Goal: Task Accomplishment & Management: Complete application form

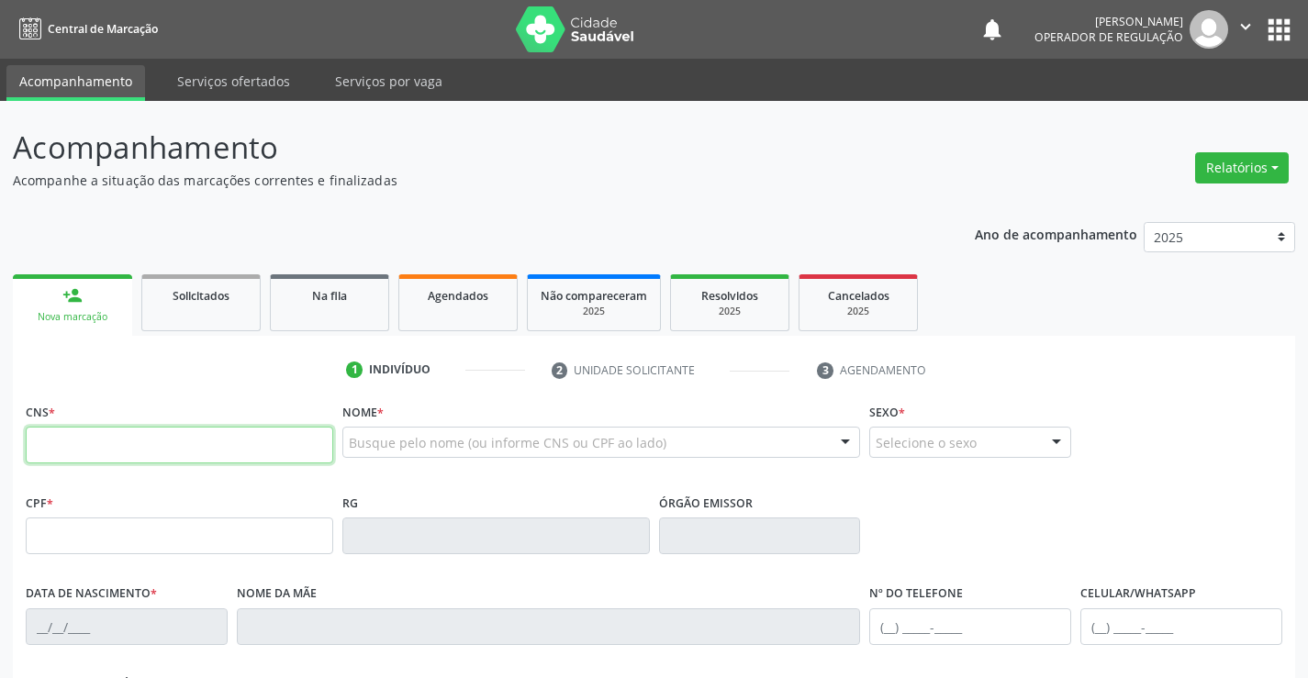
click at [181, 436] on input "text" at bounding box center [179, 445] width 307 height 37
type input "702 6017 0378 7442"
type input "066.292.195-03"
type input "2[DATE]"
type input "[PERSON_NAME]"
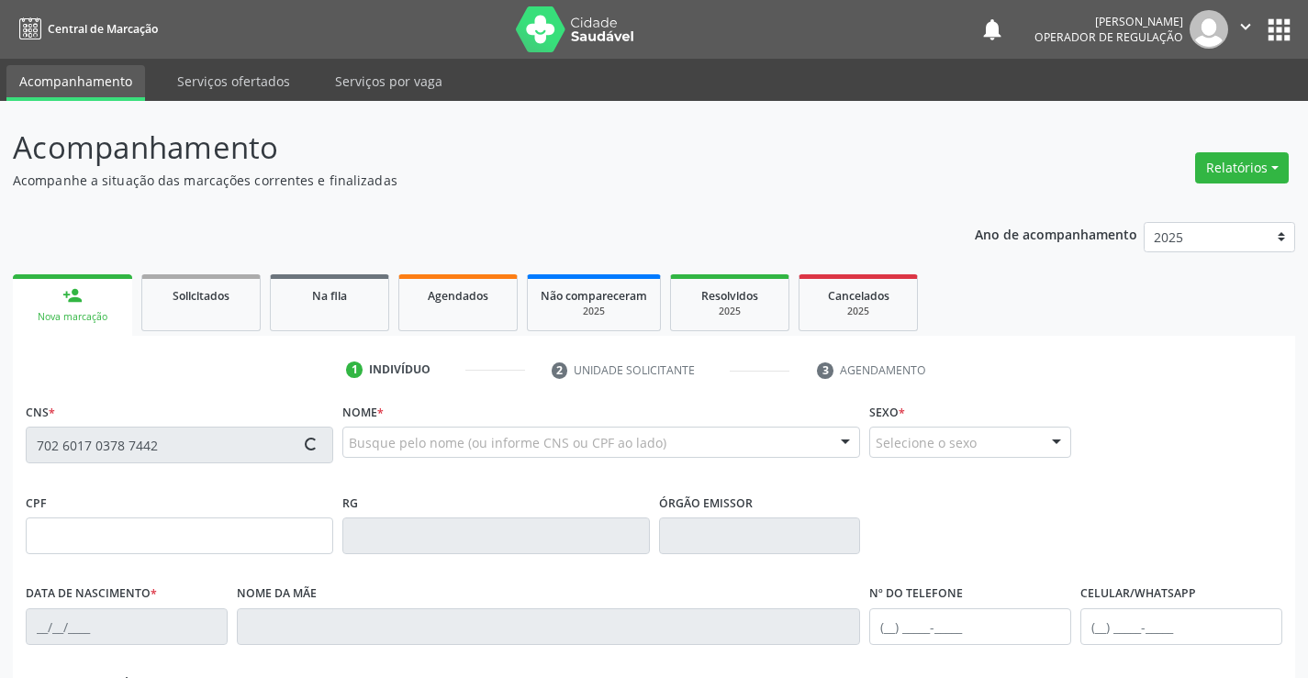
type input "[PHONE_NUMBER]"
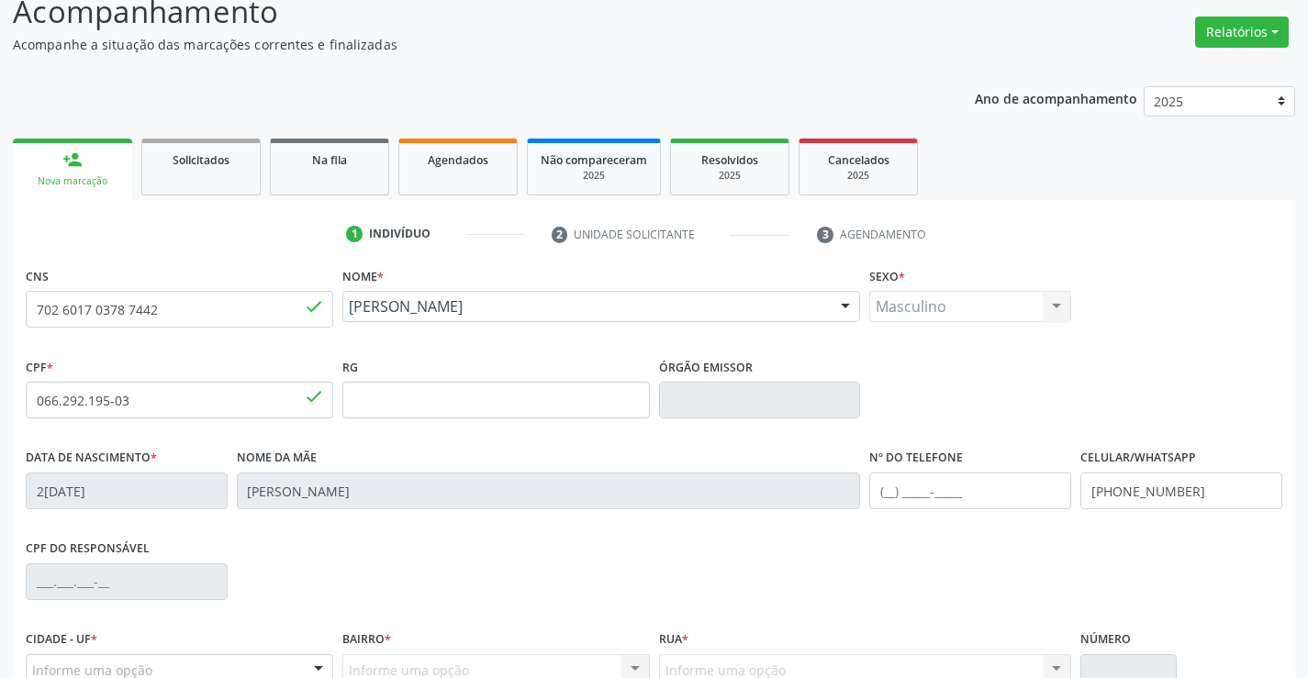
scroll to position [317, 0]
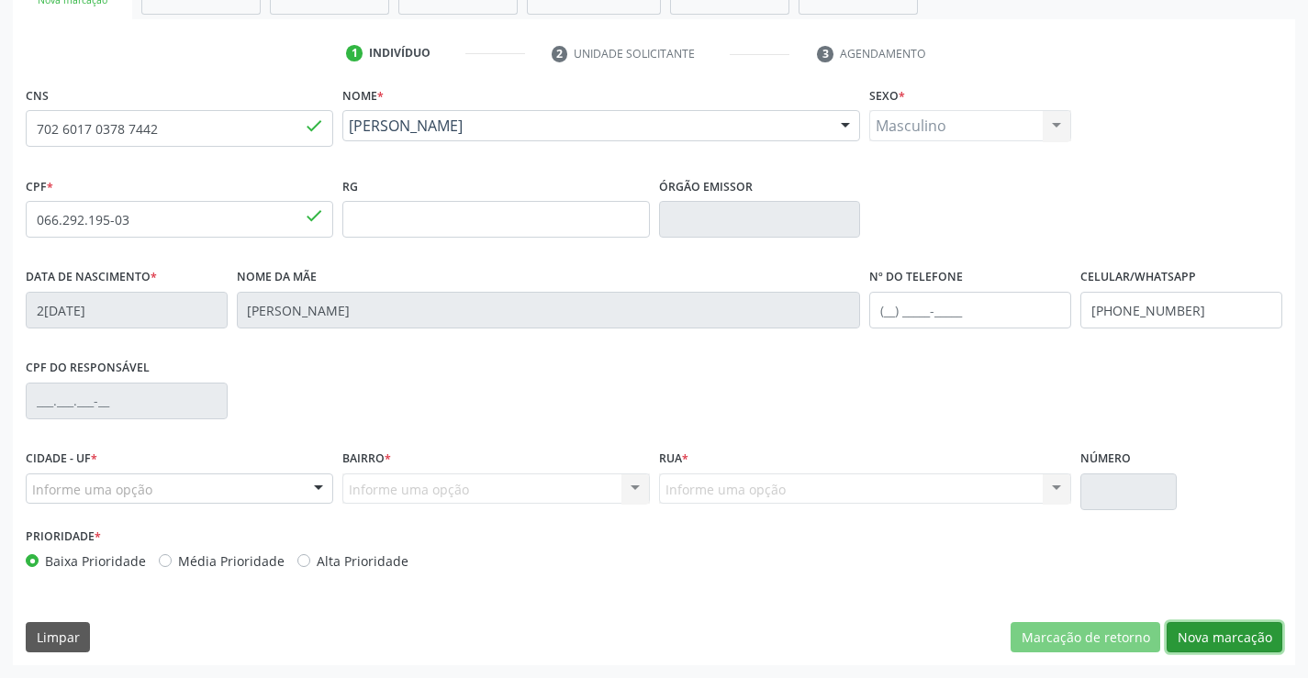
click at [1222, 639] on button "Nova marcação" at bounding box center [1224, 637] width 116 height 31
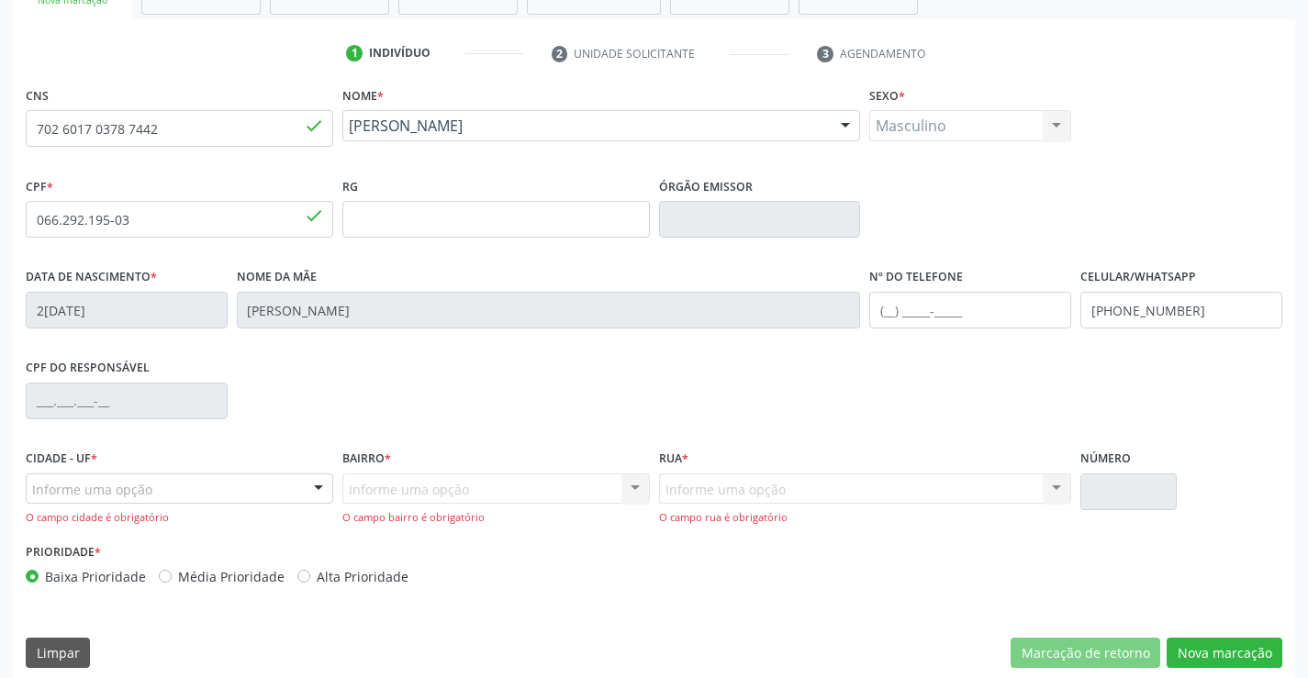
click at [162, 484] on div "Informe uma opção" at bounding box center [179, 489] width 307 height 31
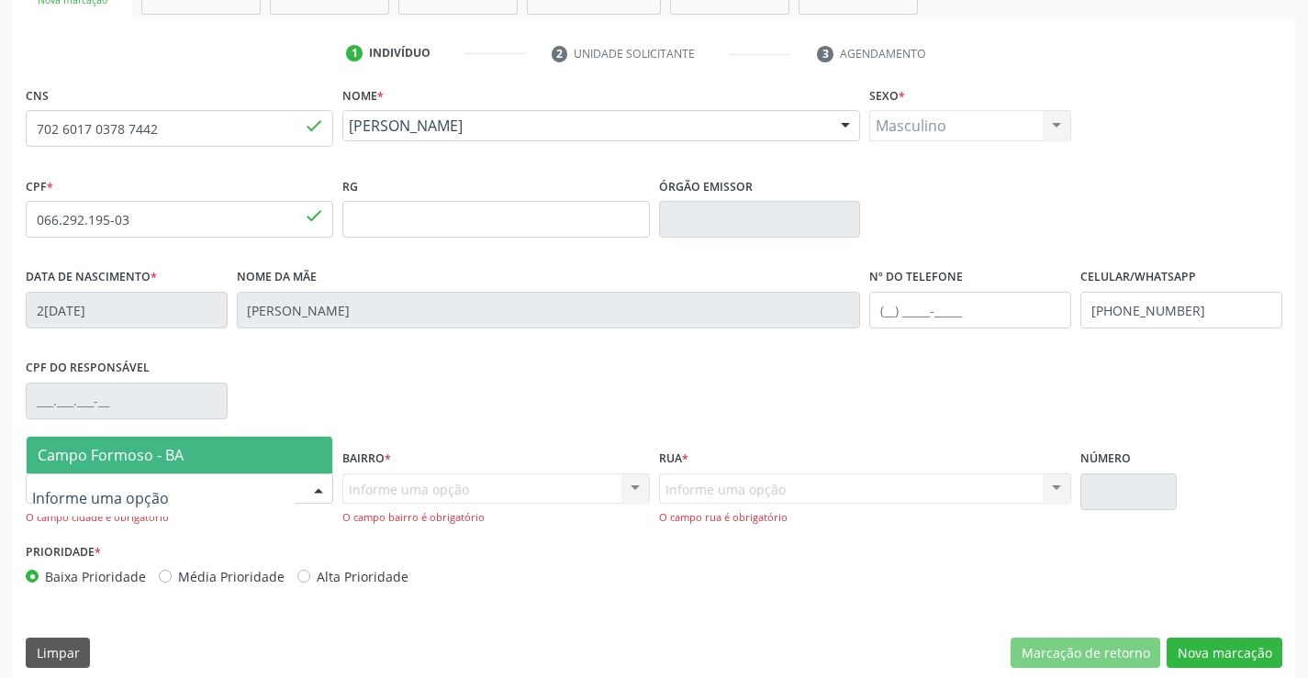
click at [182, 466] on span "Campo Formoso - BA" at bounding box center [180, 455] width 306 height 37
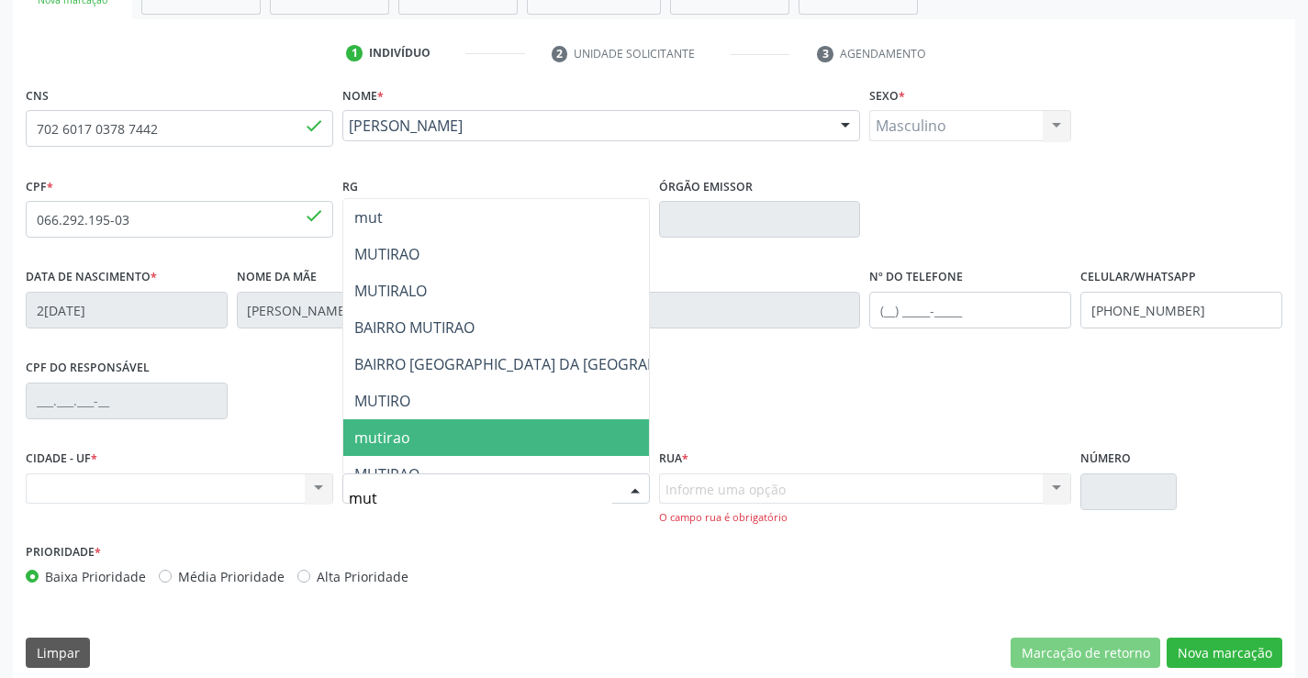
type input "muti"
click at [430, 425] on span "mutirao" at bounding box center [541, 437] width 396 height 37
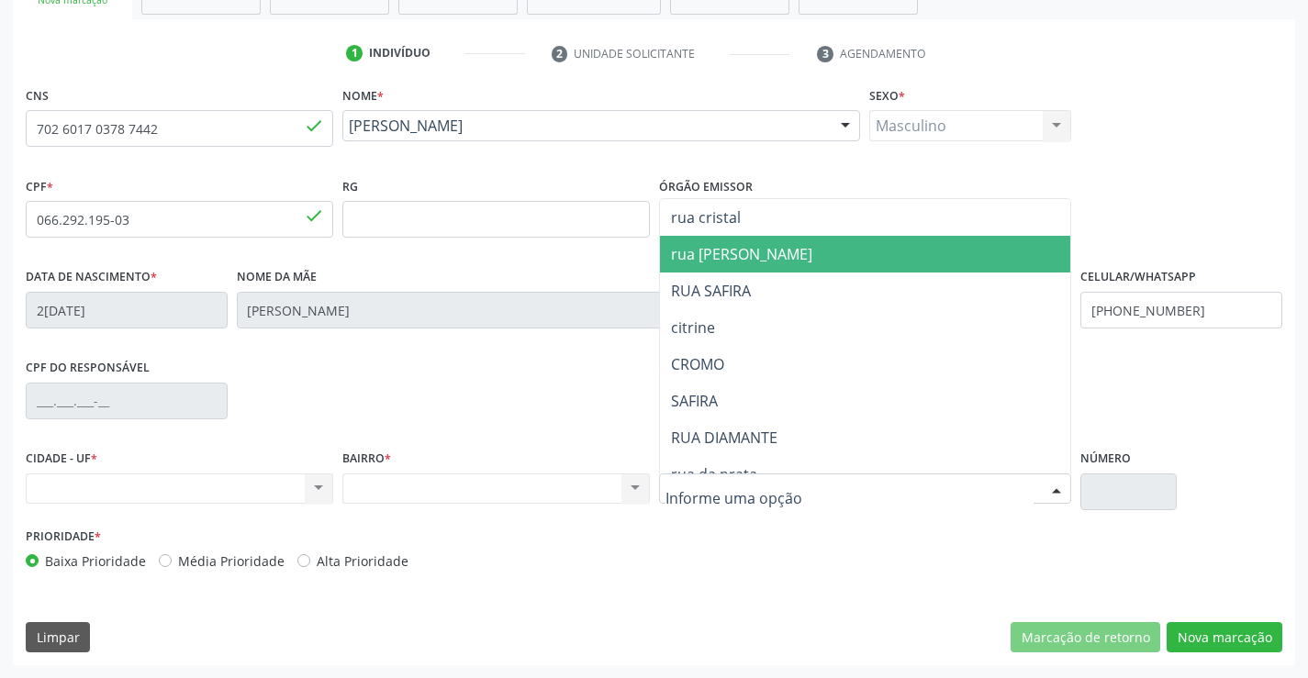
click at [752, 252] on span "rua [PERSON_NAME]" at bounding box center [741, 254] width 141 height 20
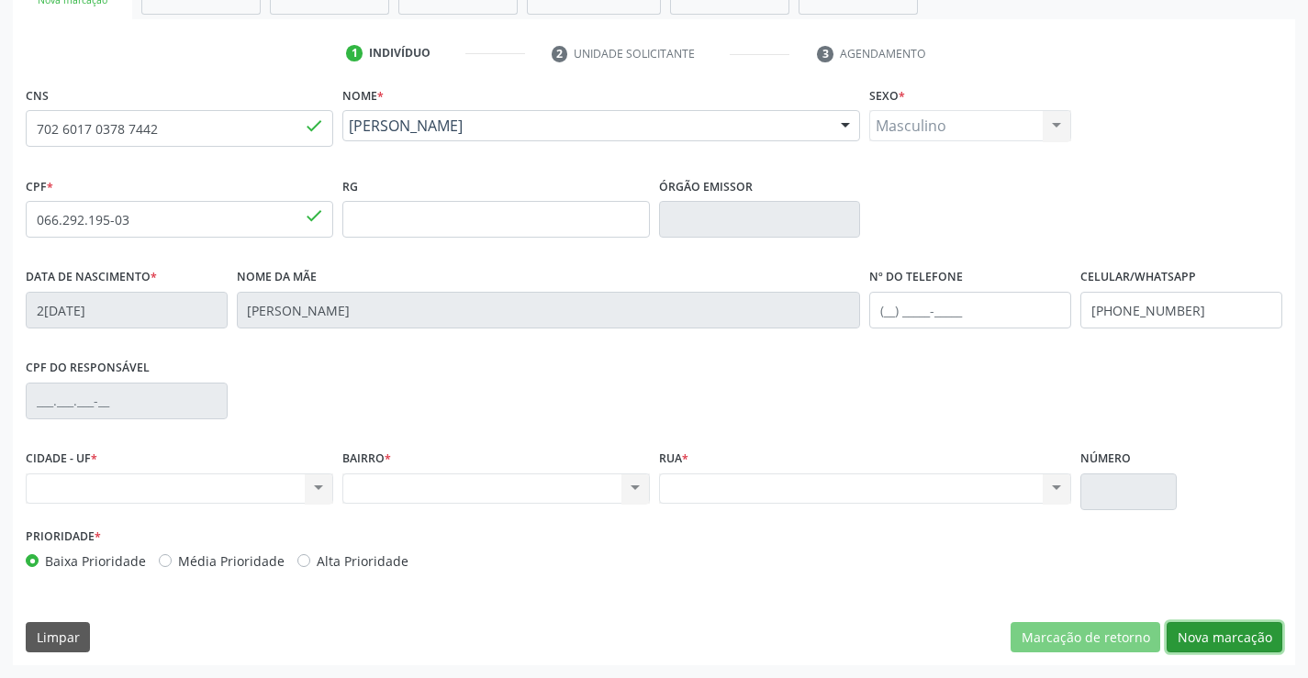
click at [1227, 630] on button "Nova marcação" at bounding box center [1224, 637] width 116 height 31
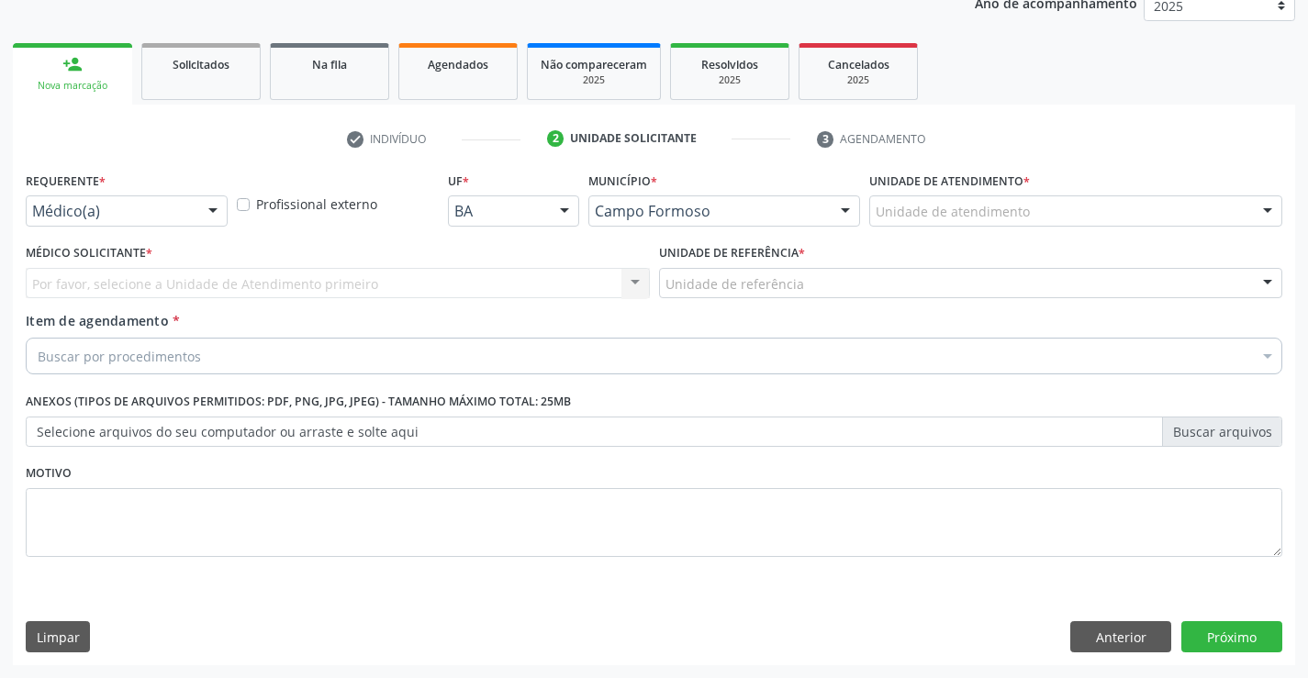
scroll to position [231, 0]
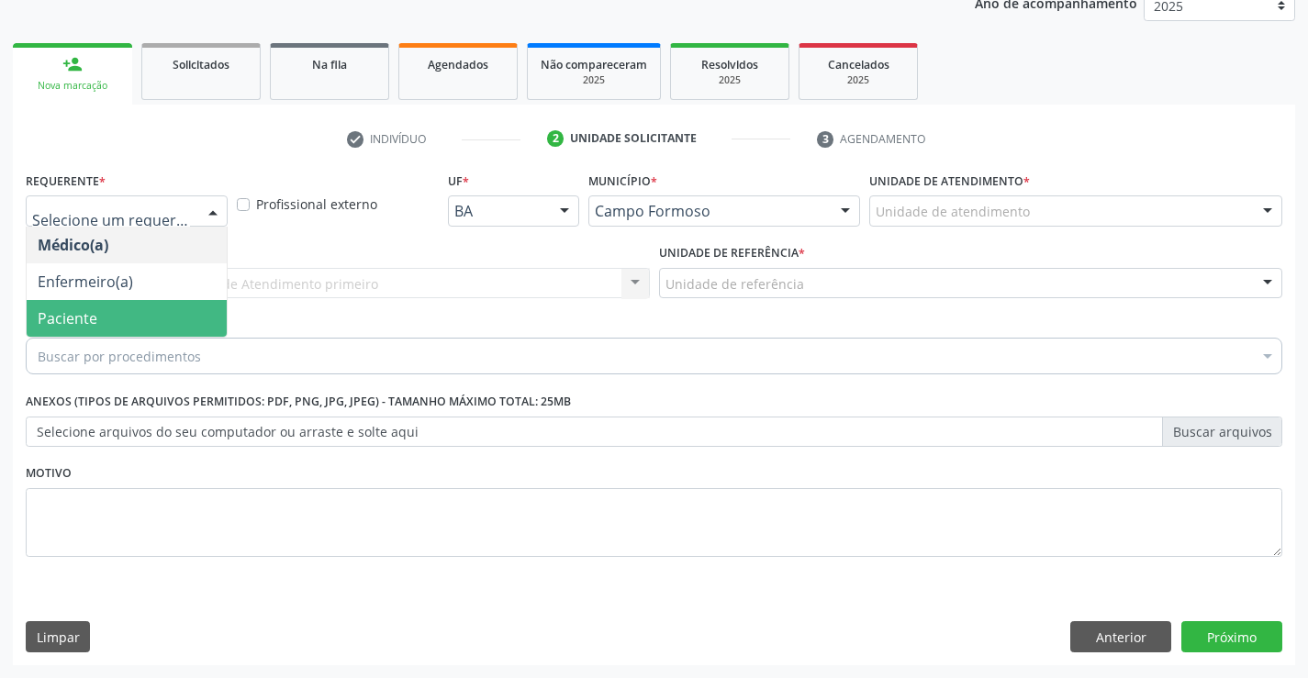
click at [116, 327] on span "Paciente" at bounding box center [127, 318] width 200 height 37
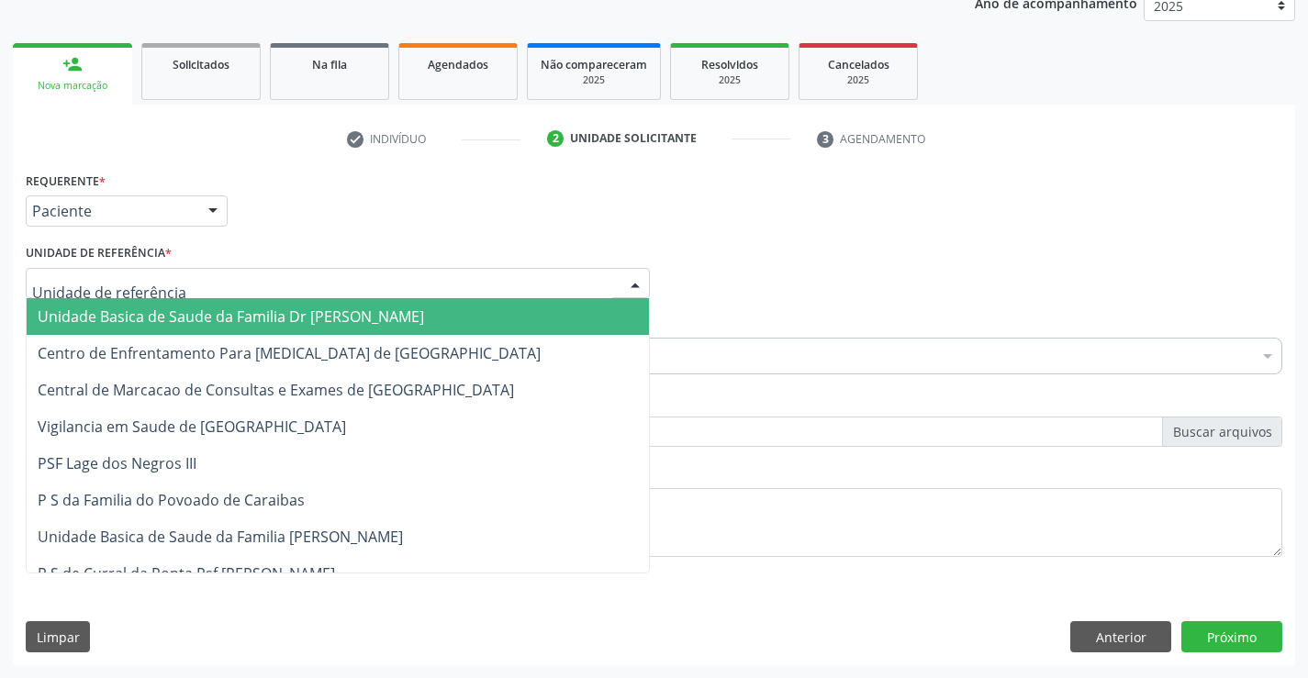
click at [167, 312] on span "Unidade Basica de Saude da Familia Dr [PERSON_NAME]" at bounding box center [231, 317] width 386 height 20
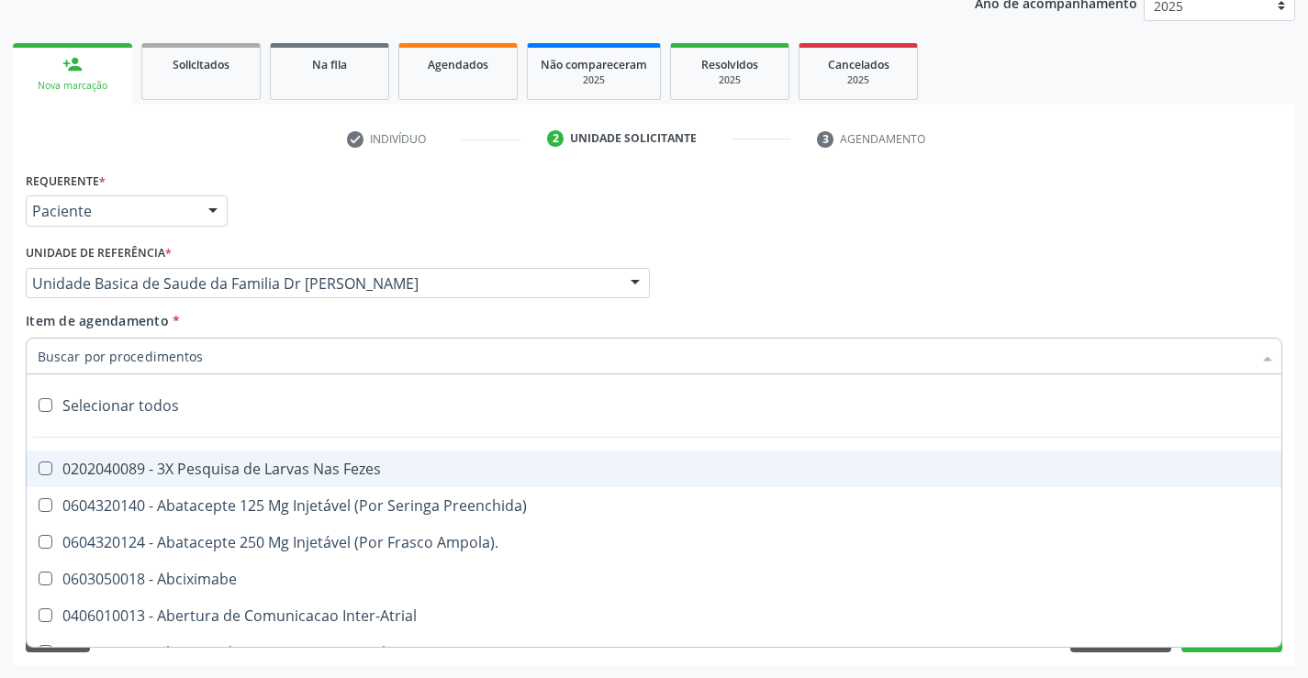
click at [162, 349] on input "Item de agendamento *" at bounding box center [645, 356] width 1214 height 37
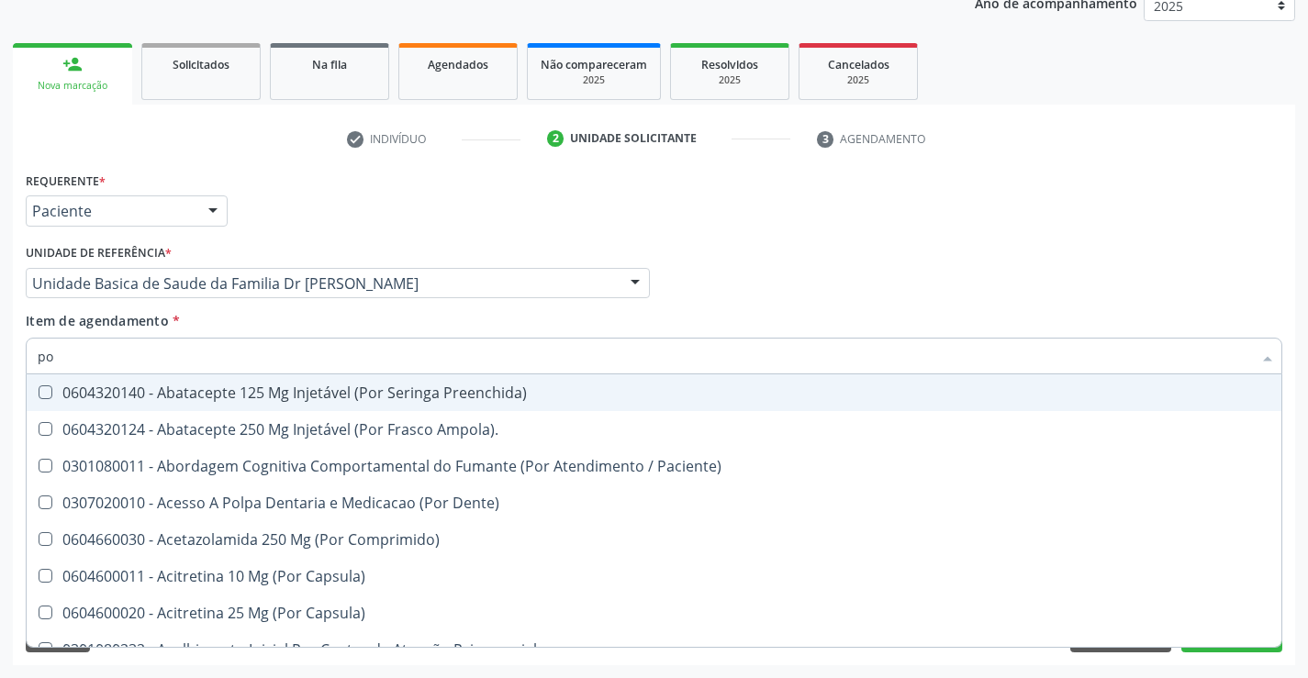
type input "p"
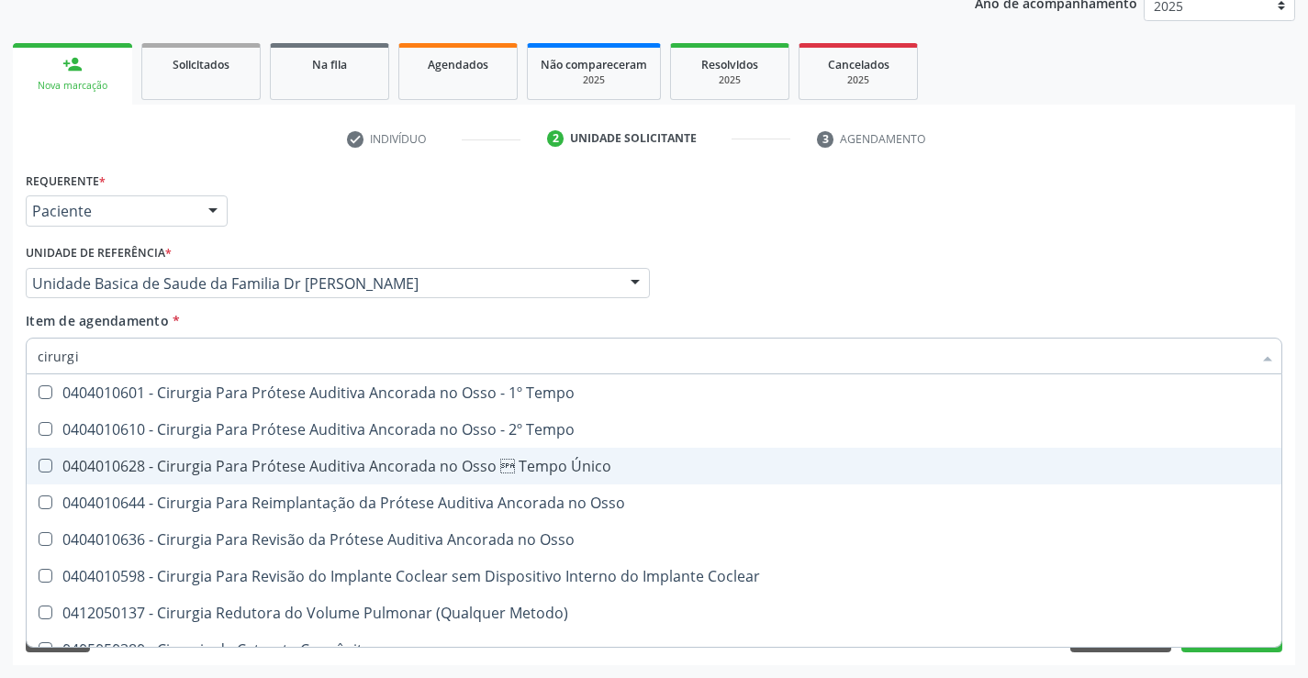
scroll to position [275, 0]
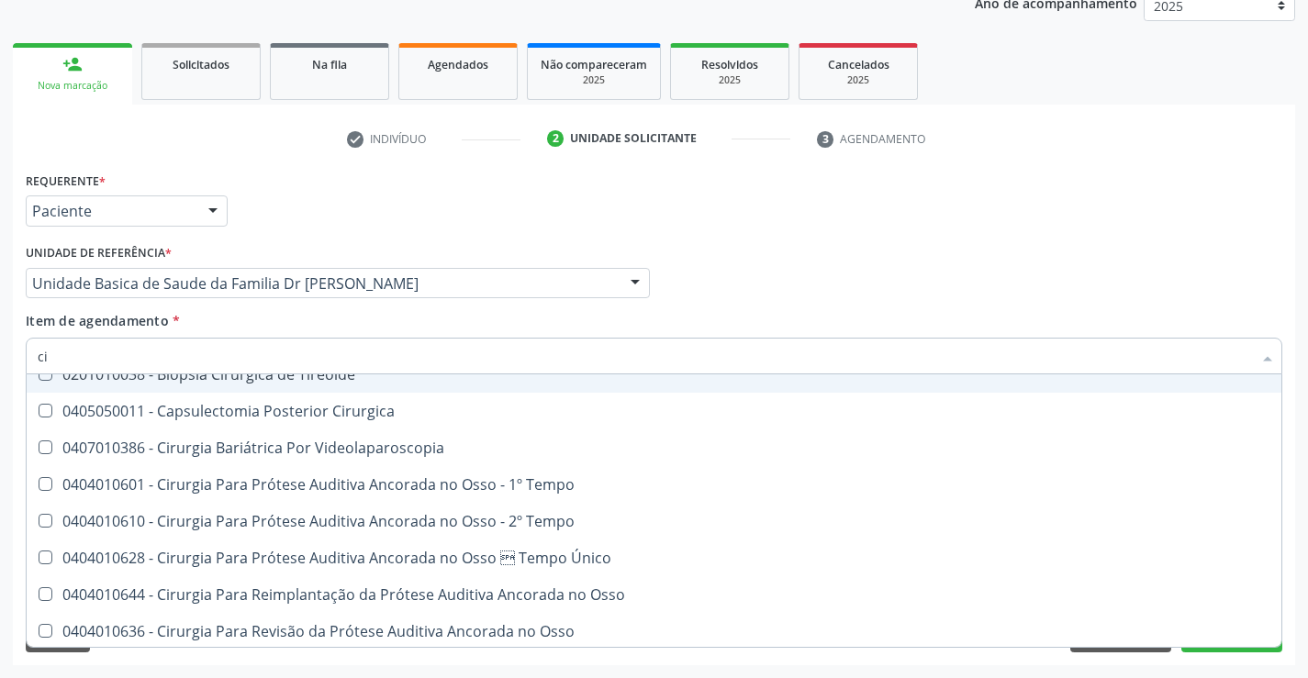
type input "c"
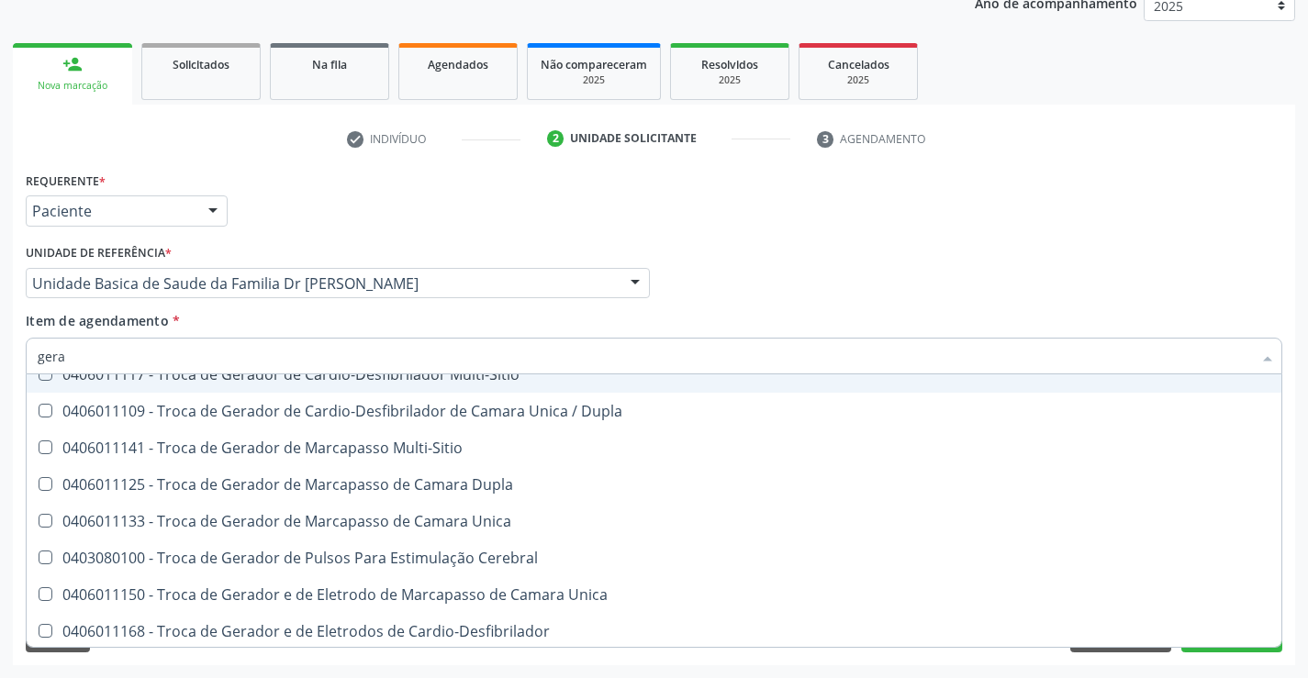
type input "geral"
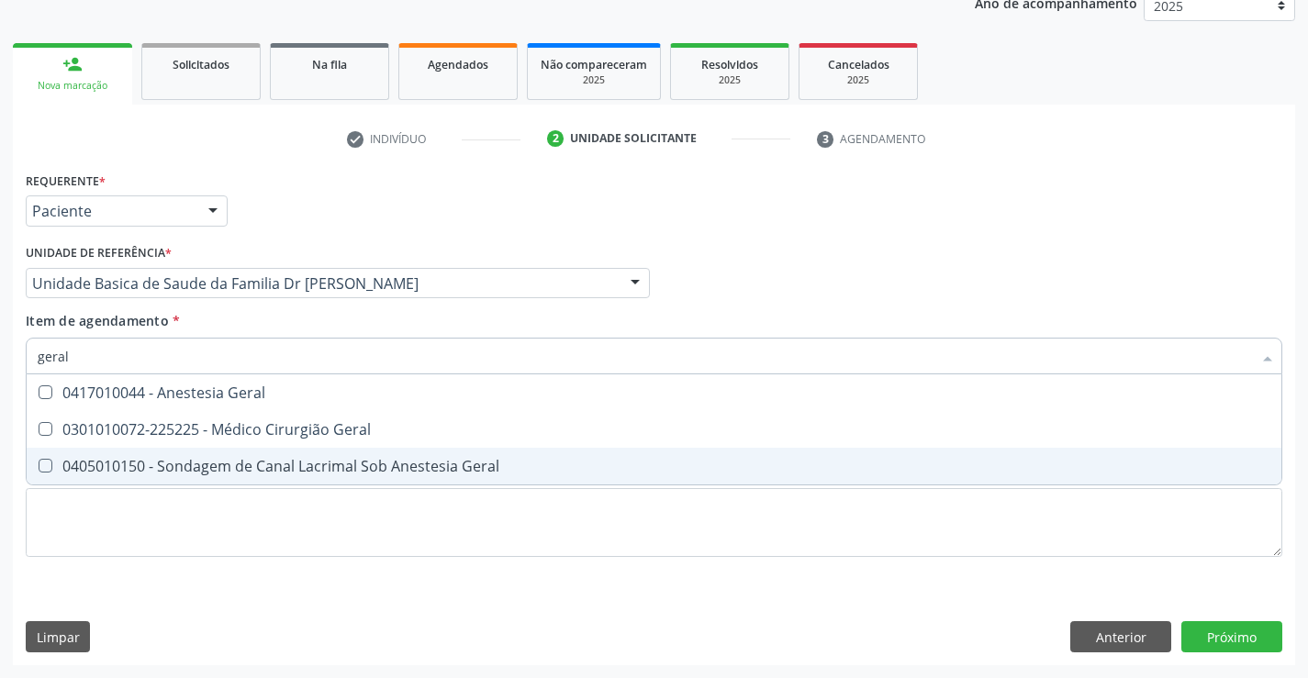
scroll to position [0, 0]
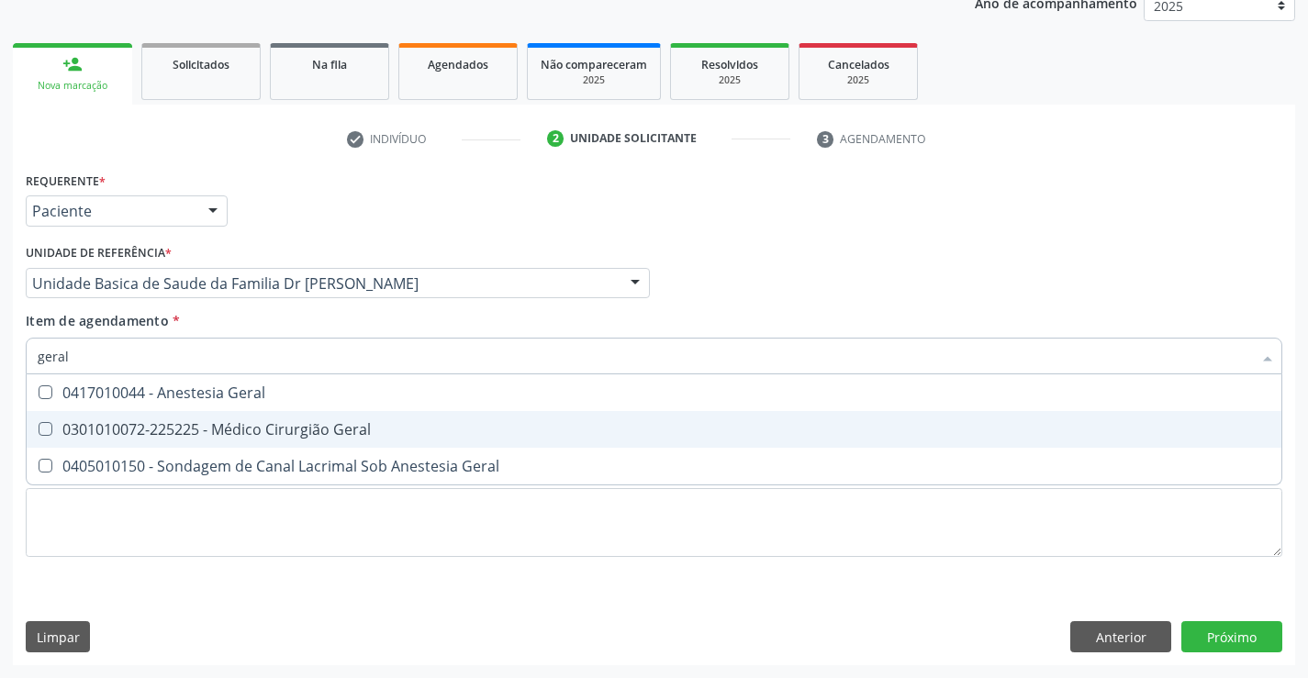
click at [333, 437] on div "0301010072-225225 - Médico Cirurgião Geral" at bounding box center [654, 429] width 1233 height 15
checkbox Geral "true"
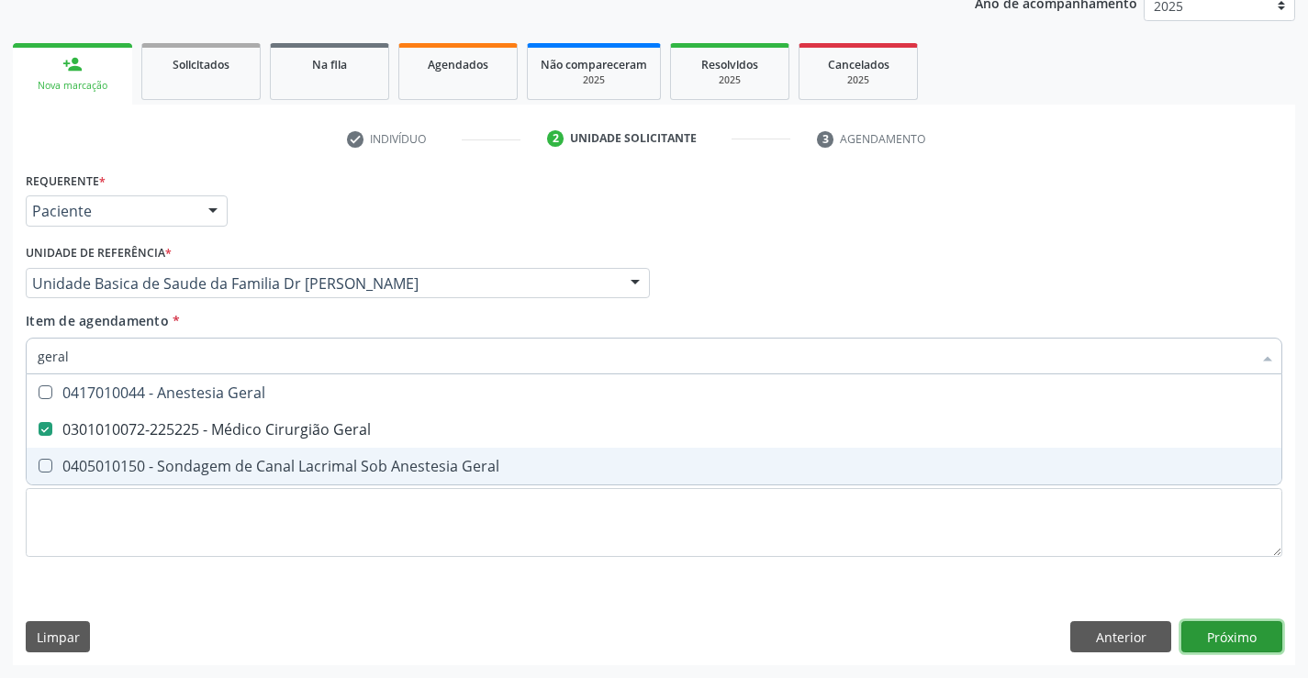
click at [1231, 636] on div "Requerente * Paciente Médico(a) Enfermeiro(a) Paciente Nenhum resultado encontr…" at bounding box center [654, 416] width 1282 height 498
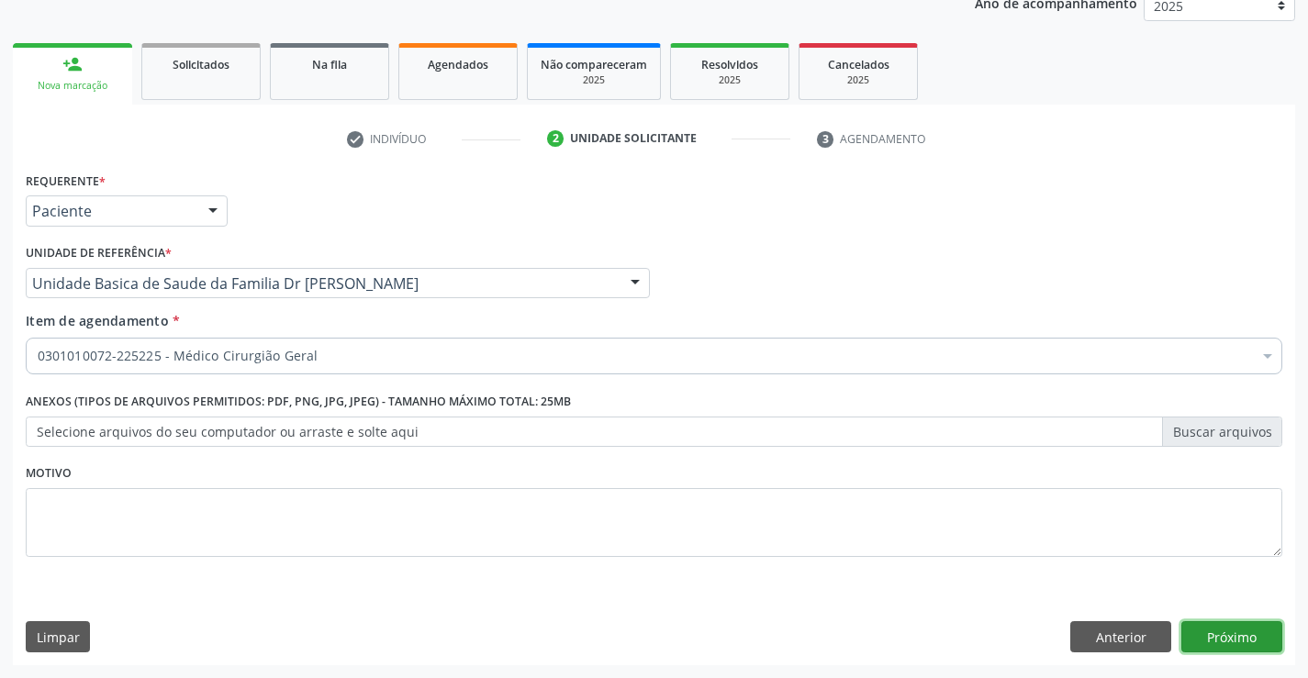
click at [1231, 636] on button "Próximo" at bounding box center [1231, 636] width 101 height 31
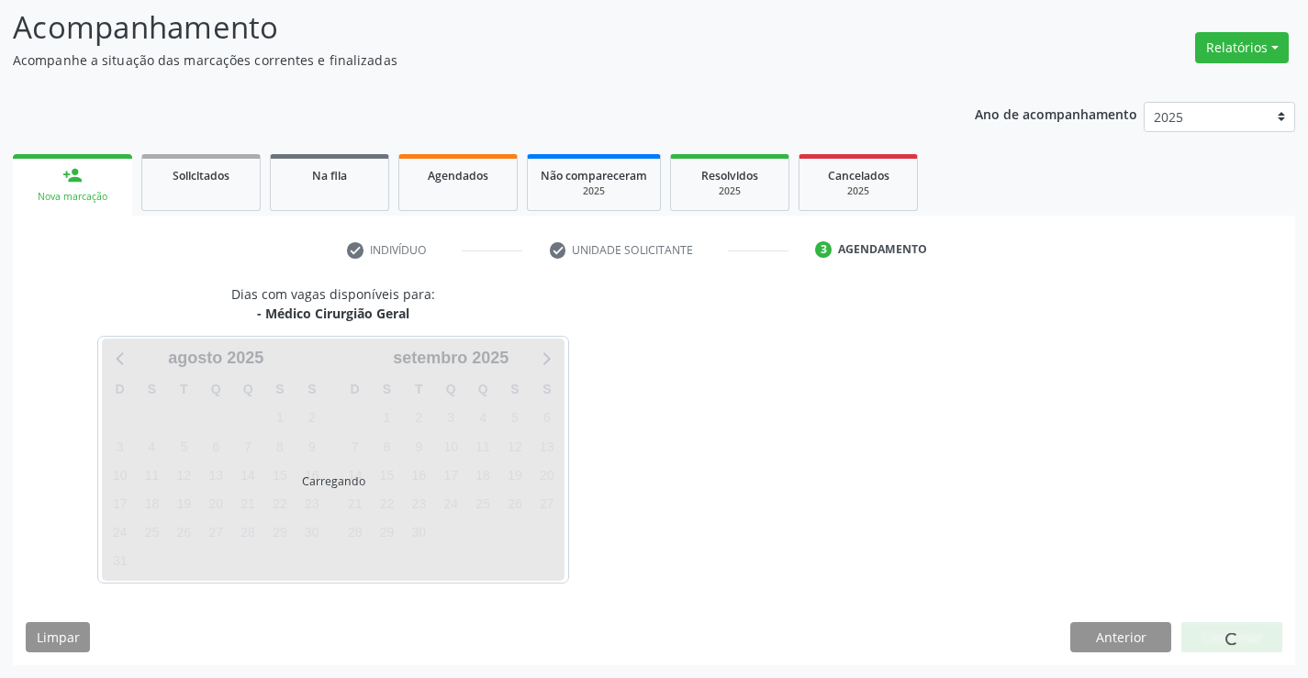
scroll to position [120, 0]
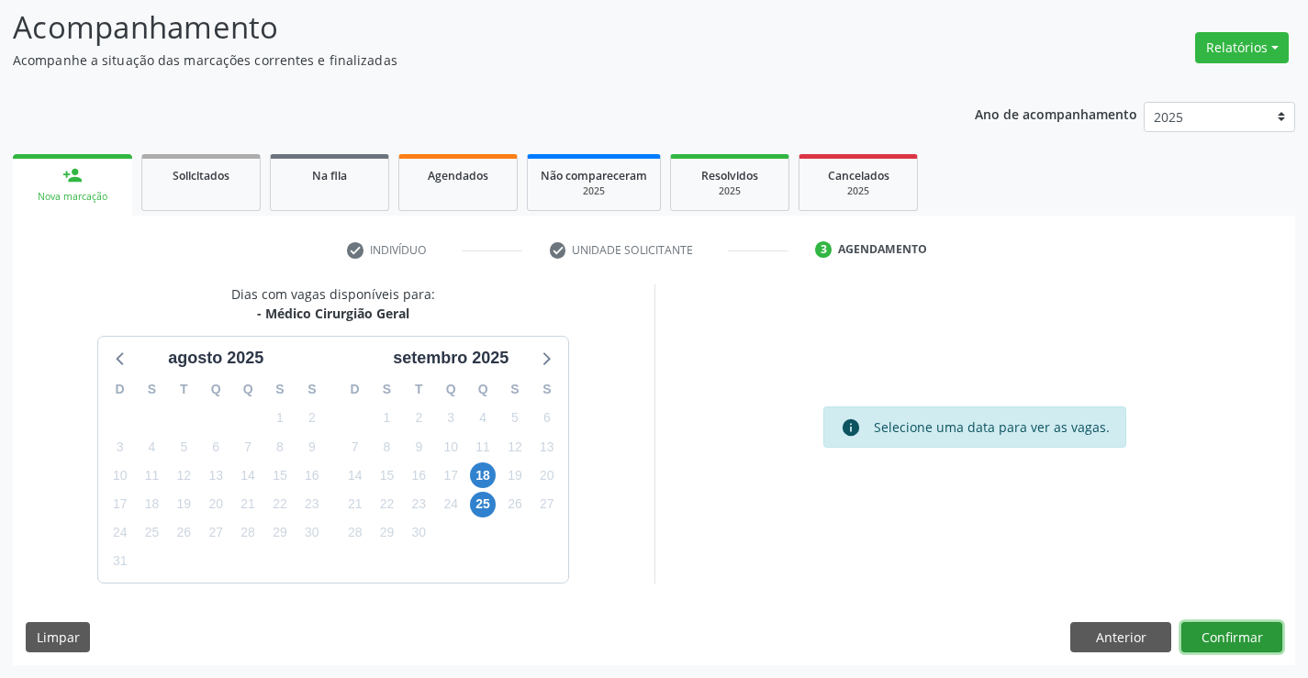
click at [1237, 635] on button "Confirmar" at bounding box center [1231, 637] width 101 height 31
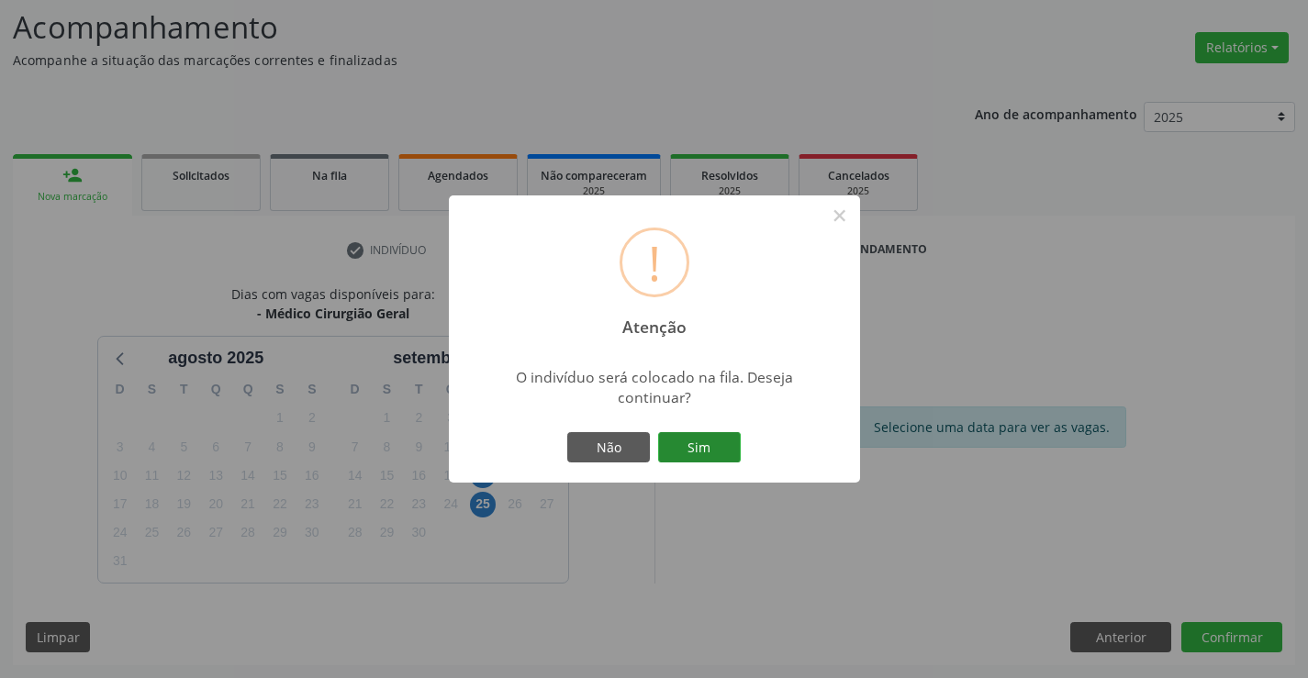
click at [697, 443] on button "Sim" at bounding box center [699, 447] width 83 height 31
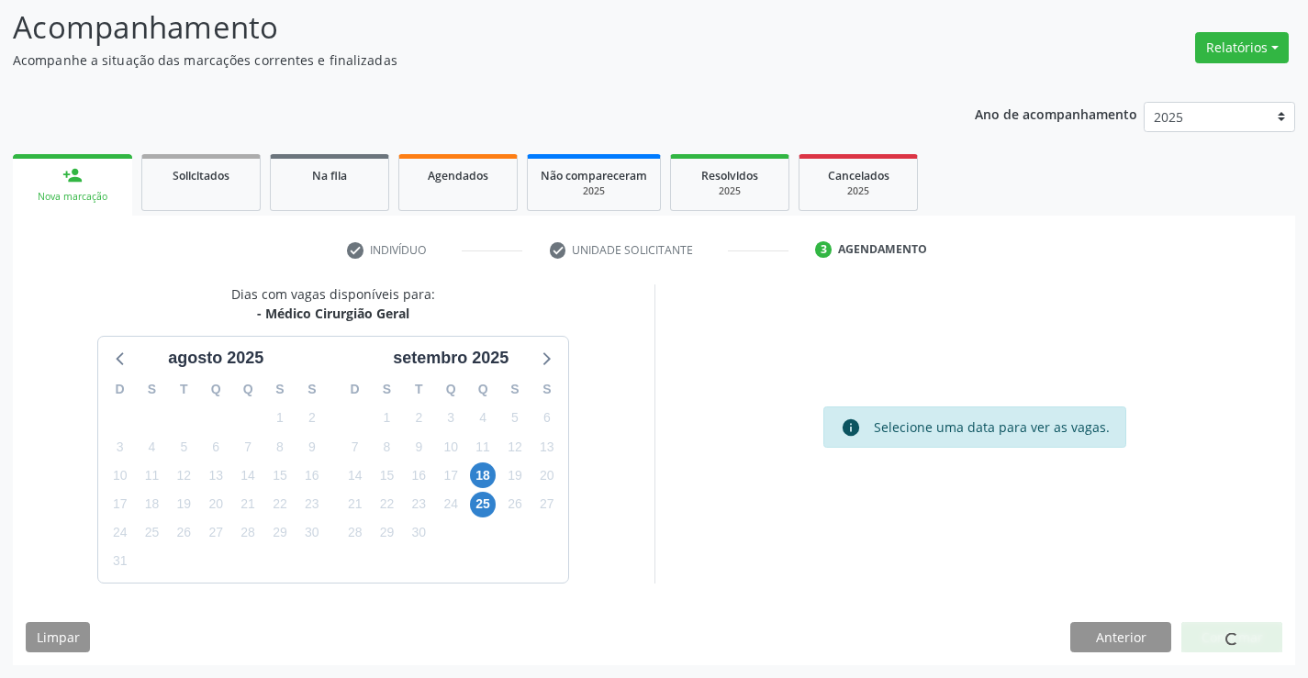
scroll to position [0, 0]
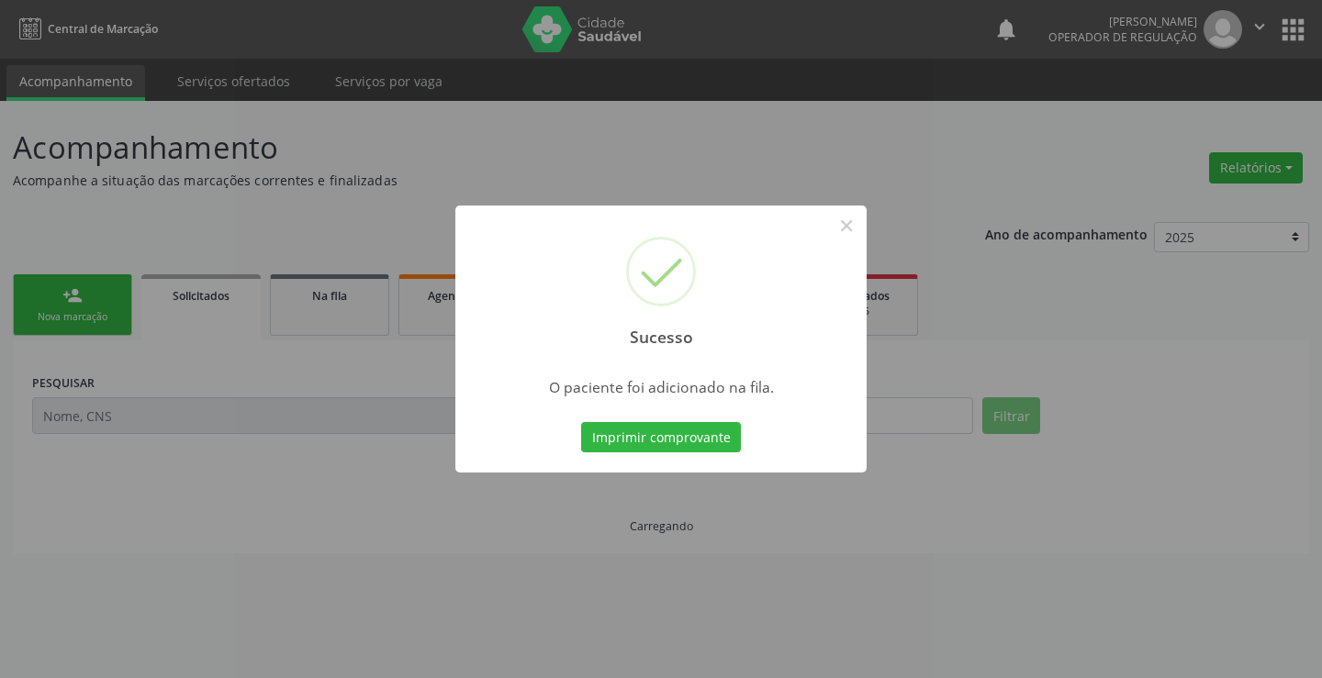
click at [697, 443] on button "Imprimir comprovante" at bounding box center [661, 437] width 160 height 31
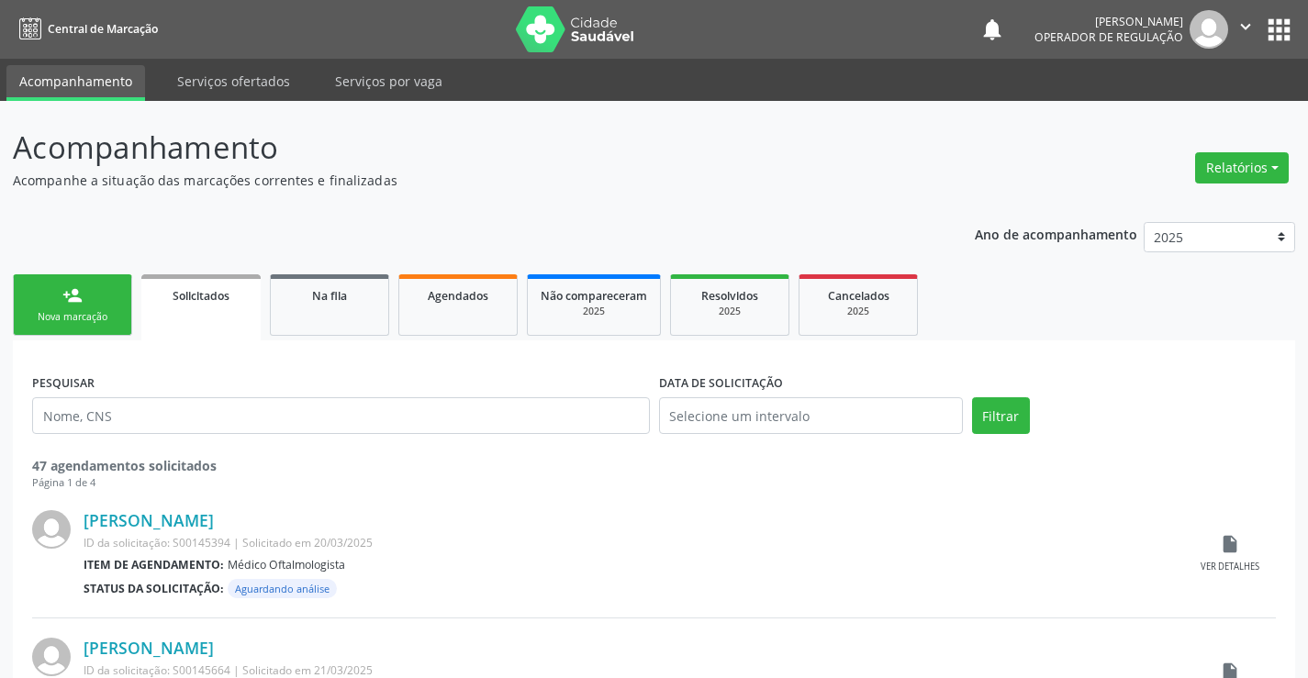
click at [73, 301] on div "person_add" at bounding box center [72, 295] width 20 height 20
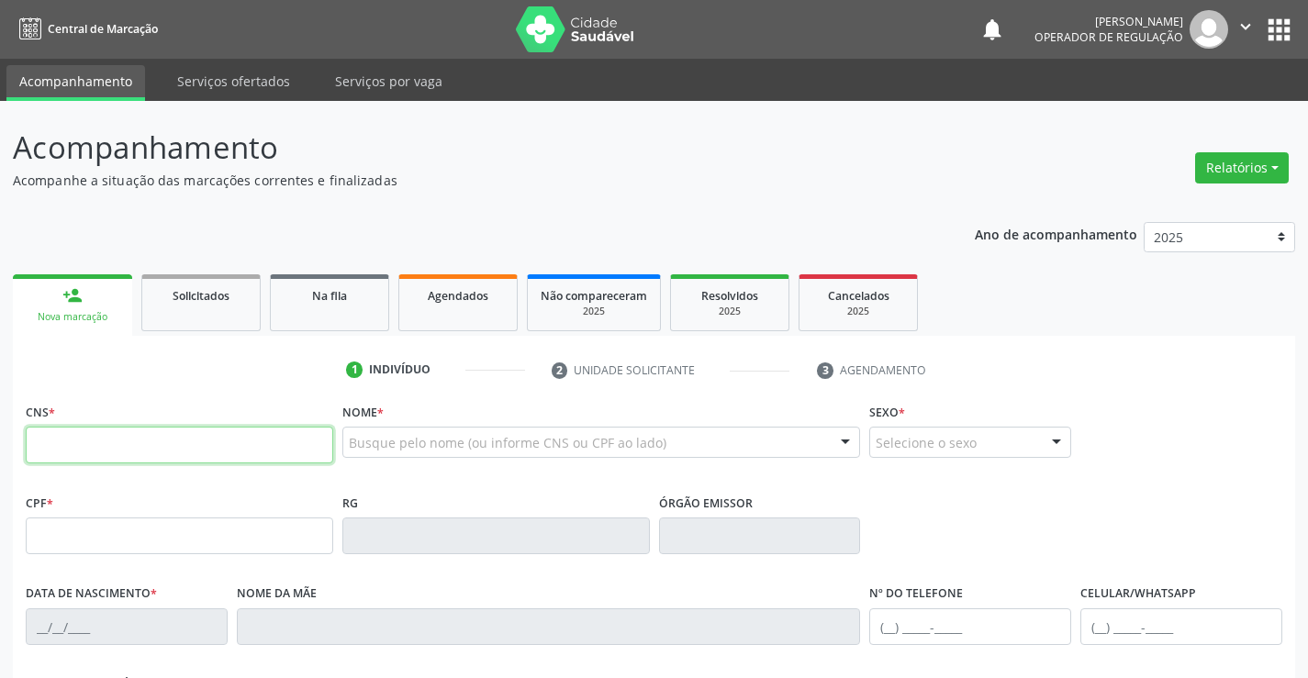
click at [143, 438] on input "text" at bounding box center [179, 445] width 307 height 37
type input "708 1051 6056 8440"
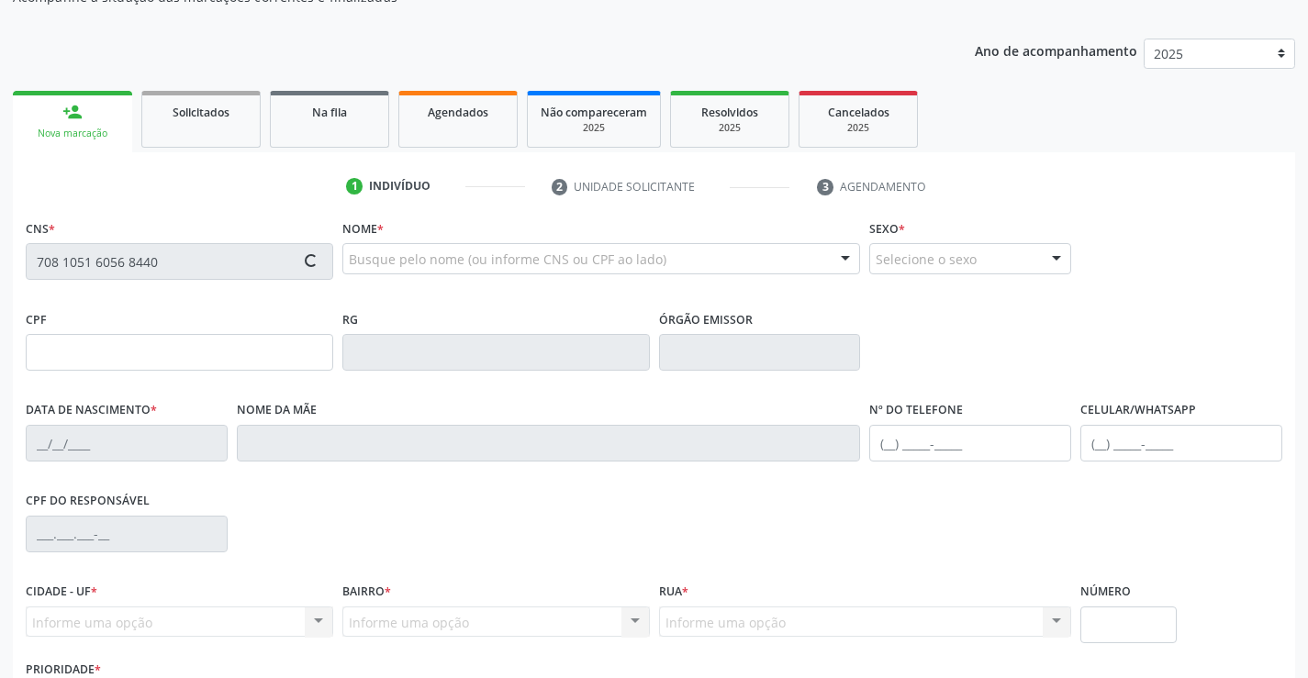
scroll to position [317, 0]
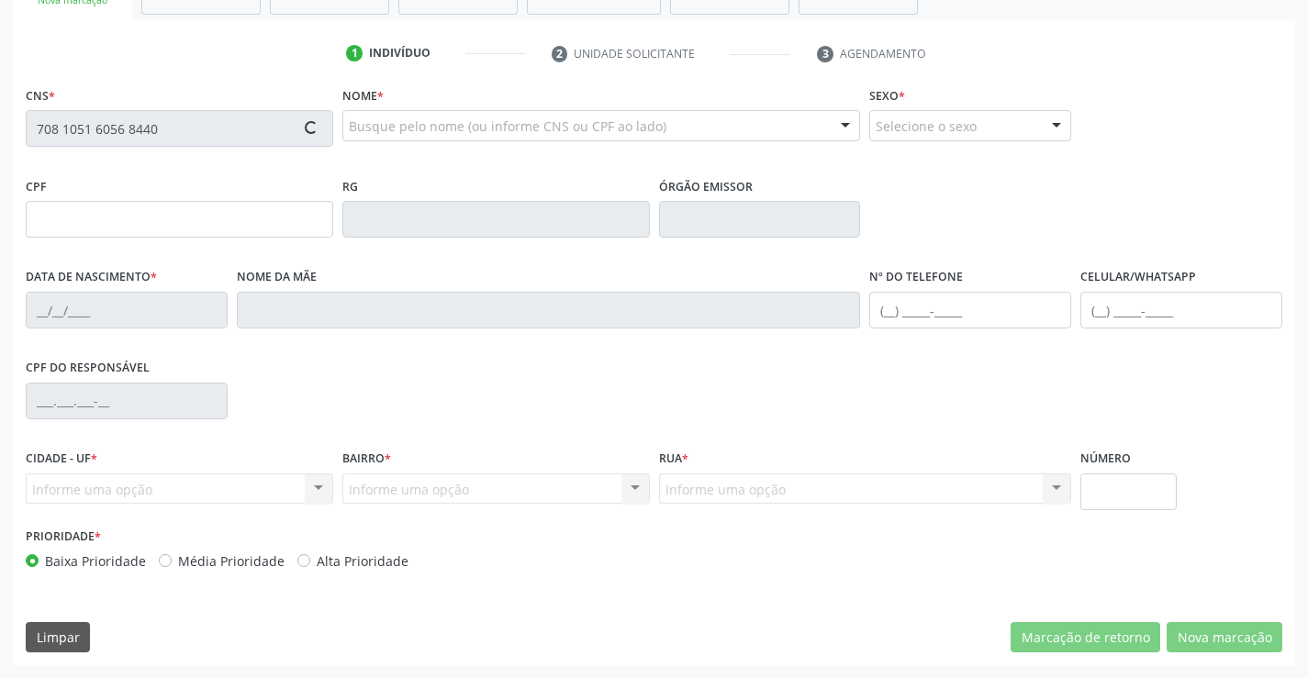
type input "[DATE]"
type input "[PERSON_NAME]"
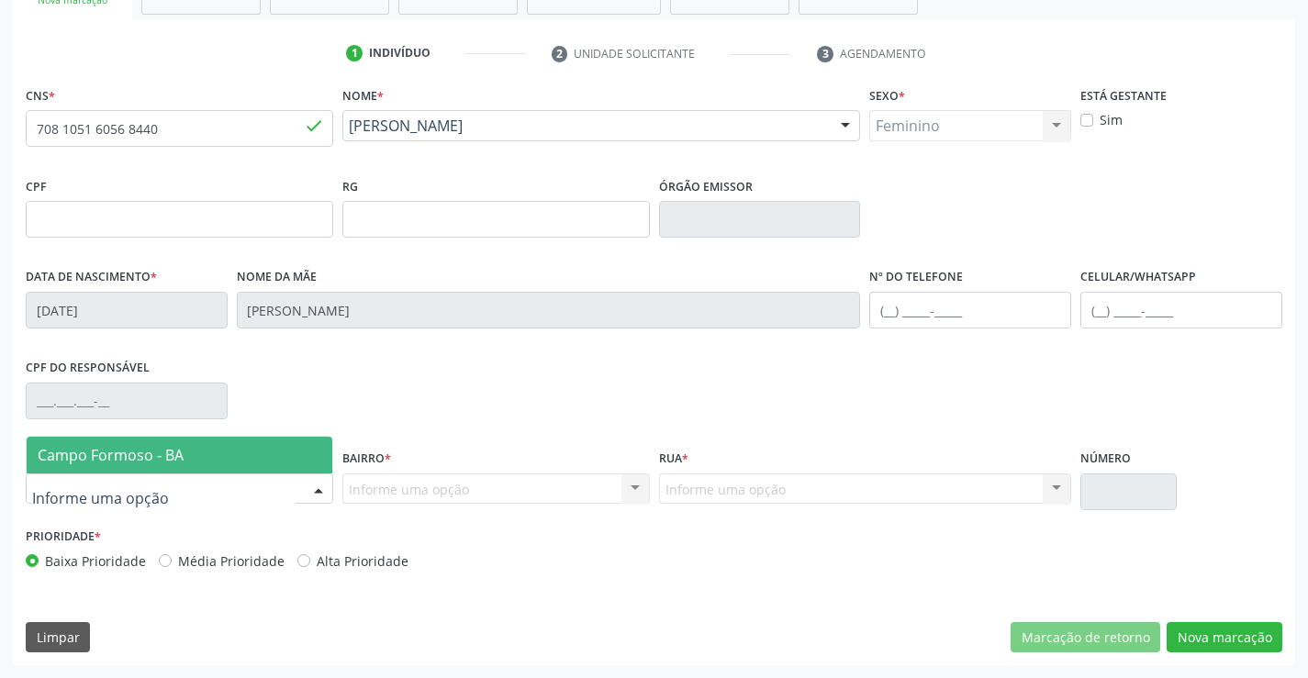
click at [125, 445] on span "Campo Formoso - BA" at bounding box center [111, 455] width 146 height 20
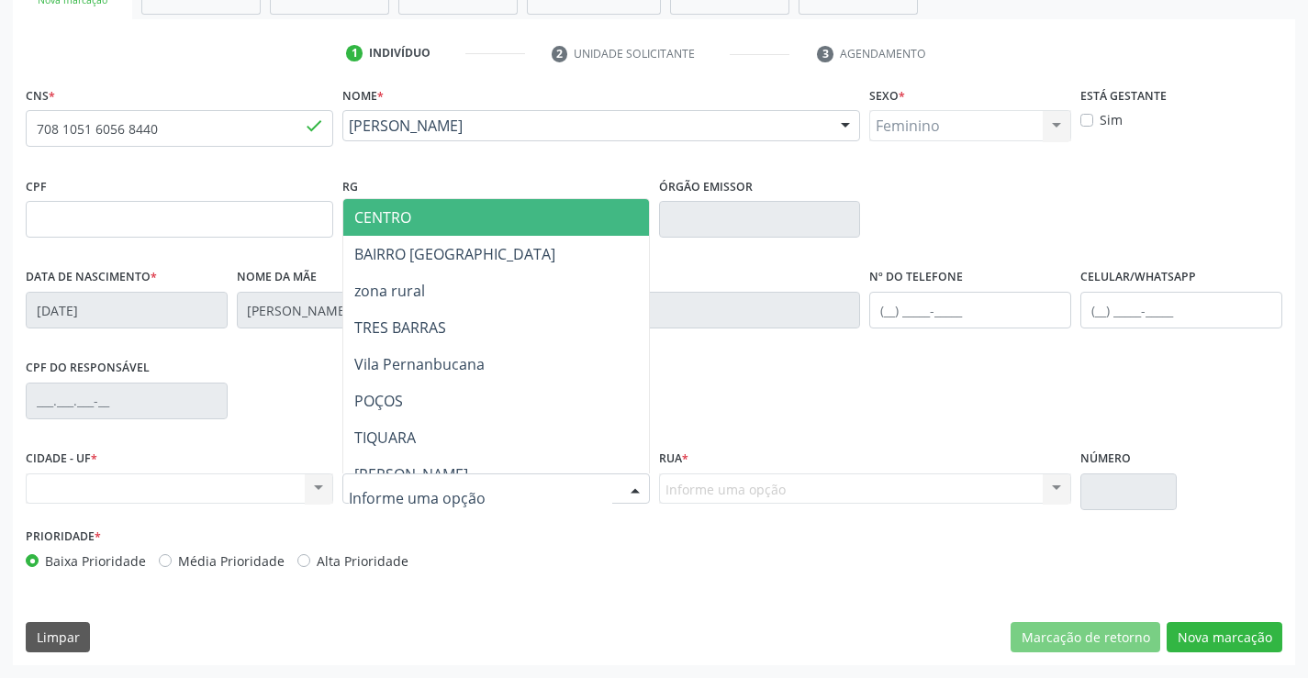
click at [453, 208] on span "CENTRO" at bounding box center [541, 217] width 396 height 37
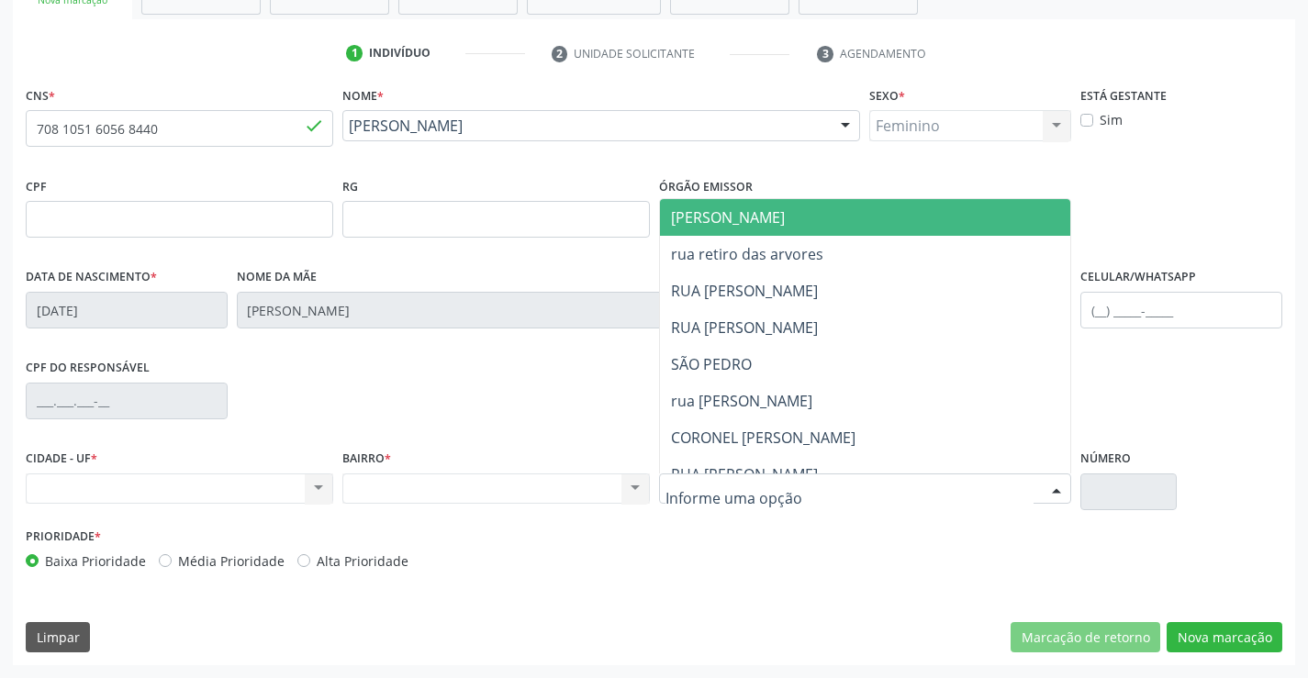
click at [774, 207] on span "[PERSON_NAME]" at bounding box center [728, 217] width 114 height 20
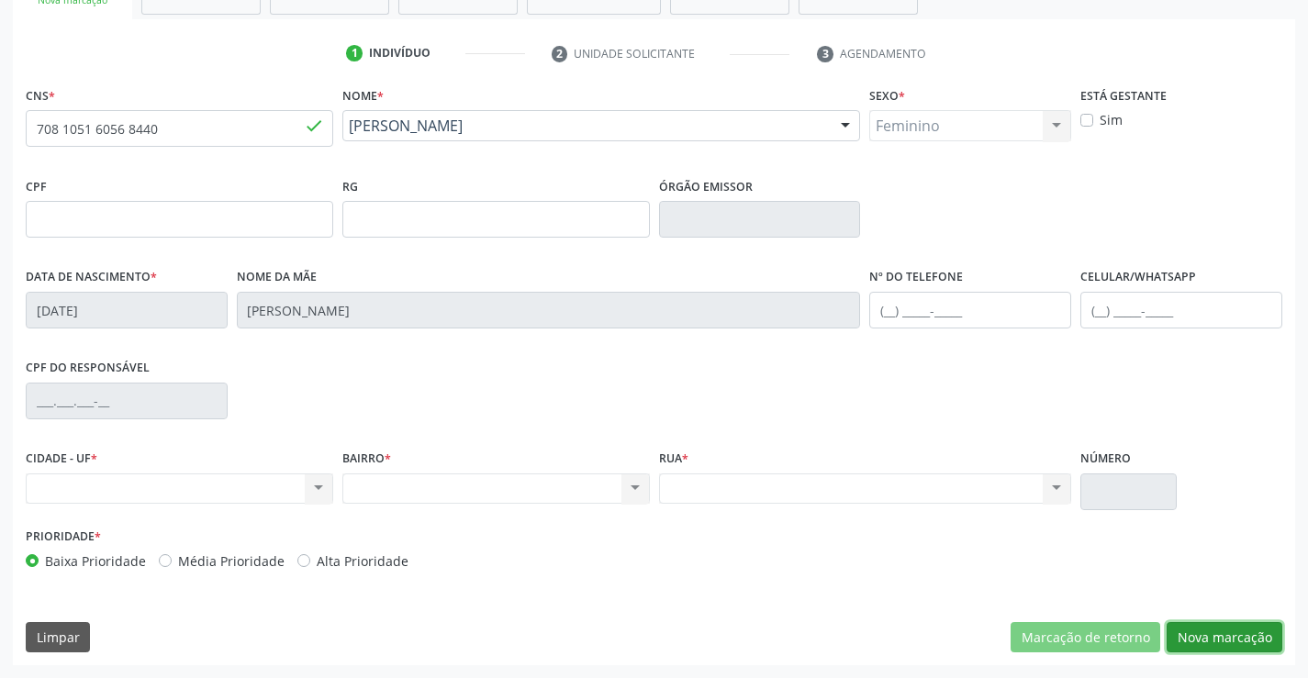
click at [1204, 637] on button "Nova marcação" at bounding box center [1224, 637] width 116 height 31
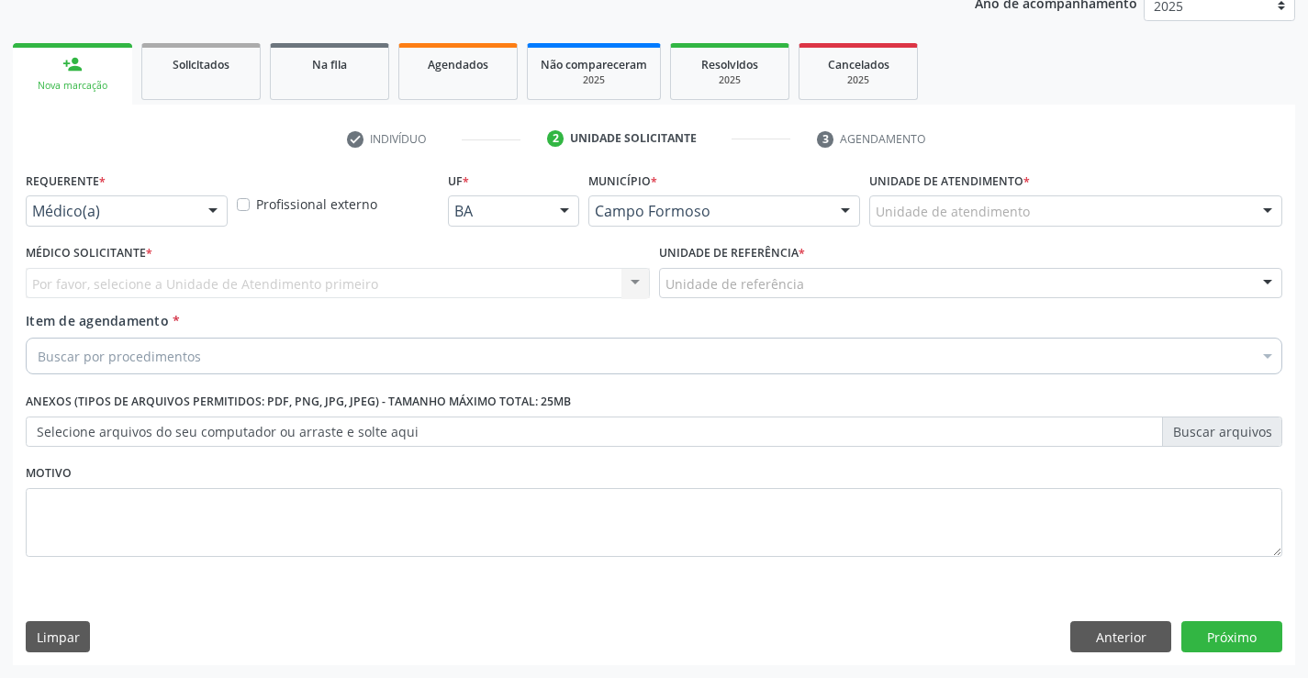
scroll to position [231, 0]
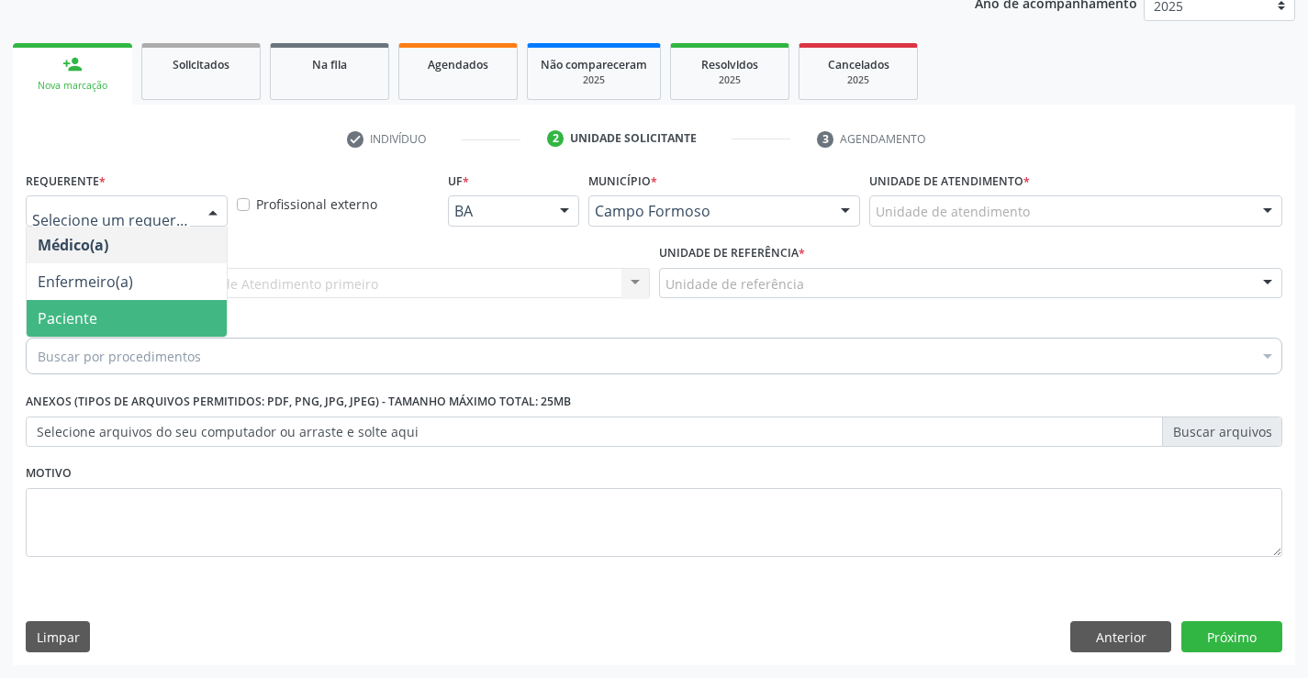
click at [104, 327] on span "Paciente" at bounding box center [127, 318] width 200 height 37
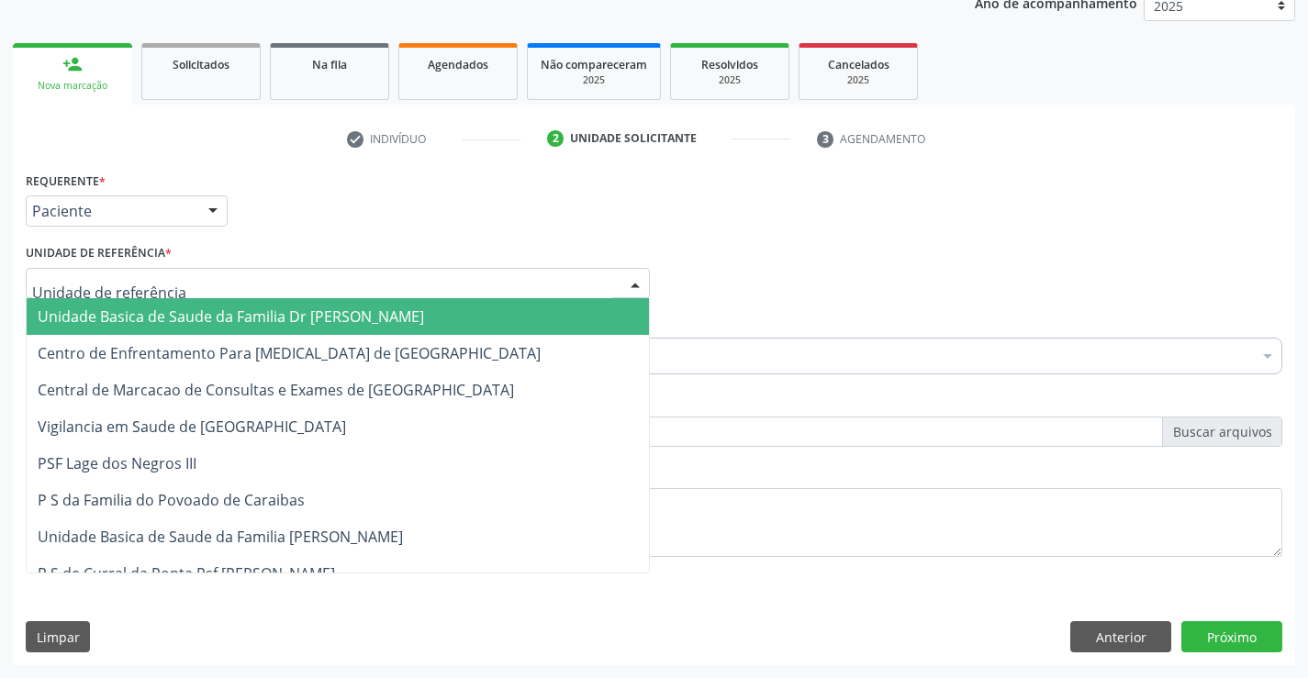
click at [138, 315] on span "Unidade Basica de Saude da Familia Dr [PERSON_NAME]" at bounding box center [231, 317] width 386 height 20
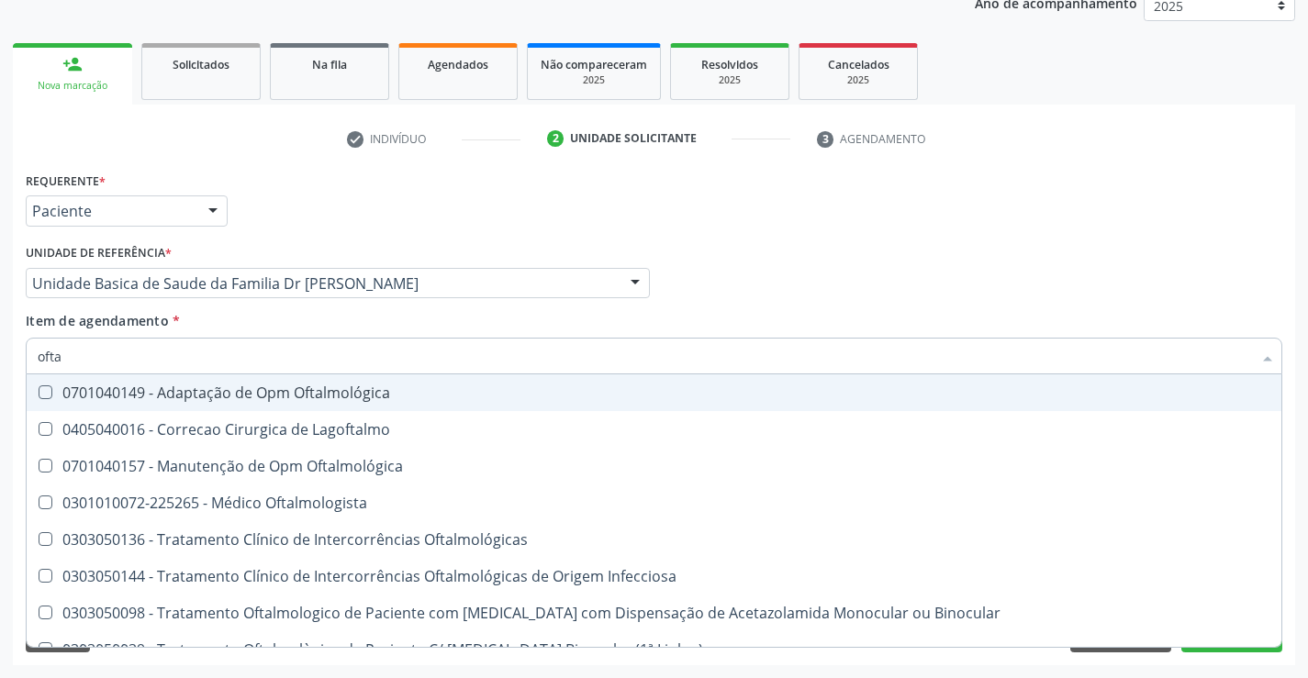
type input "oftal"
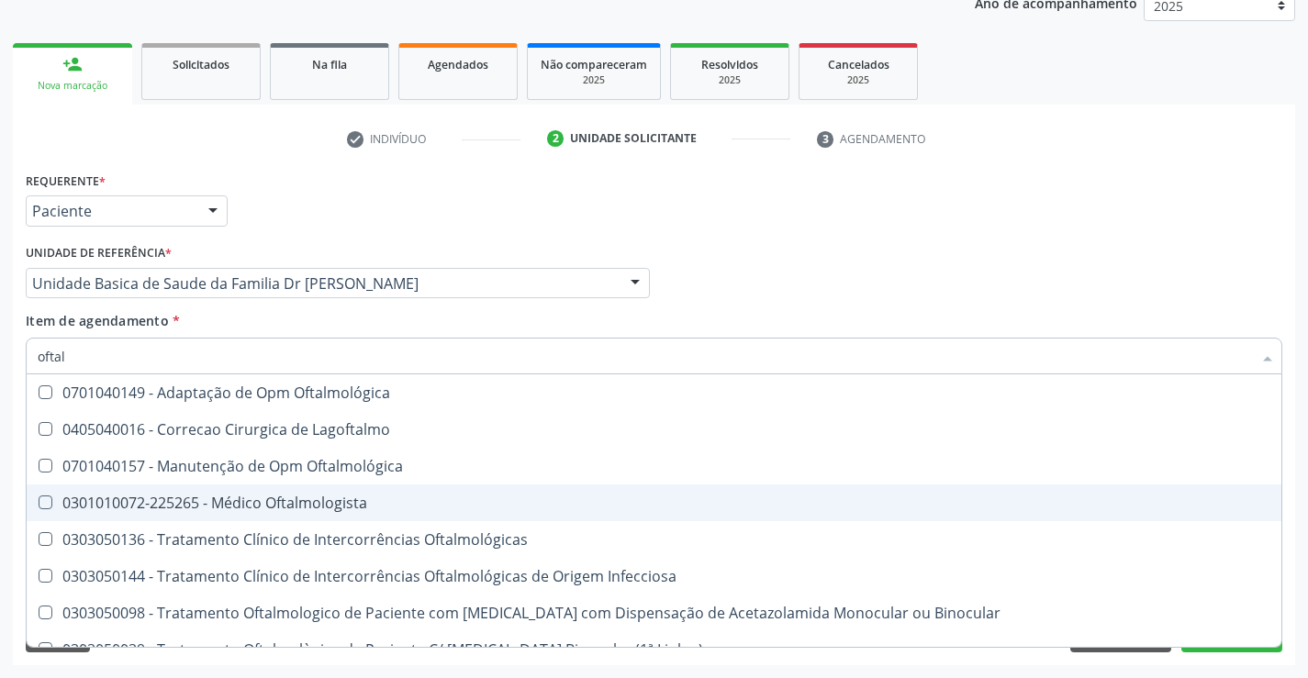
click at [277, 499] on div "0301010072-225265 - Médico Oftalmologista" at bounding box center [654, 503] width 1233 height 15
checkbox Oftalmologista "true"
click at [1293, 512] on div "Requerente * Paciente Médico(a) Enfermeiro(a) Paciente Nenhum resultado encontr…" at bounding box center [654, 416] width 1282 height 498
checkbox Lagoftalmo "true"
checkbox Oftalmologista "false"
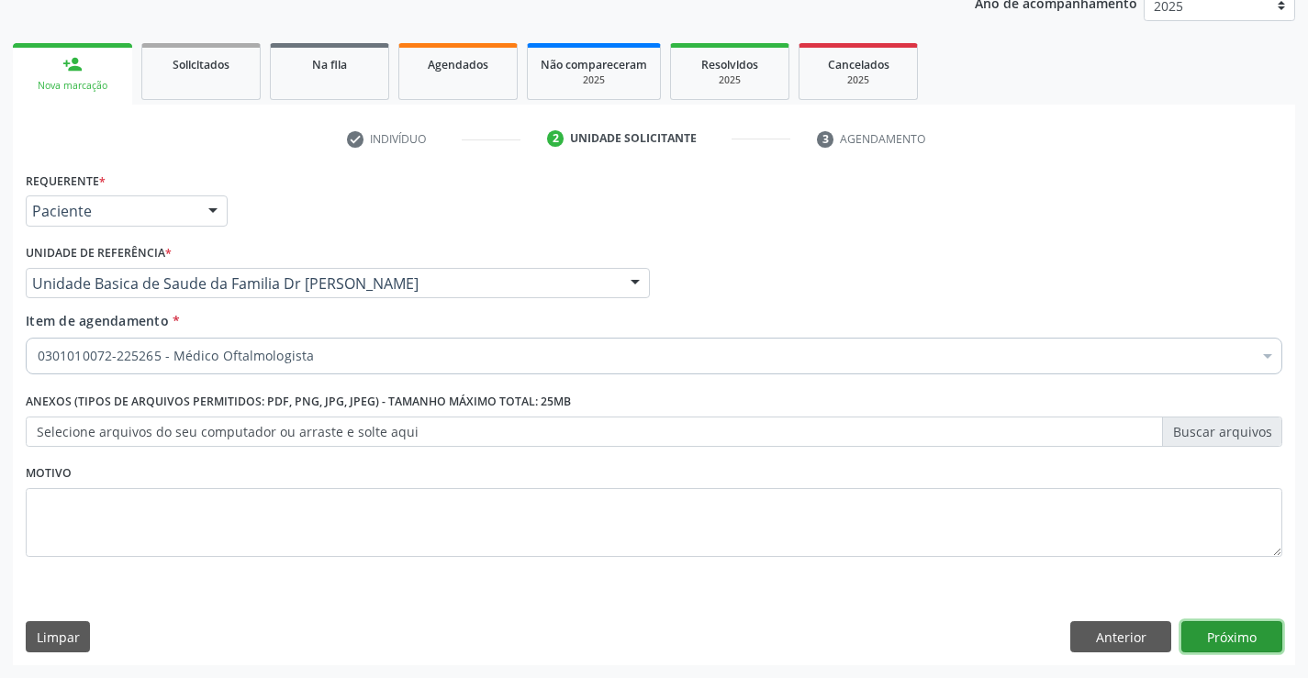
click at [1223, 634] on button "Próximo" at bounding box center [1231, 636] width 101 height 31
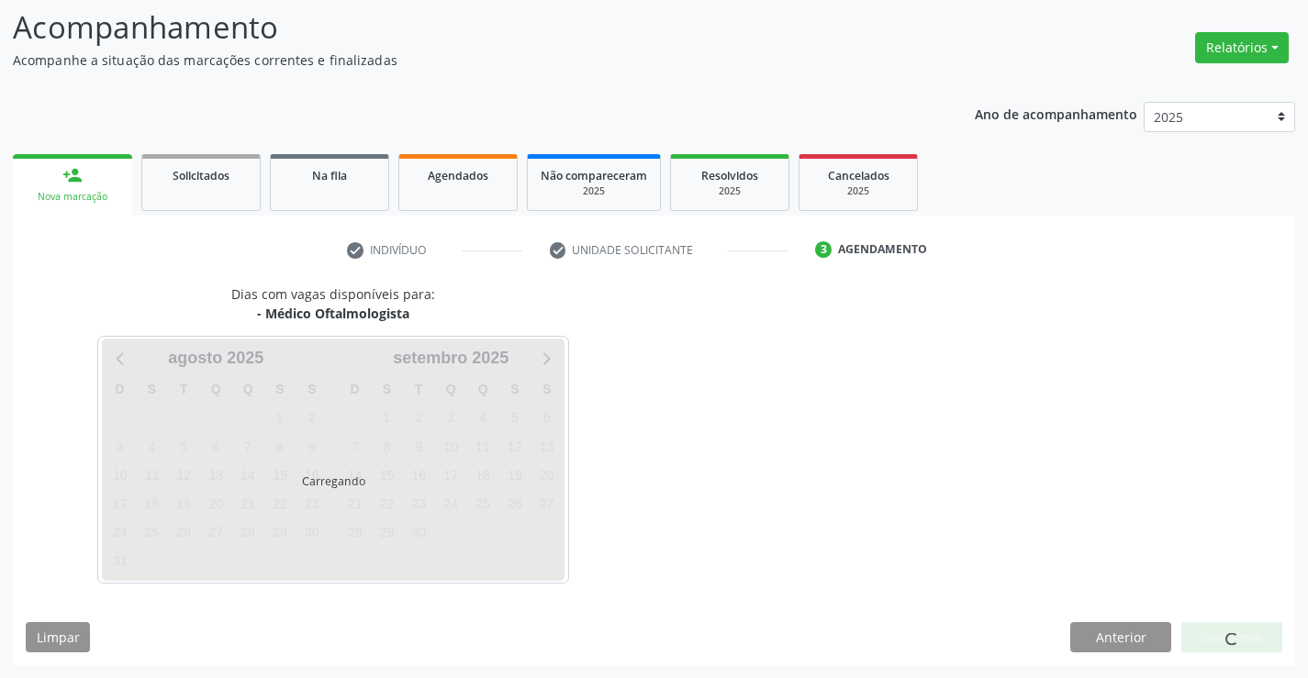
scroll to position [174, 0]
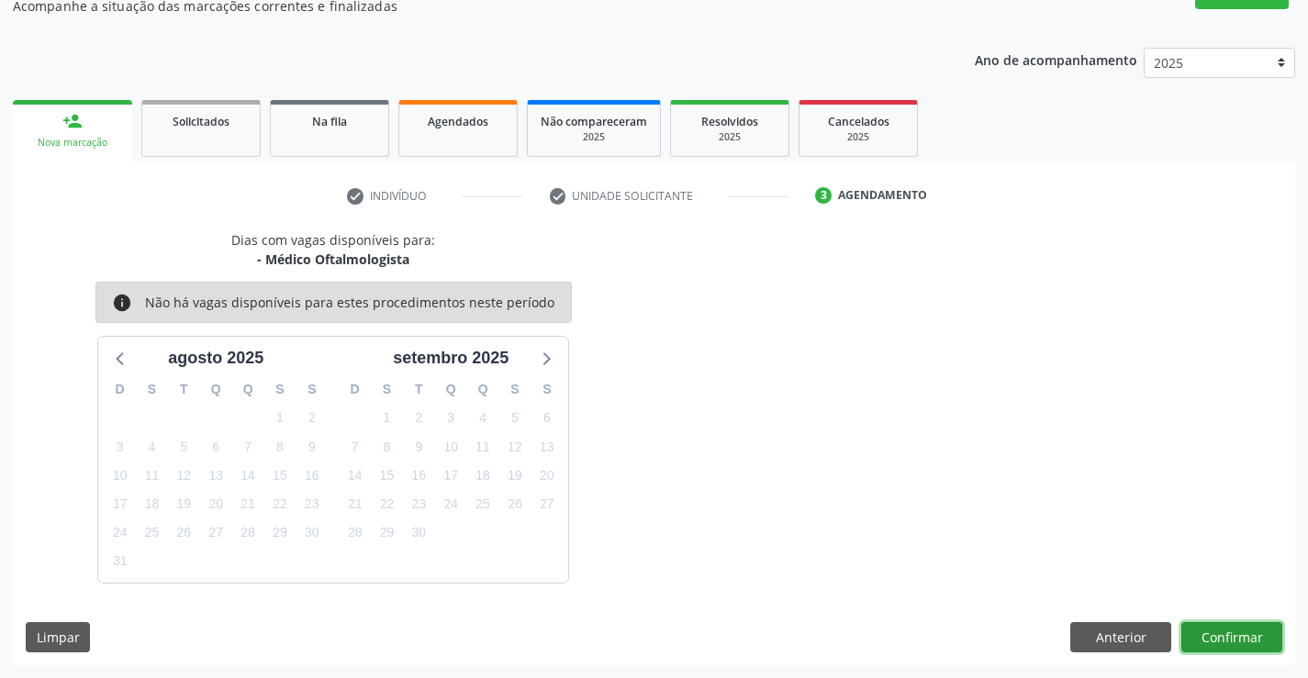
click at [1232, 636] on button "Confirmar" at bounding box center [1231, 637] width 101 height 31
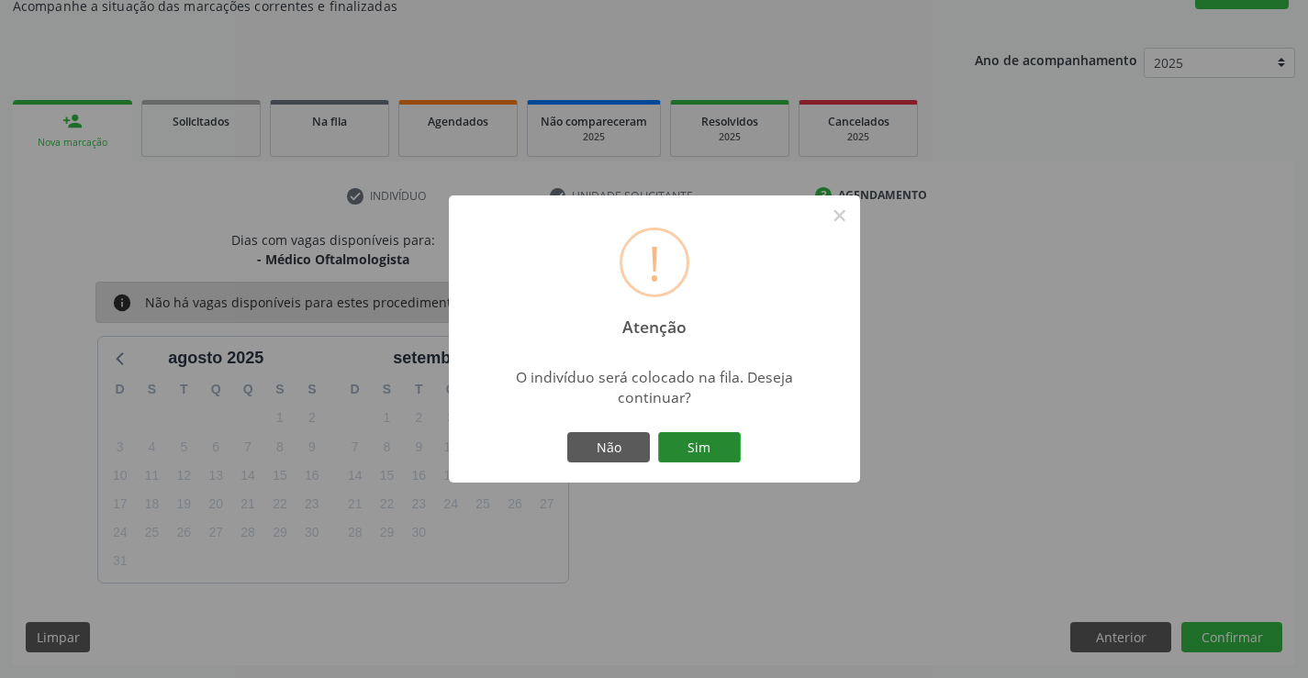
click at [691, 445] on button "Sim" at bounding box center [699, 447] width 83 height 31
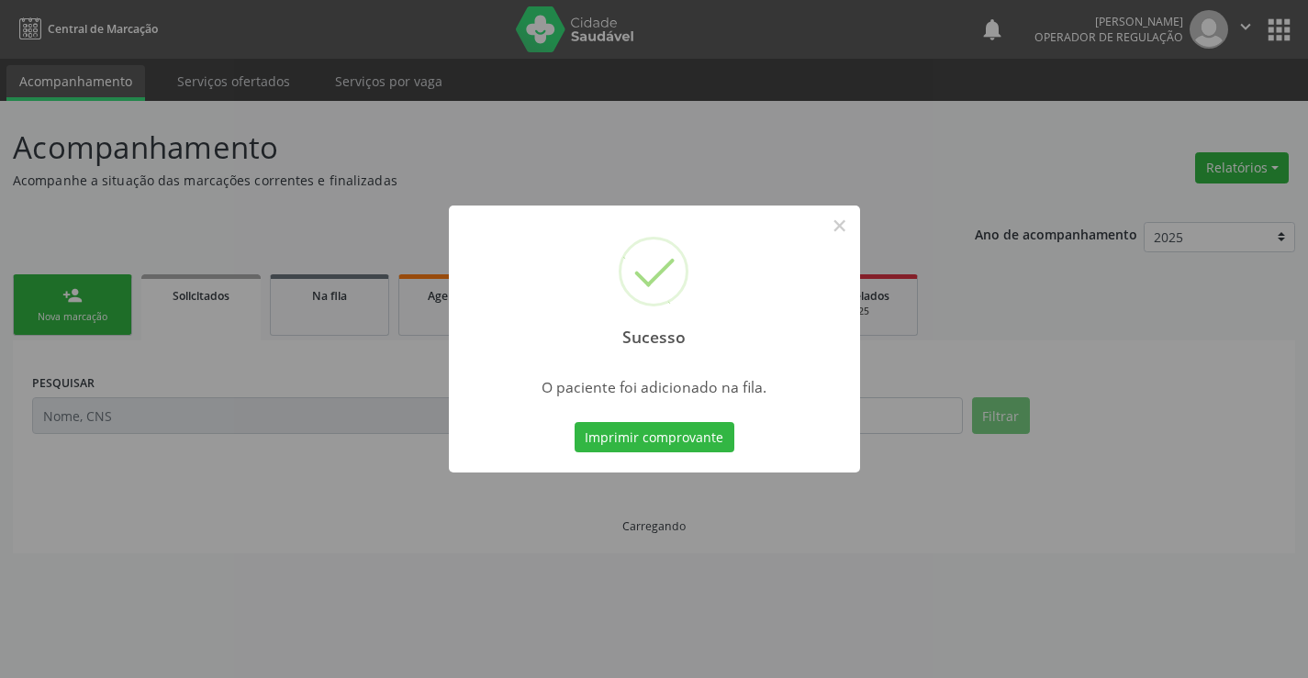
scroll to position [0, 0]
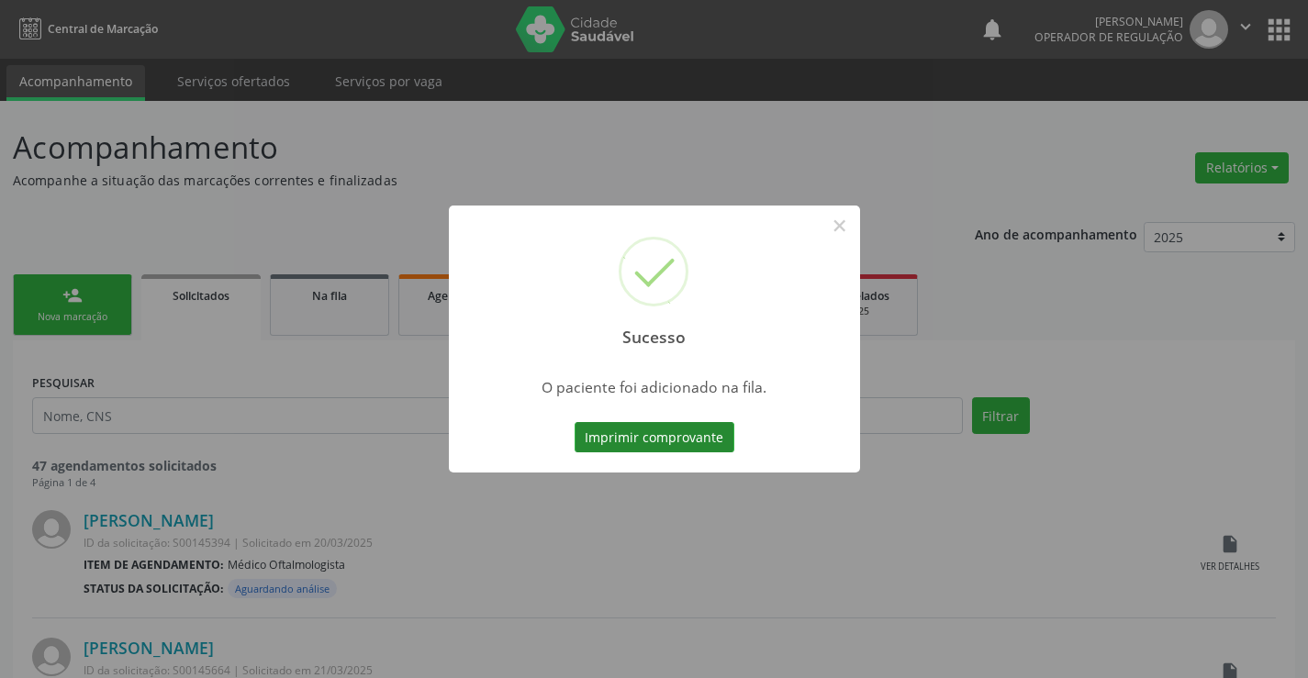
click at [680, 433] on button "Imprimir comprovante" at bounding box center [655, 437] width 160 height 31
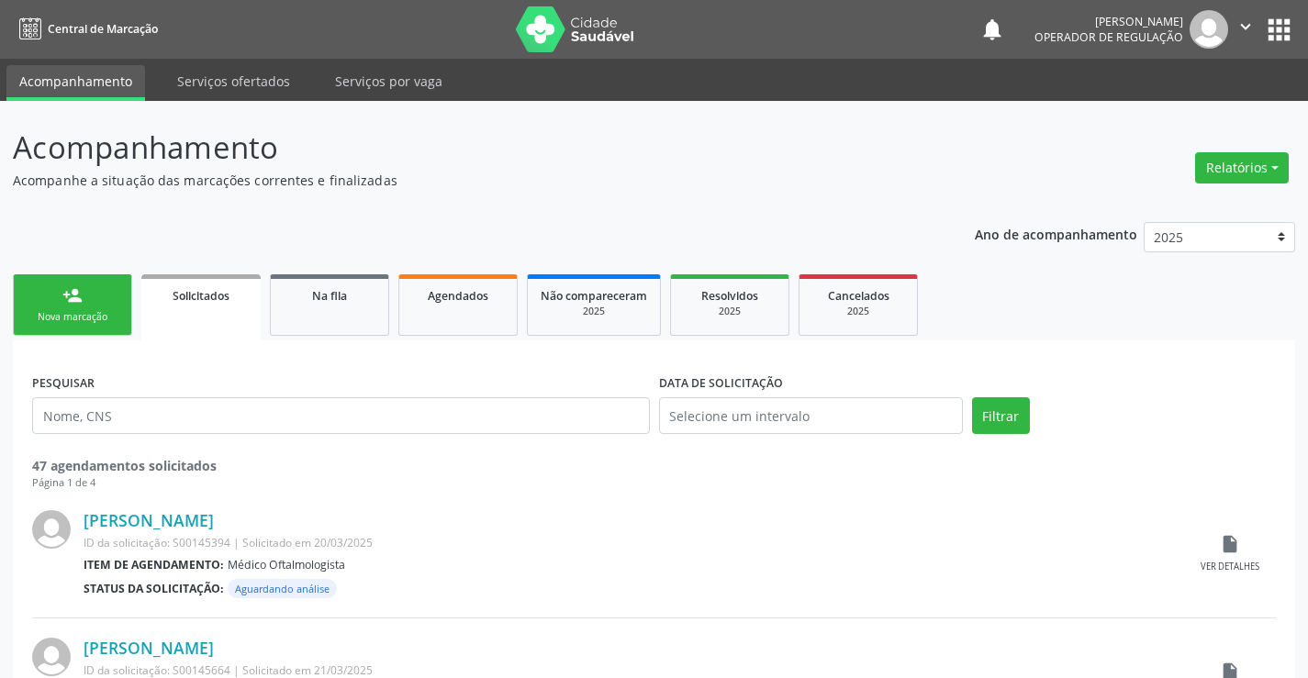
click at [82, 313] on div "Nova marcação" at bounding box center [73, 317] width 92 height 14
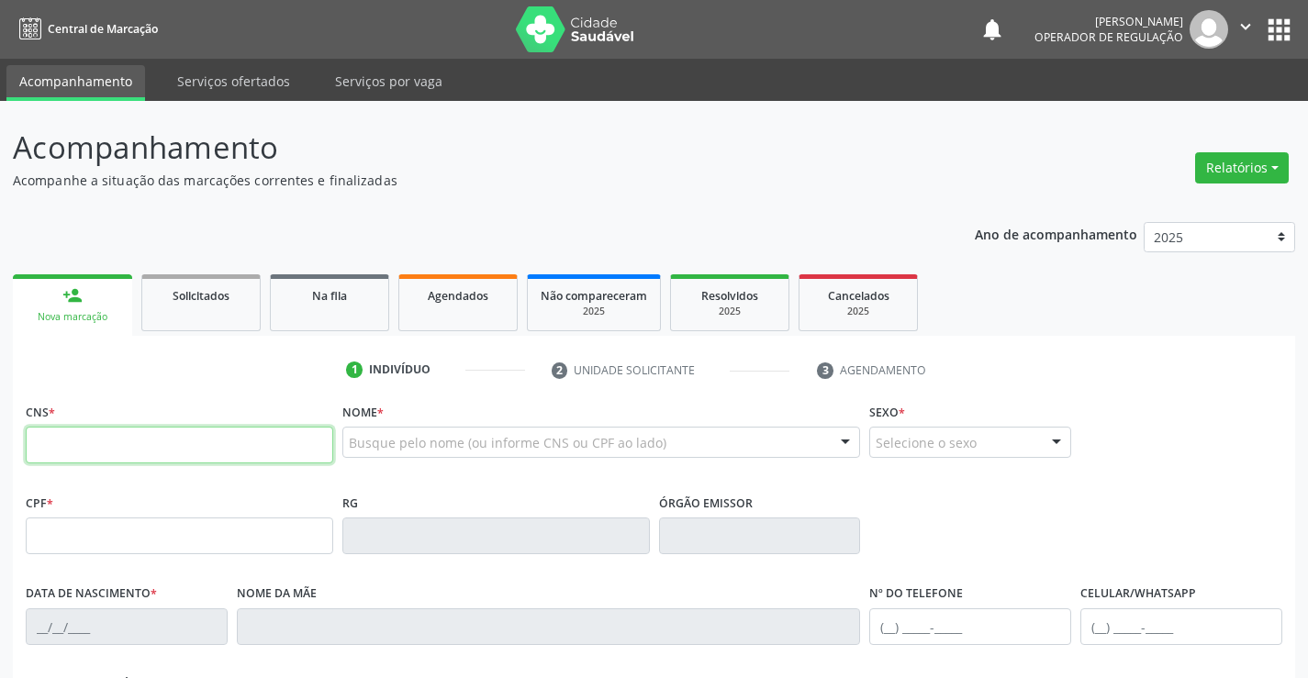
click at [119, 442] on input "text" at bounding box center [179, 445] width 307 height 37
type input "700 5067 4134 4454"
type input "0559240259"
type input "SP"
type input "[DATE]"
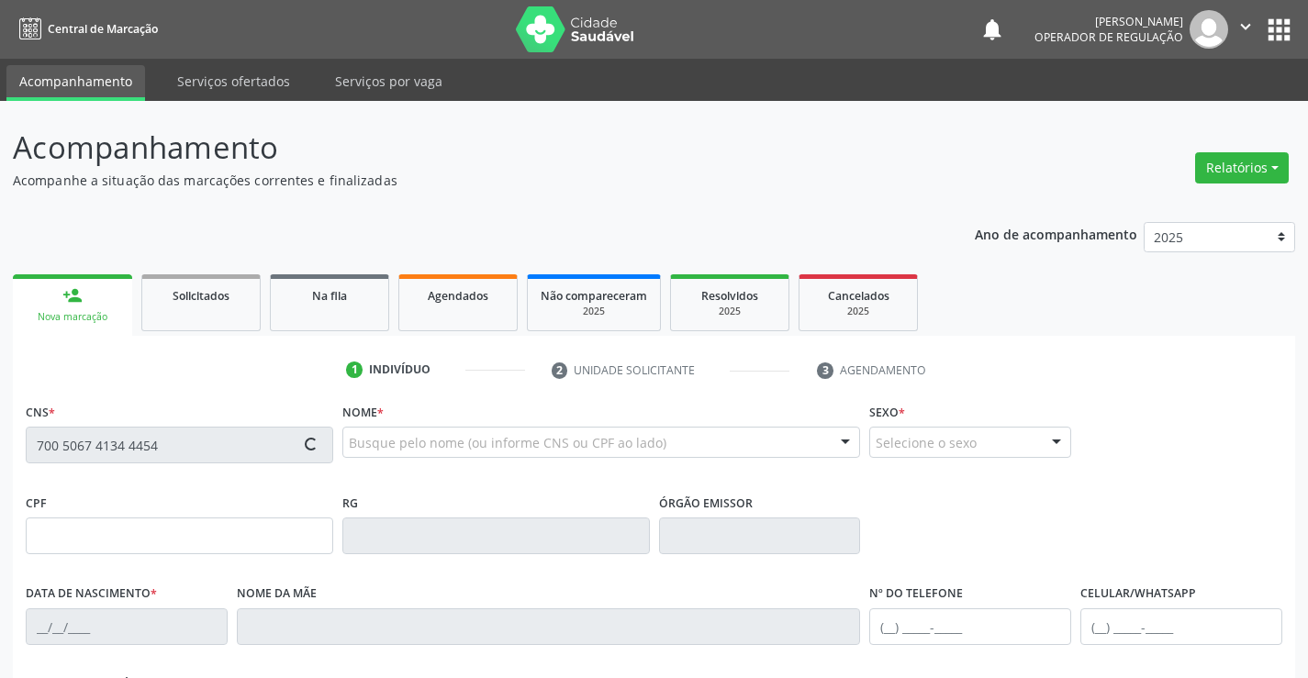
type input "[PHONE_NUMBER]"
type input "984.609.605-44"
type input "359"
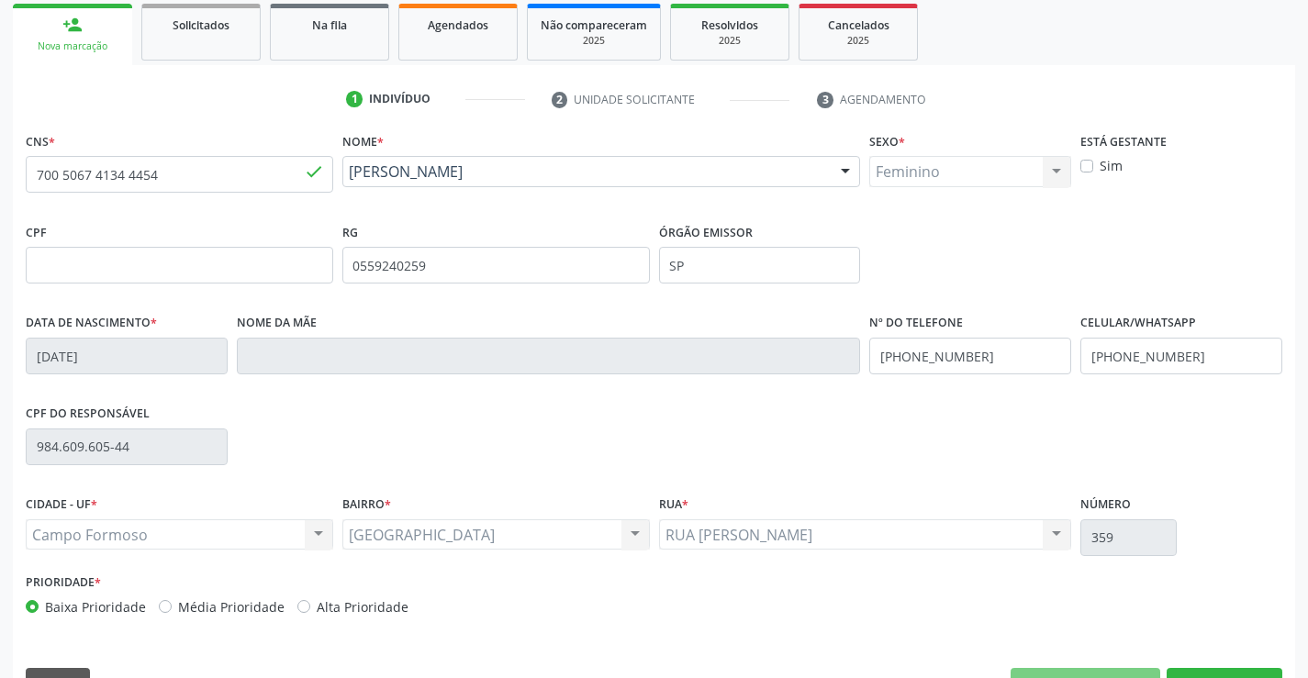
scroll to position [317, 0]
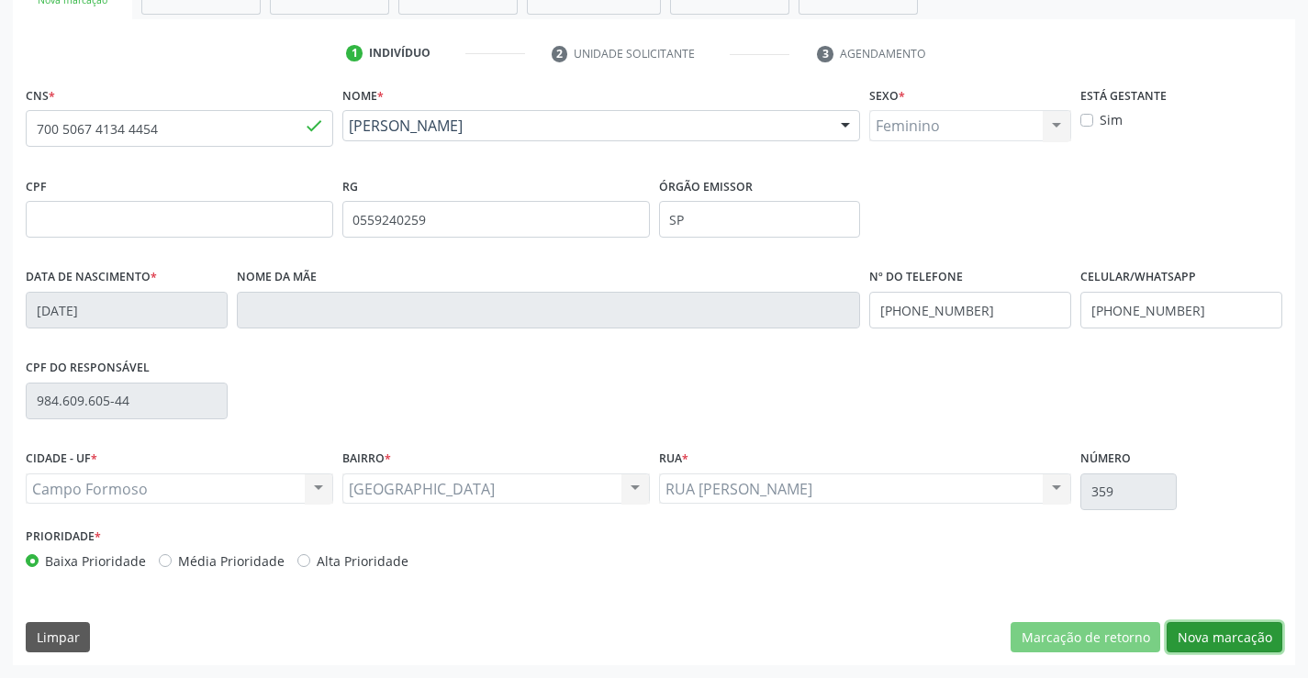
click at [1206, 627] on button "Nova marcação" at bounding box center [1224, 637] width 116 height 31
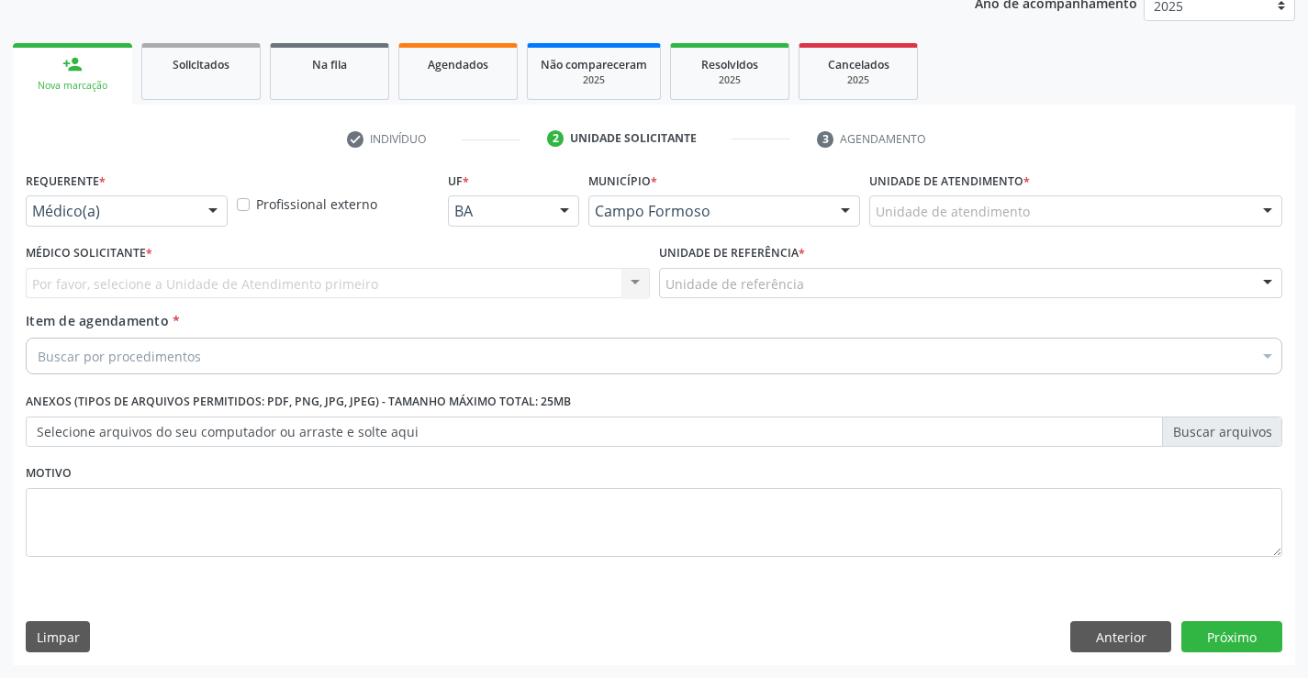
scroll to position [231, 0]
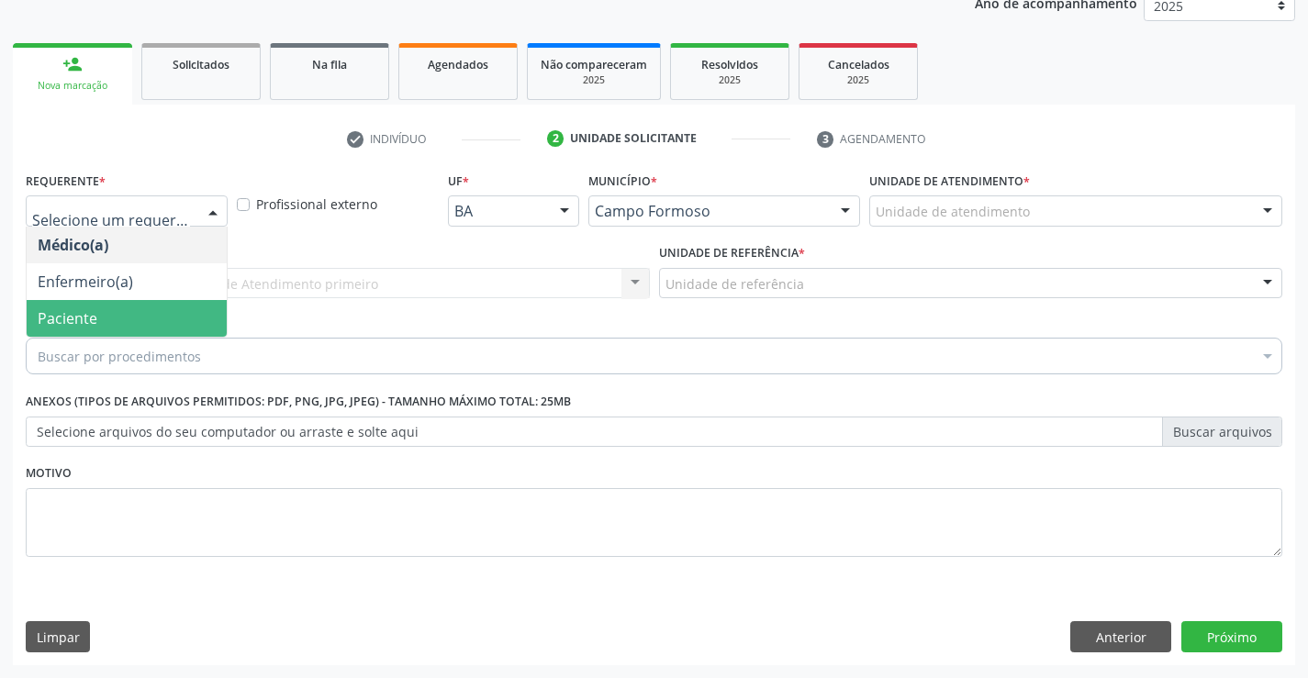
click at [97, 316] on span "Paciente" at bounding box center [127, 318] width 200 height 37
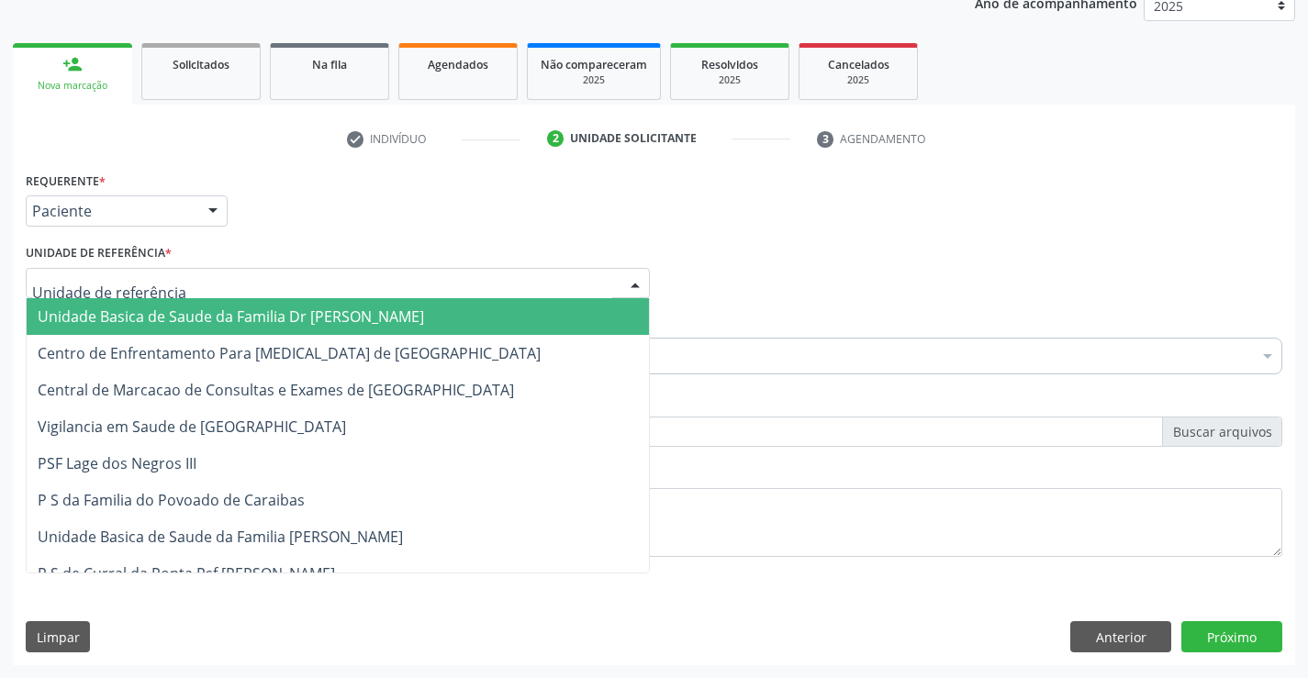
click at [119, 309] on span "Unidade Basica de Saude da Familia Dr [PERSON_NAME]" at bounding box center [231, 317] width 386 height 20
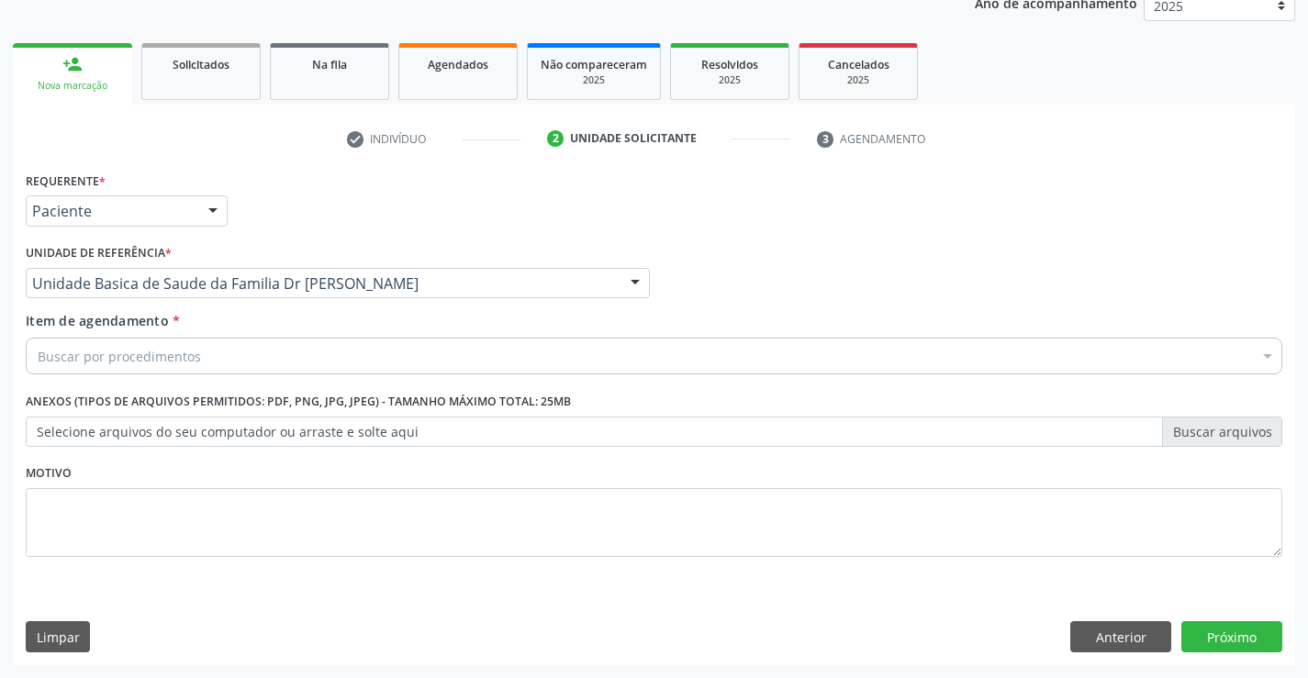
click at [114, 369] on div "Buscar por procedimentos" at bounding box center [654, 356] width 1256 height 37
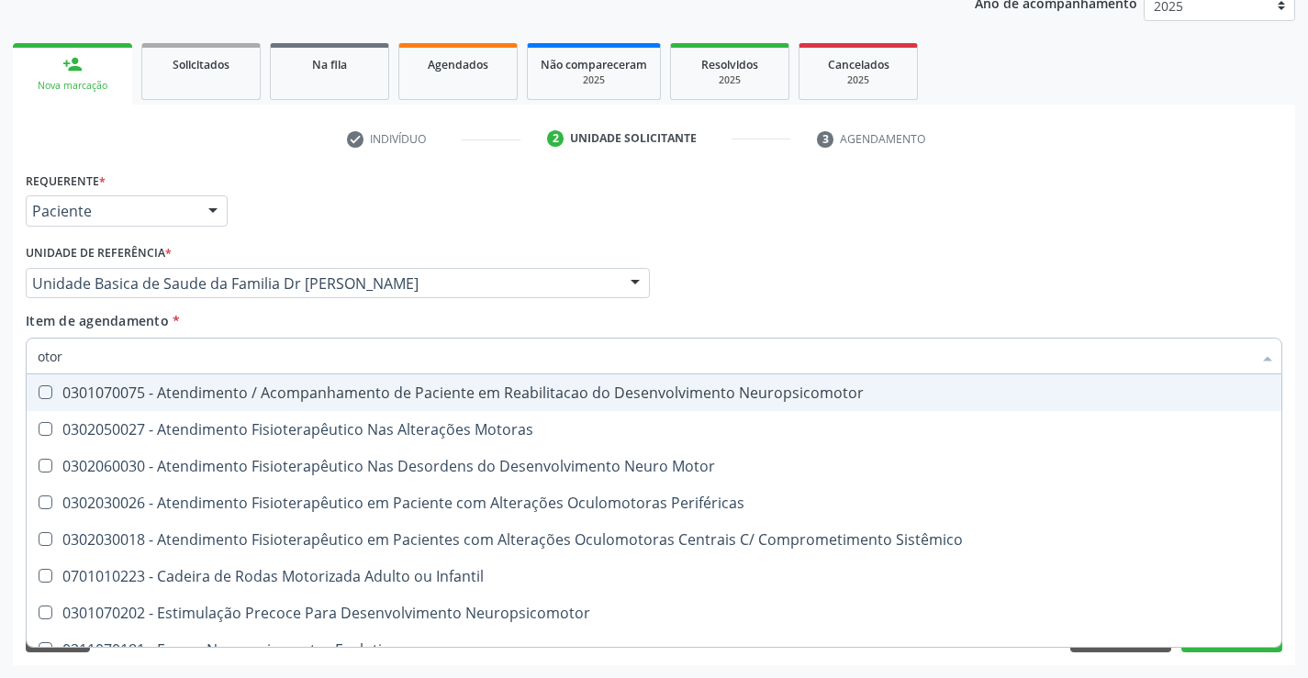
type input "otorr"
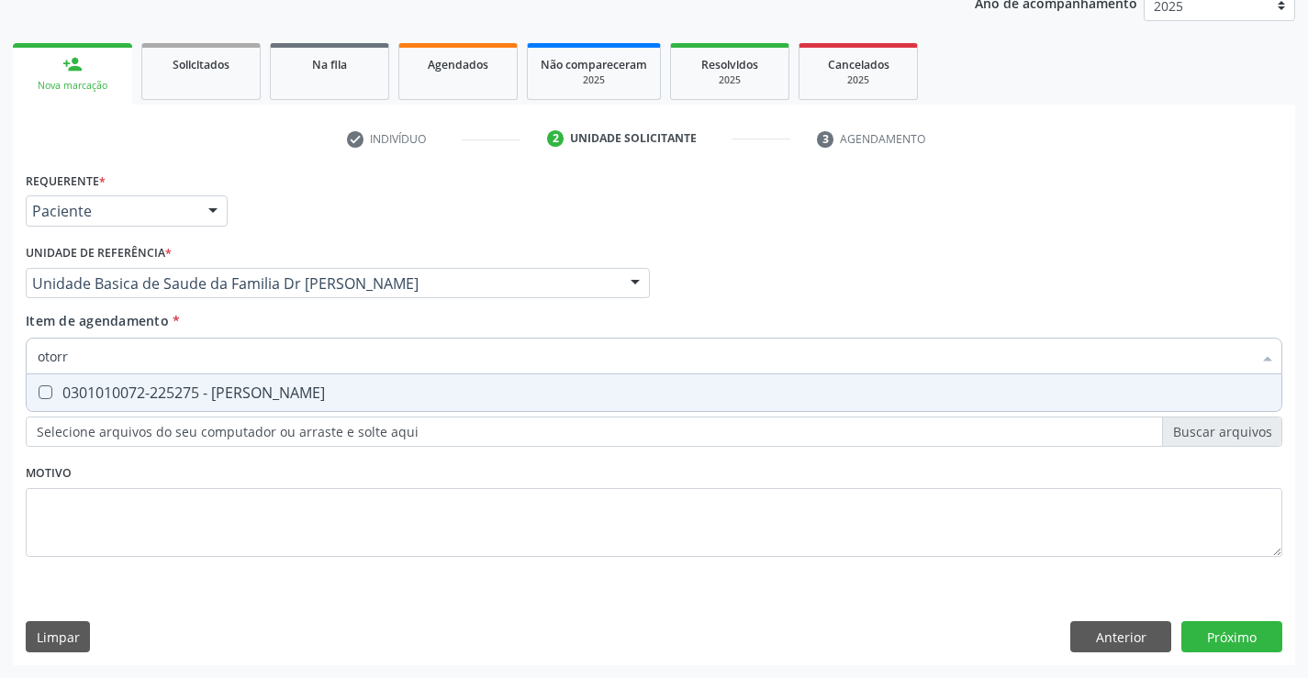
click at [137, 390] on div "0301010072-225275 - [PERSON_NAME]" at bounding box center [654, 392] width 1233 height 15
checkbox Otorrinolaringologista "true"
click at [1247, 641] on div "Requerente * Paciente Médico(a) Enfermeiro(a) Paciente Nenhum resultado encontr…" at bounding box center [654, 416] width 1282 height 498
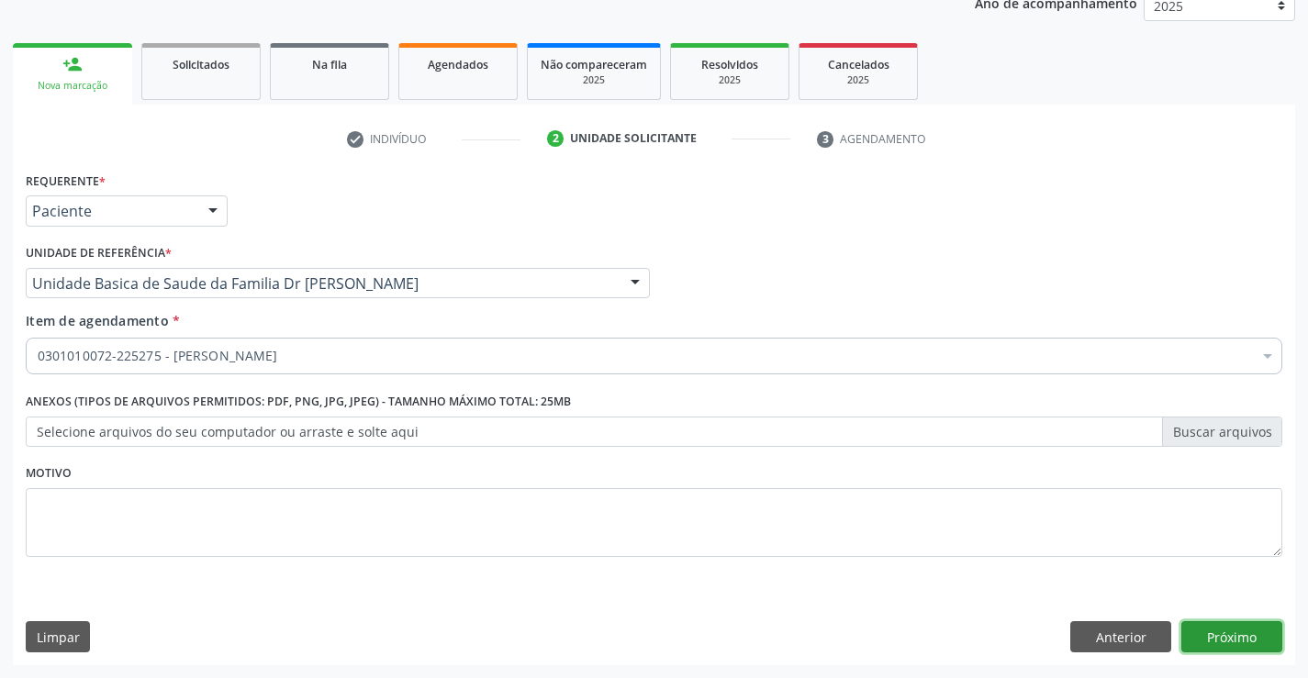
click at [1233, 632] on button "Próximo" at bounding box center [1231, 636] width 101 height 31
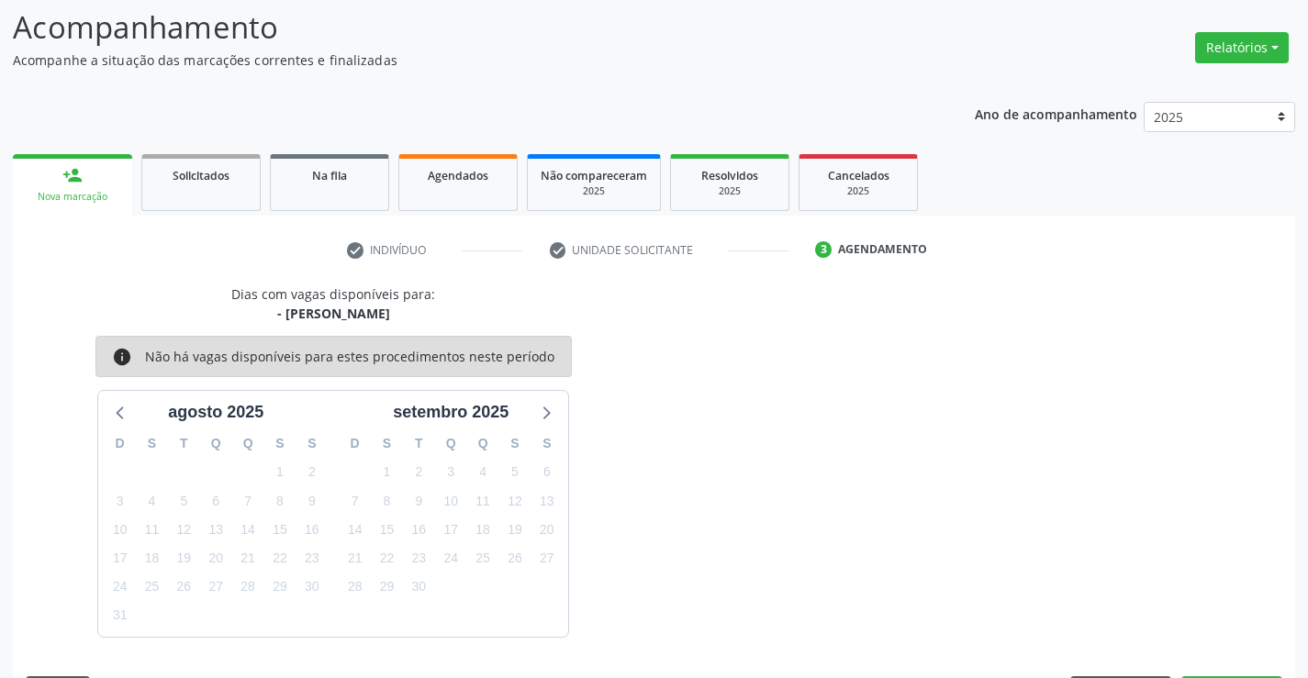
scroll to position [174, 0]
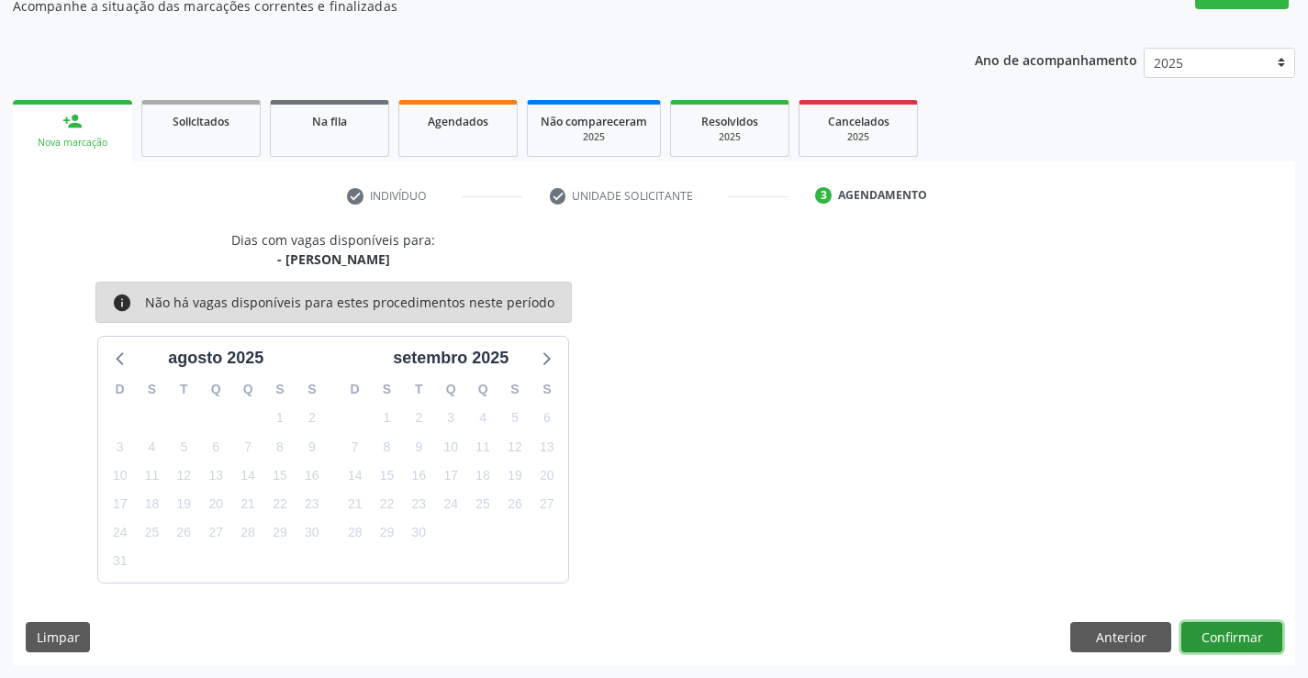
click at [1233, 632] on button "Confirmar" at bounding box center [1231, 637] width 101 height 31
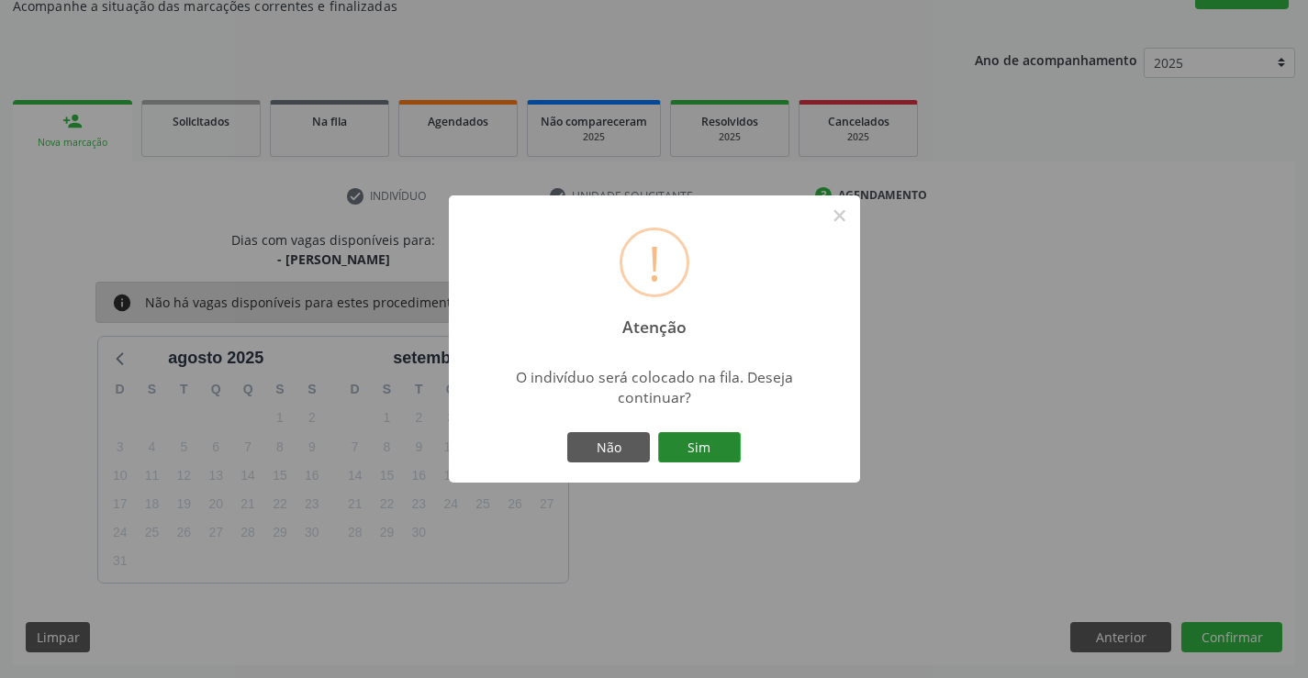
click at [710, 442] on button "Sim" at bounding box center [699, 447] width 83 height 31
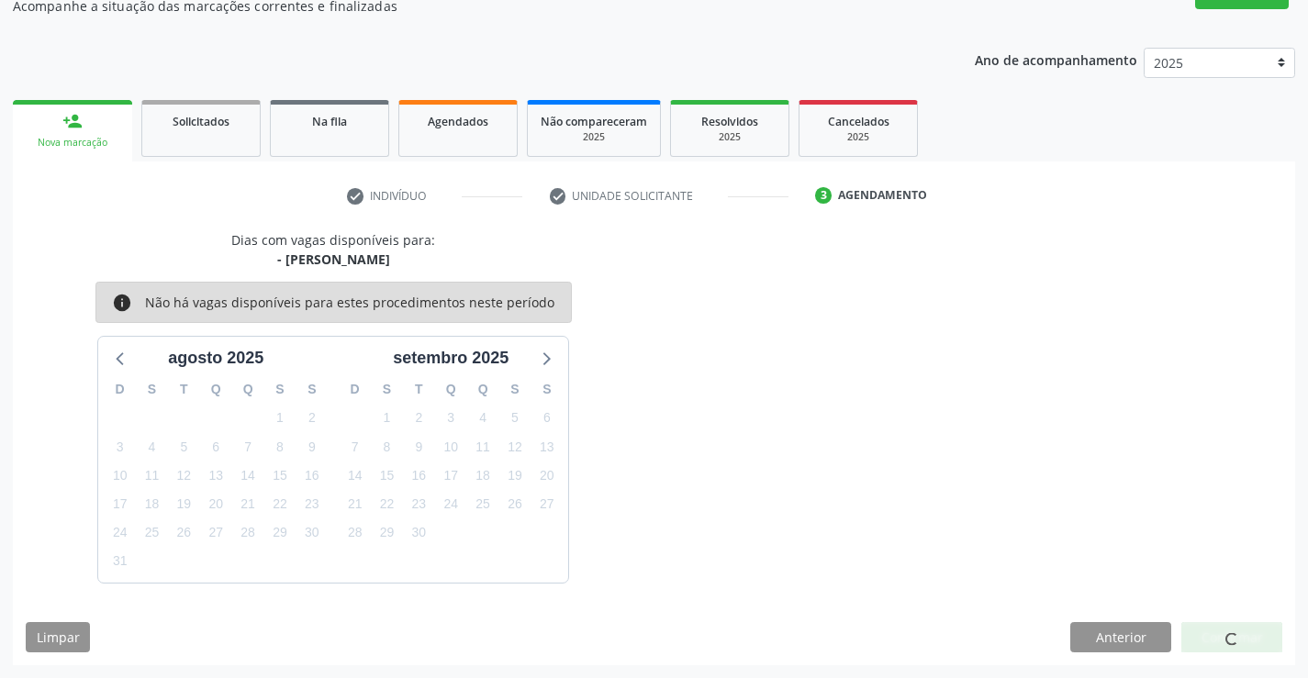
scroll to position [0, 0]
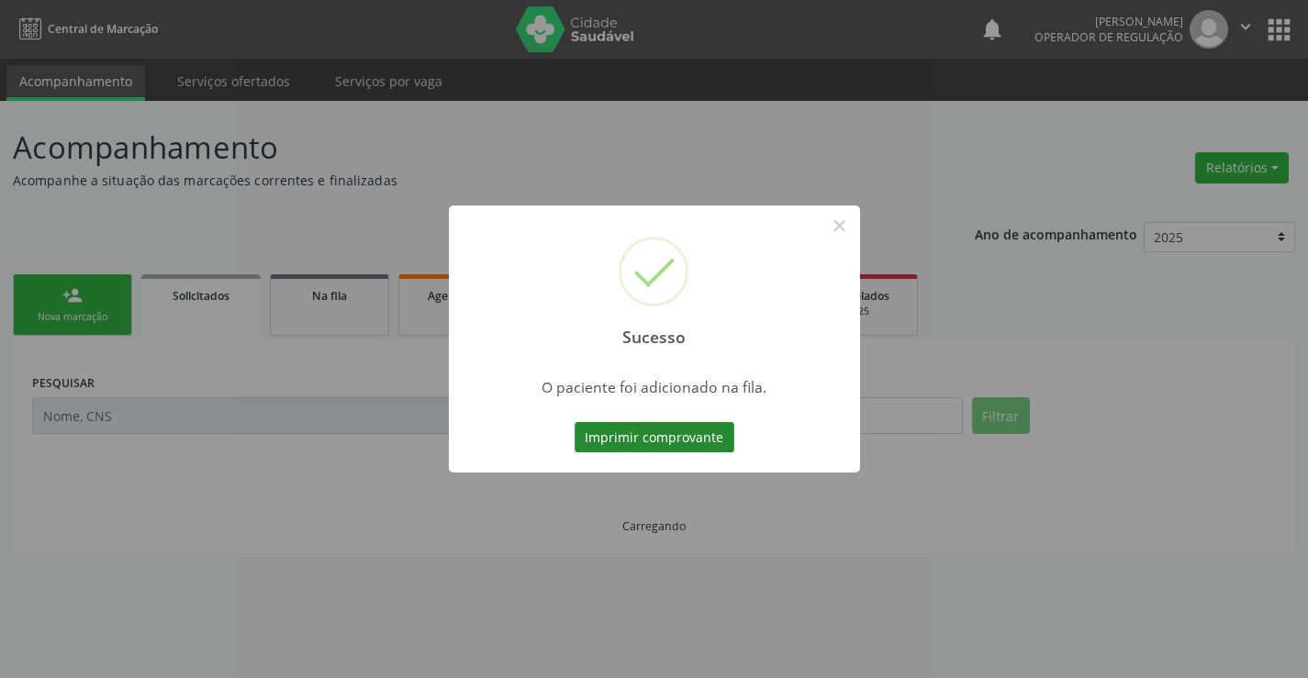
click at [676, 427] on button "Imprimir comprovante" at bounding box center [655, 437] width 160 height 31
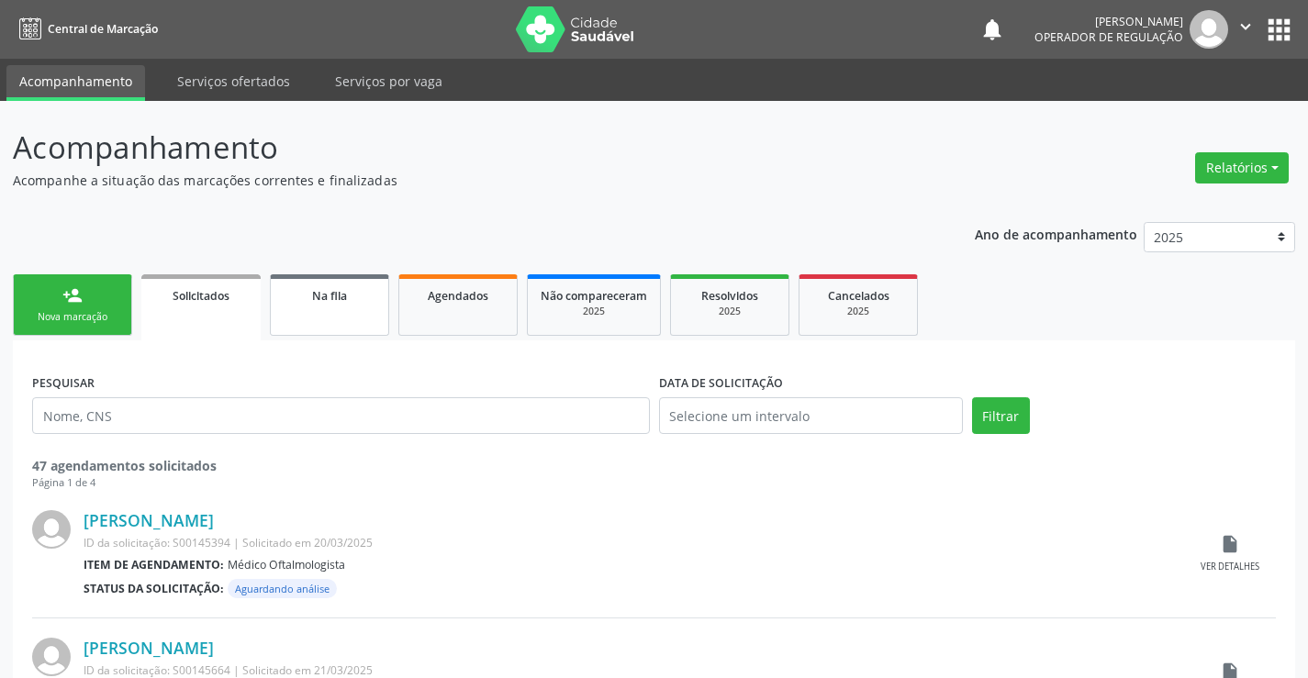
click at [347, 291] on span "Na fila" at bounding box center [329, 296] width 35 height 16
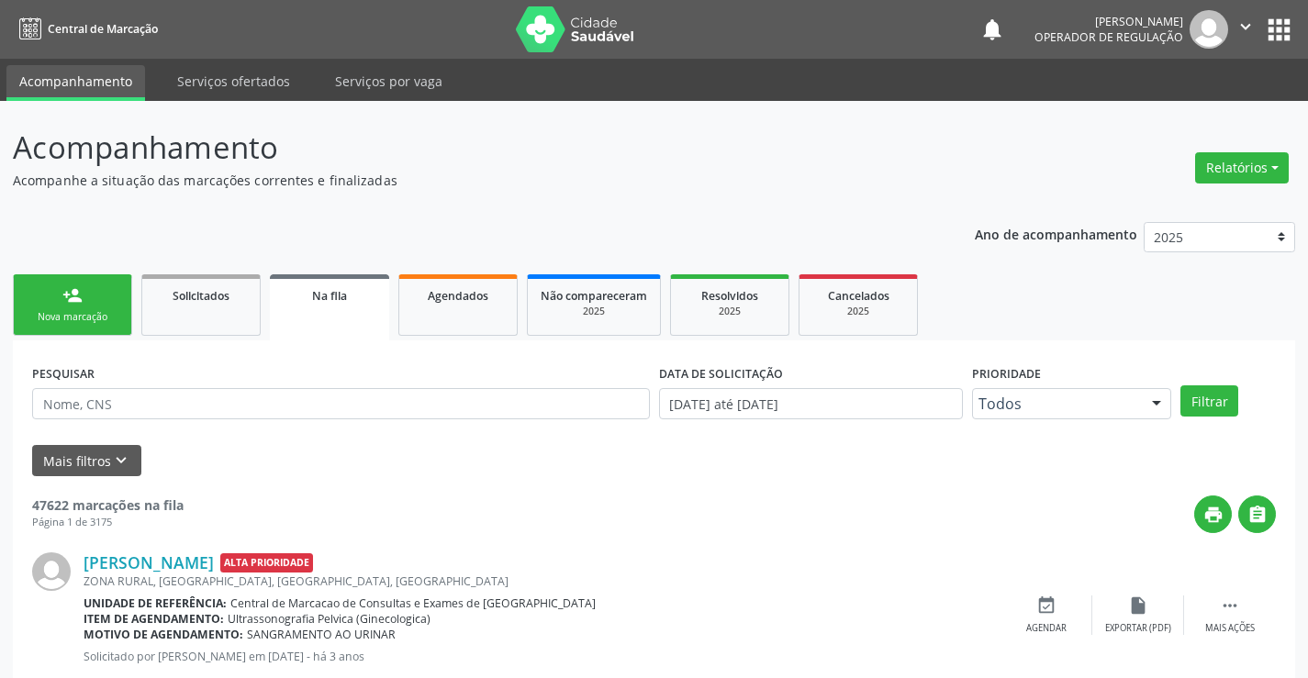
click at [111, 307] on link "person_add Nova marcação" at bounding box center [72, 304] width 119 height 61
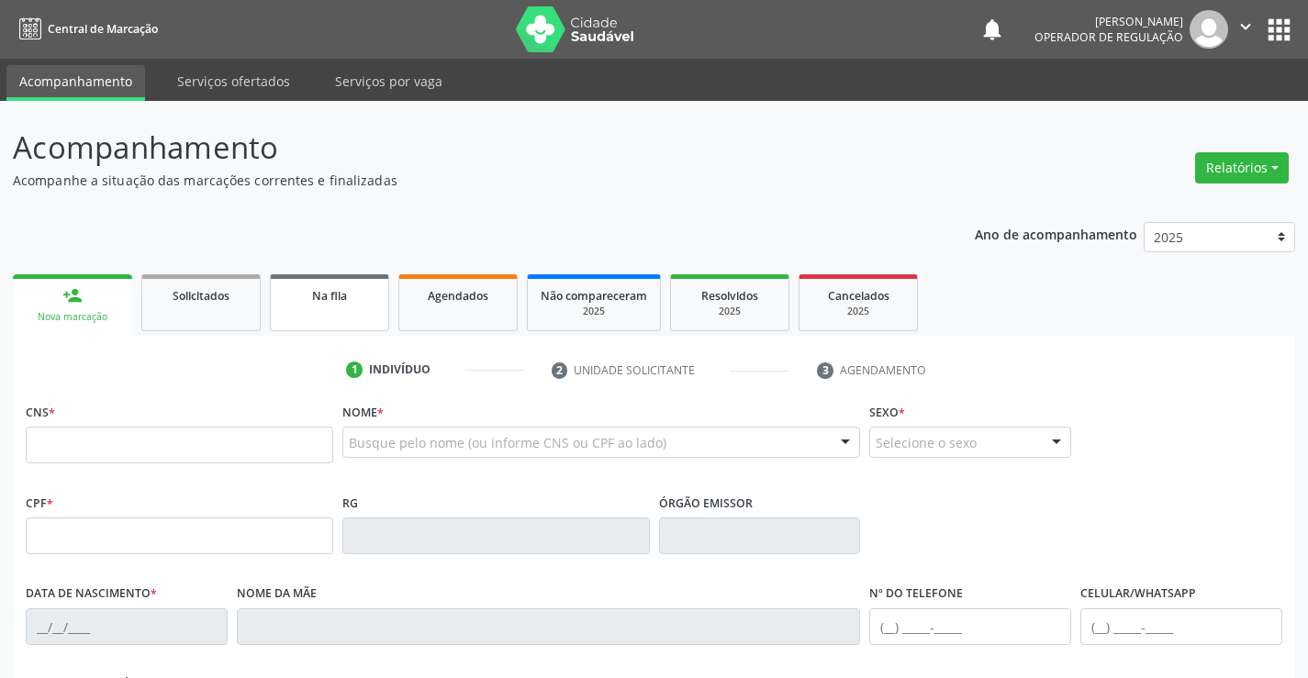
click at [353, 308] on link "Na fila" at bounding box center [329, 302] width 119 height 57
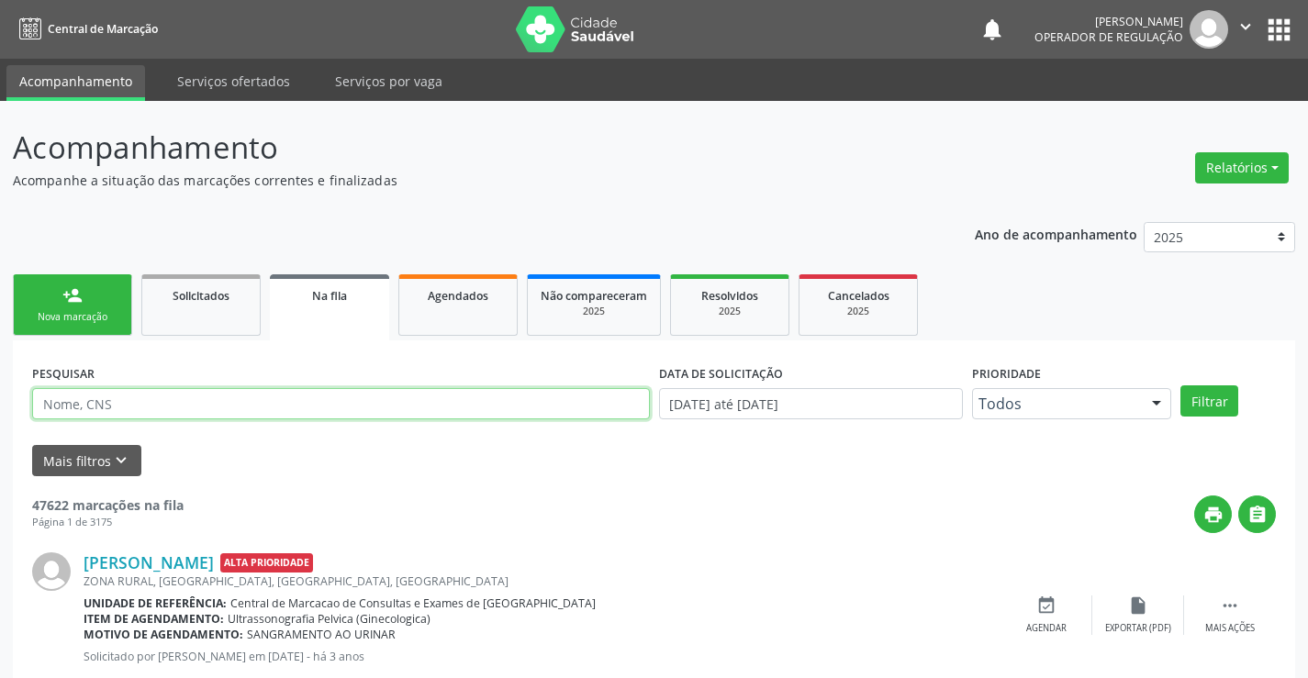
click at [269, 406] on input "text" at bounding box center [341, 403] width 618 height 31
type input "700605920751761"
click at [1215, 404] on button "Filtrar" at bounding box center [1209, 400] width 58 height 31
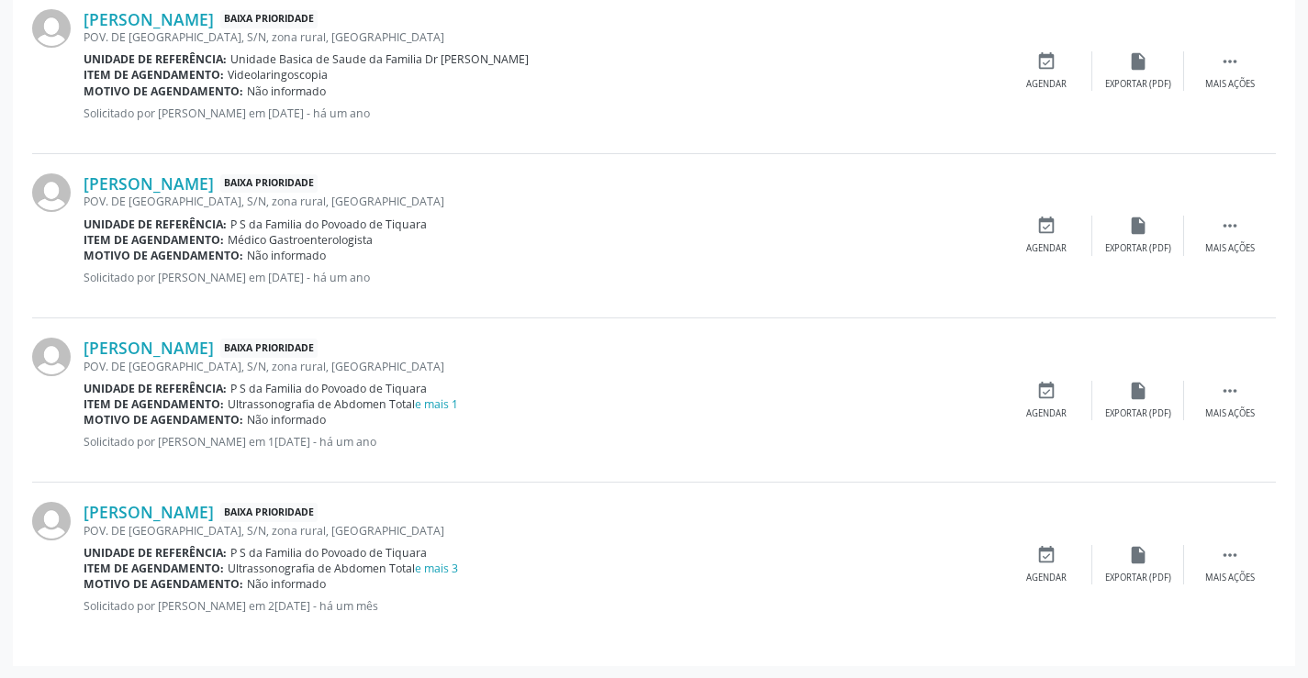
scroll to position [2041, 0]
click at [441, 572] on link "e mais 3" at bounding box center [436, 568] width 43 height 16
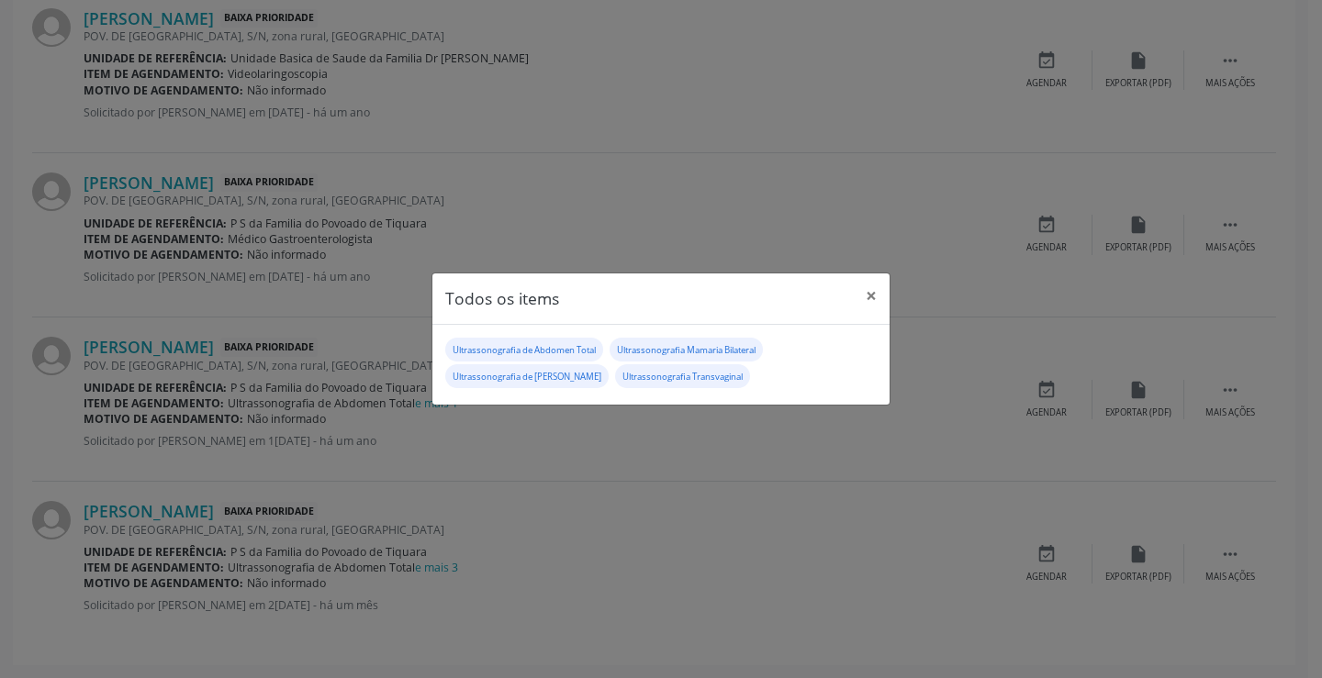
click at [593, 547] on div "Todos os items × Ultrassonografia de Abdomen Total Ultrassonografia Mamaria Bil…" at bounding box center [661, 339] width 1322 height 678
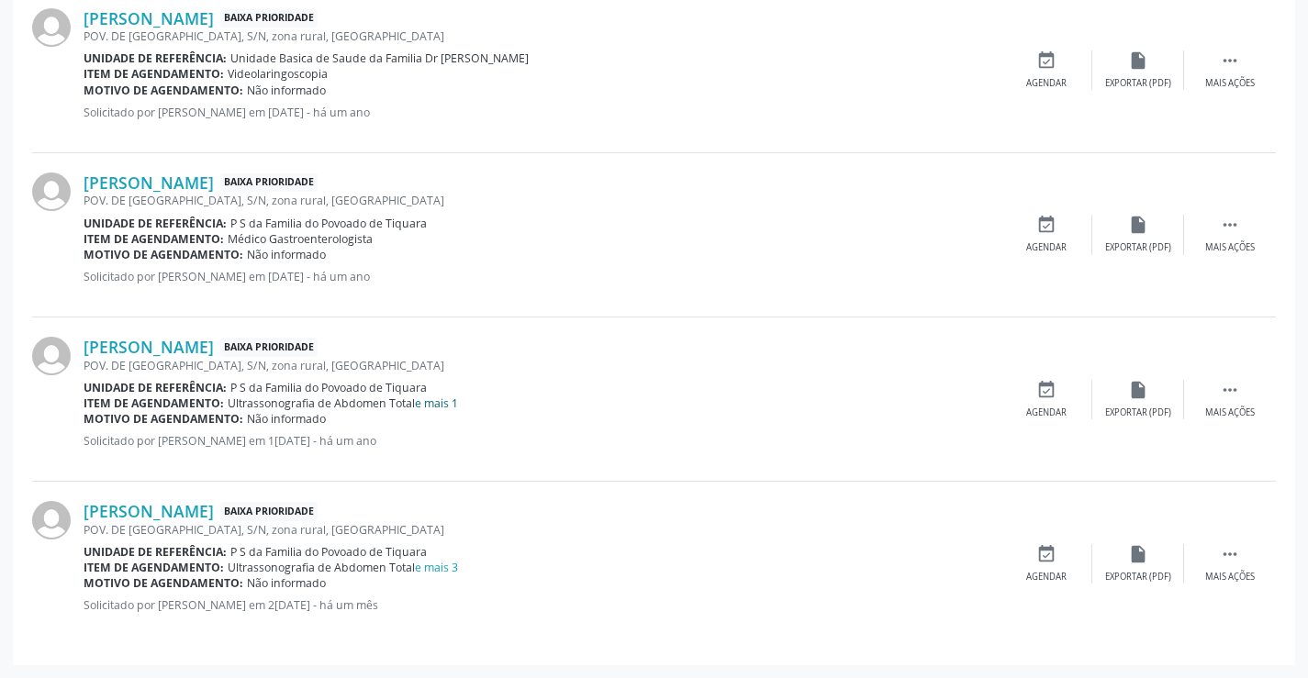
click at [441, 399] on link "e mais 1" at bounding box center [436, 404] width 43 height 16
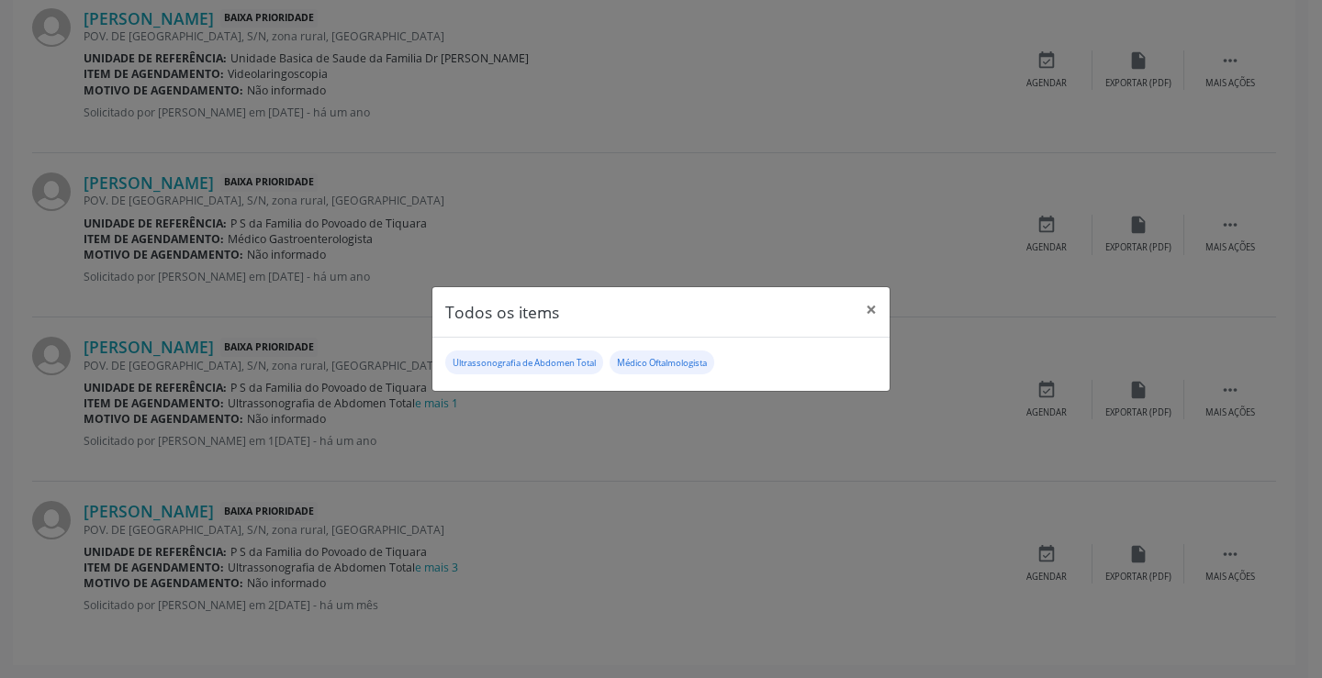
click at [613, 575] on div "Todos os items × Ultrassonografia de Abdomen Total Médico Oftalmologista" at bounding box center [661, 339] width 1322 height 678
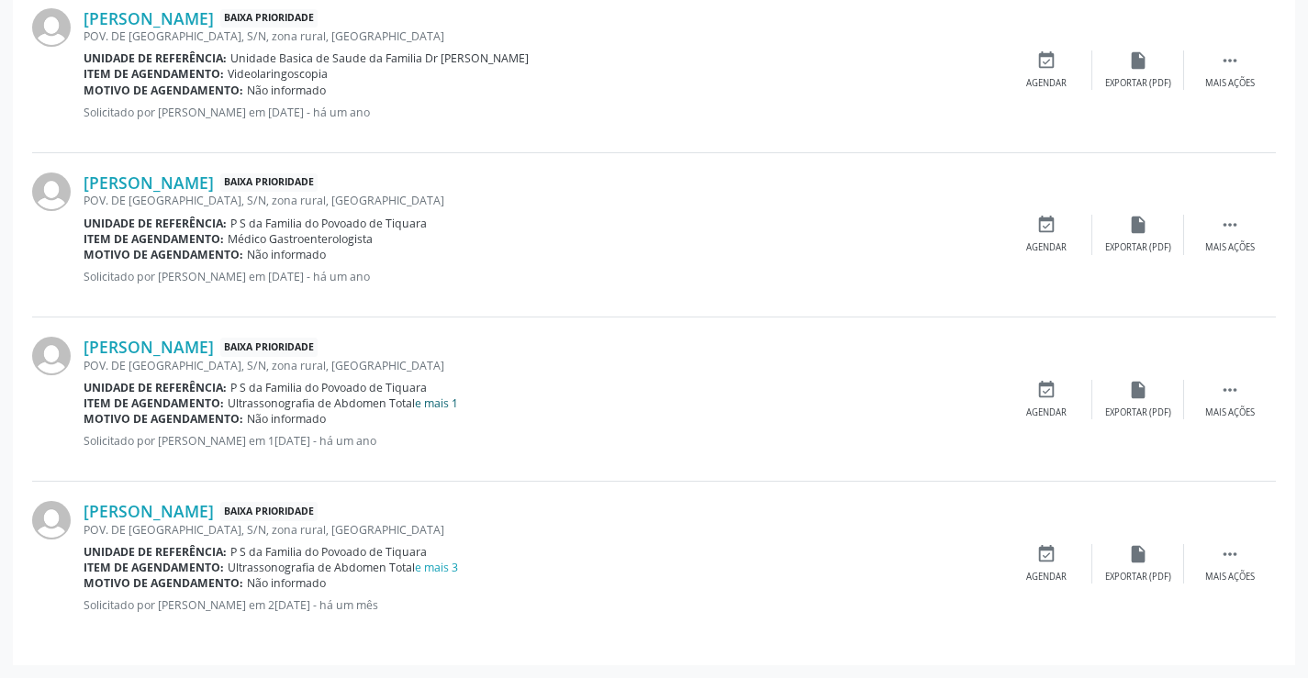
click at [441, 404] on link "e mais 1" at bounding box center [436, 404] width 43 height 16
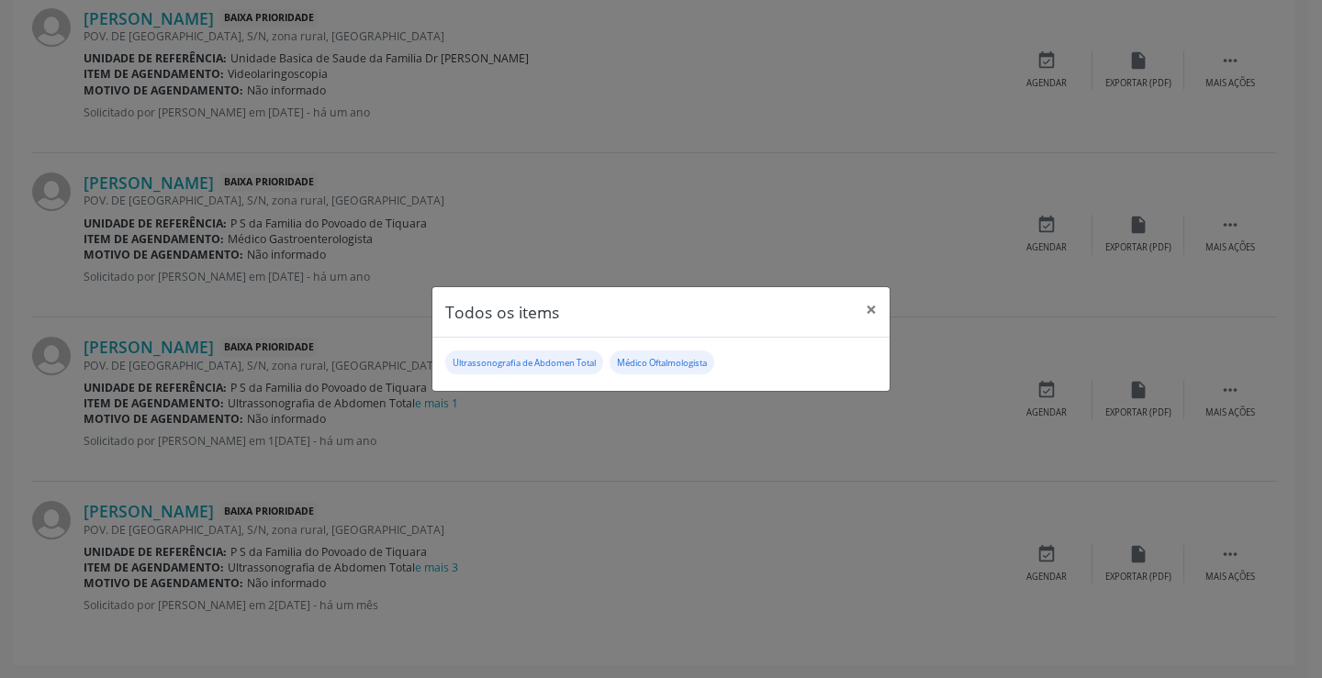
click at [516, 428] on div "Todos os items × Ultrassonografia de Abdomen Total Médico Oftalmologista" at bounding box center [661, 339] width 1322 height 678
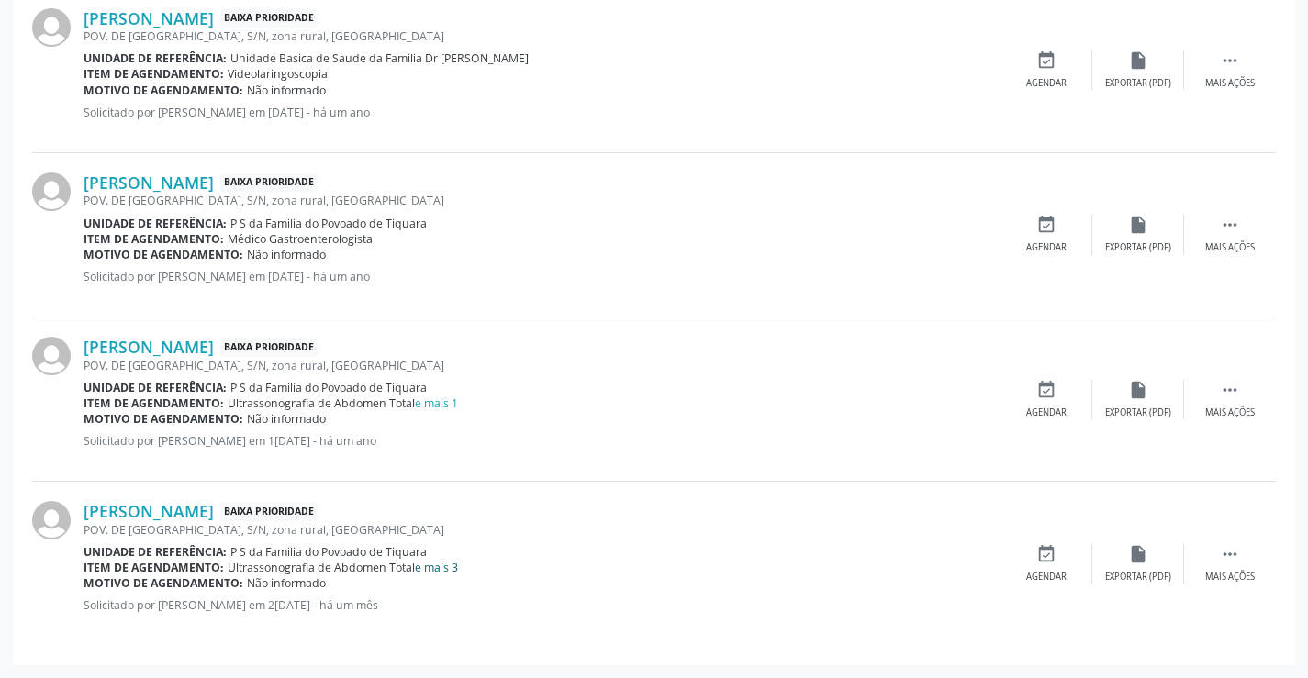
click at [438, 572] on link "e mais 3" at bounding box center [436, 568] width 43 height 16
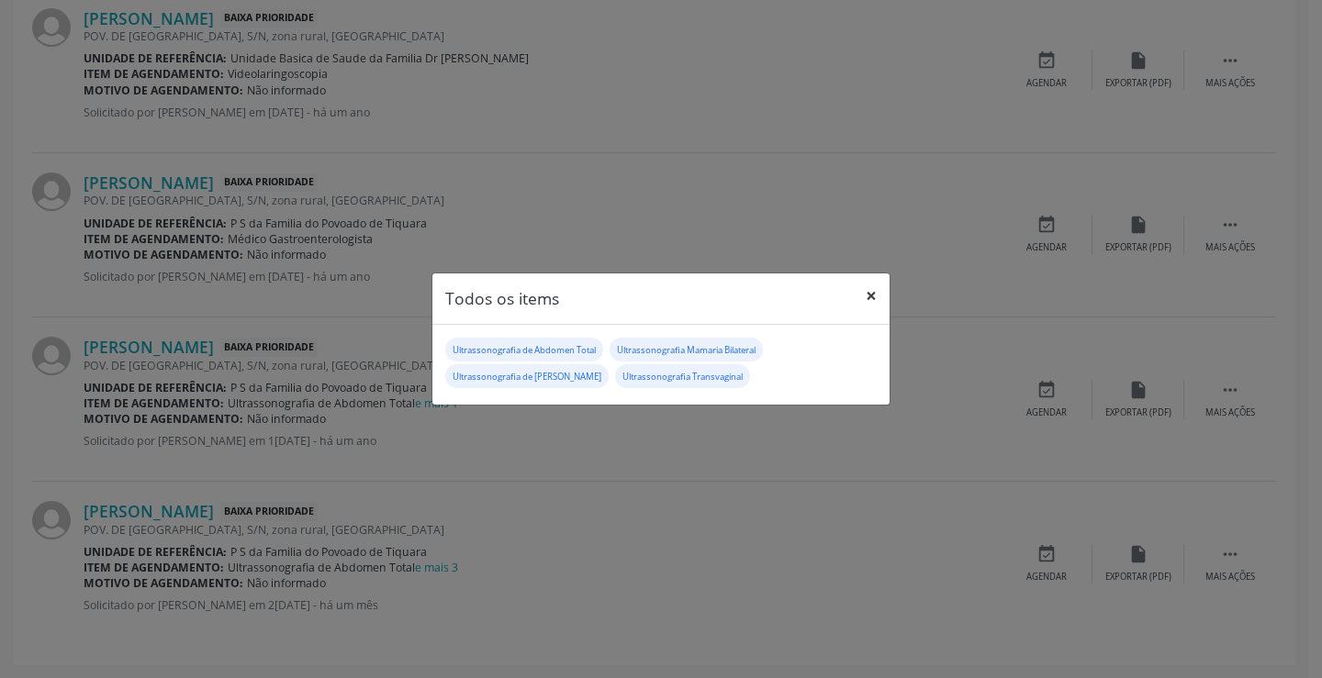
click at [872, 305] on button "×" at bounding box center [871, 295] width 37 height 45
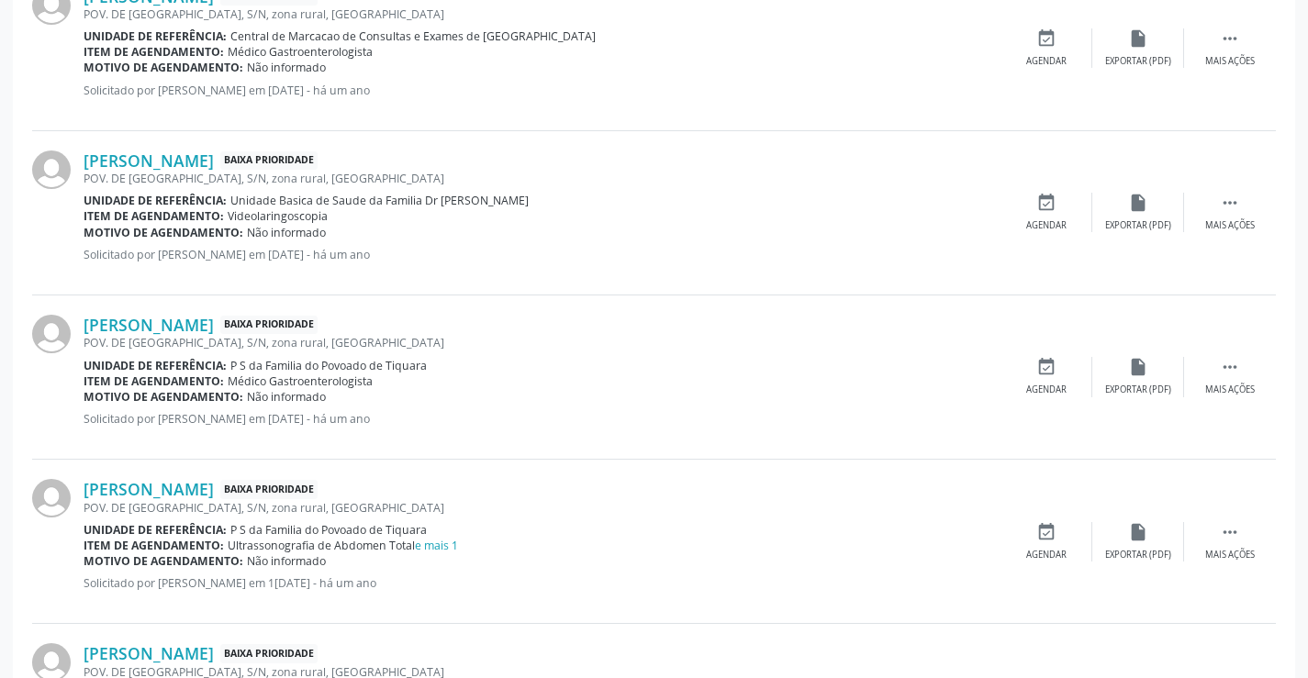
scroll to position [1949, 0]
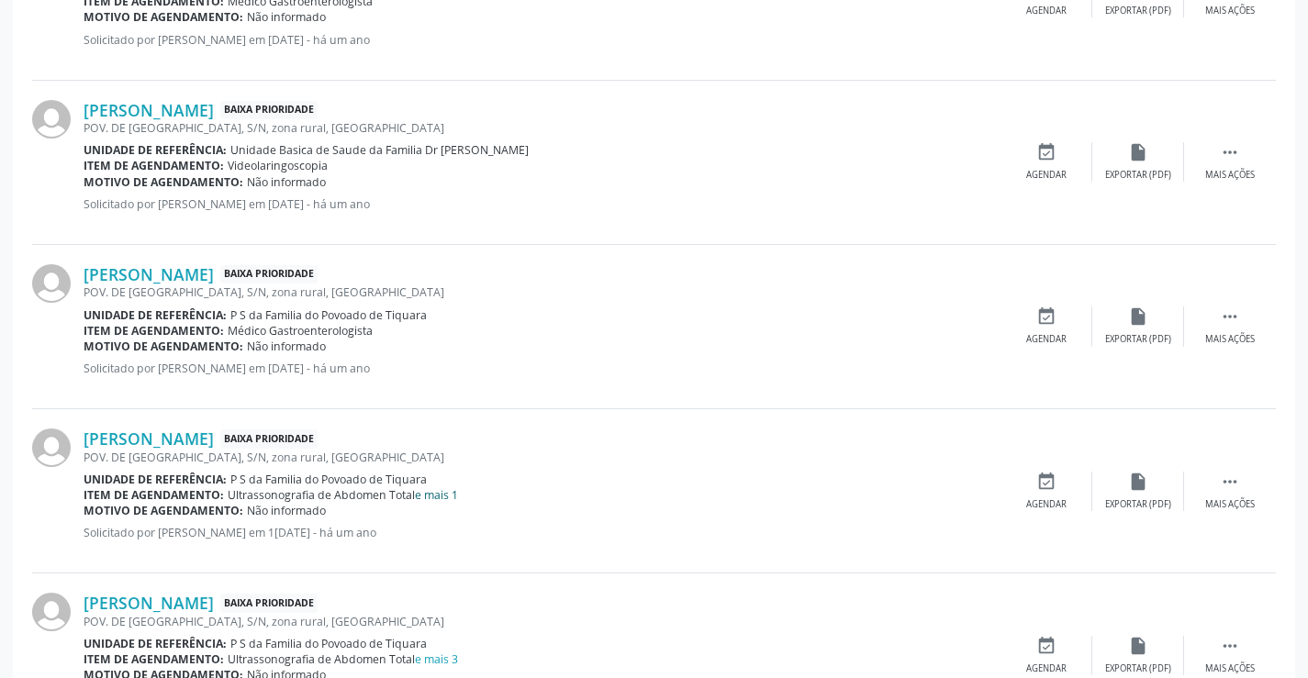
click at [446, 496] on link "e mais 1" at bounding box center [436, 495] width 43 height 16
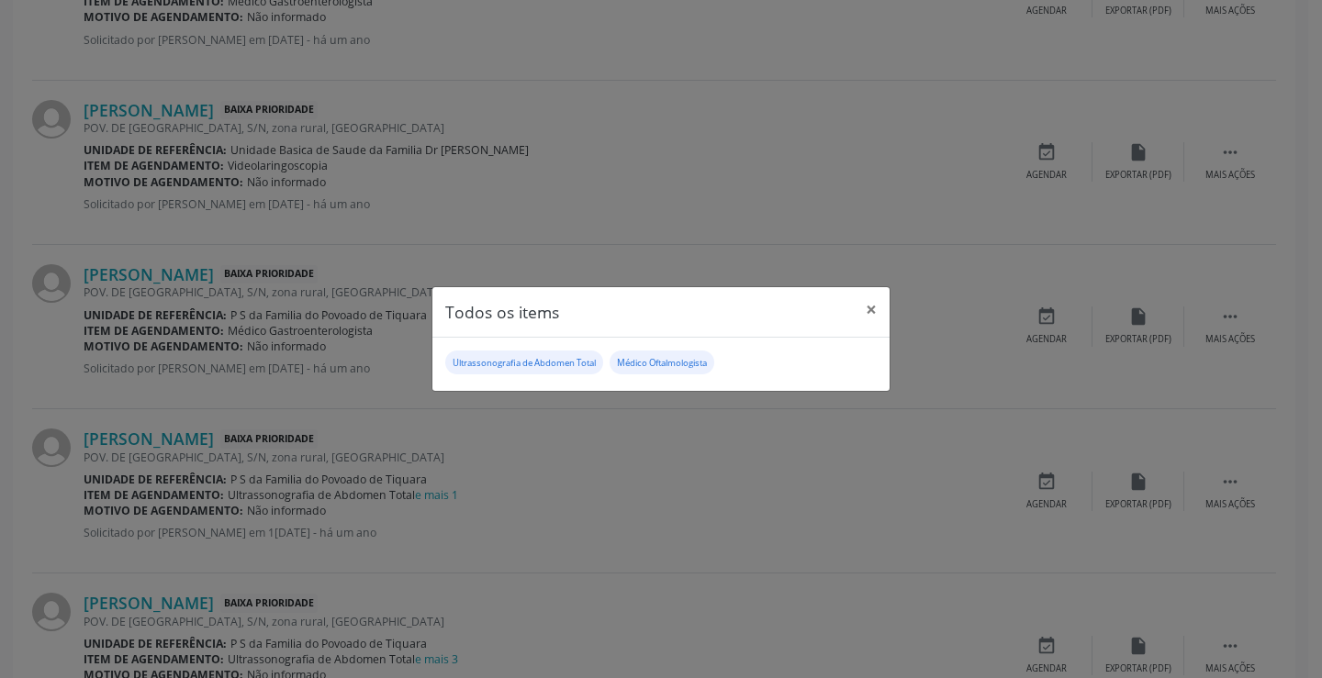
click at [630, 472] on div "Todos os items × Ultrassonografia de Abdomen Total Médico Oftalmologista" at bounding box center [661, 339] width 1322 height 678
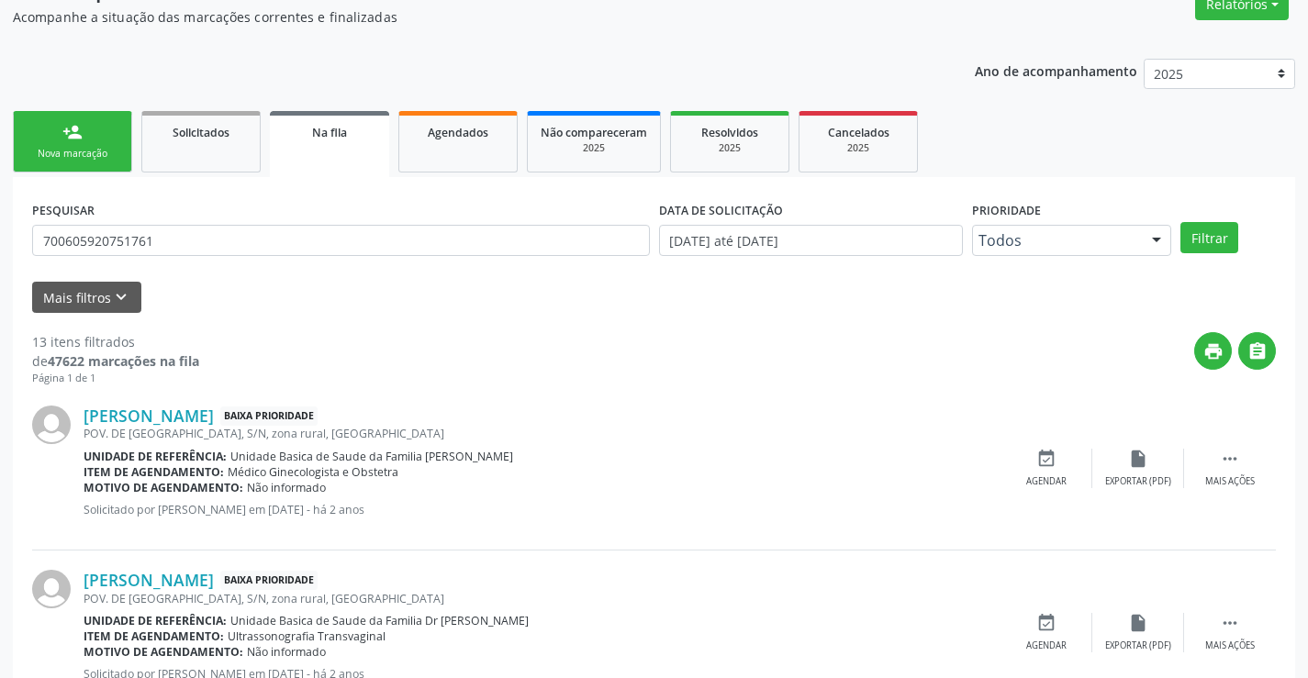
scroll to position [22, 0]
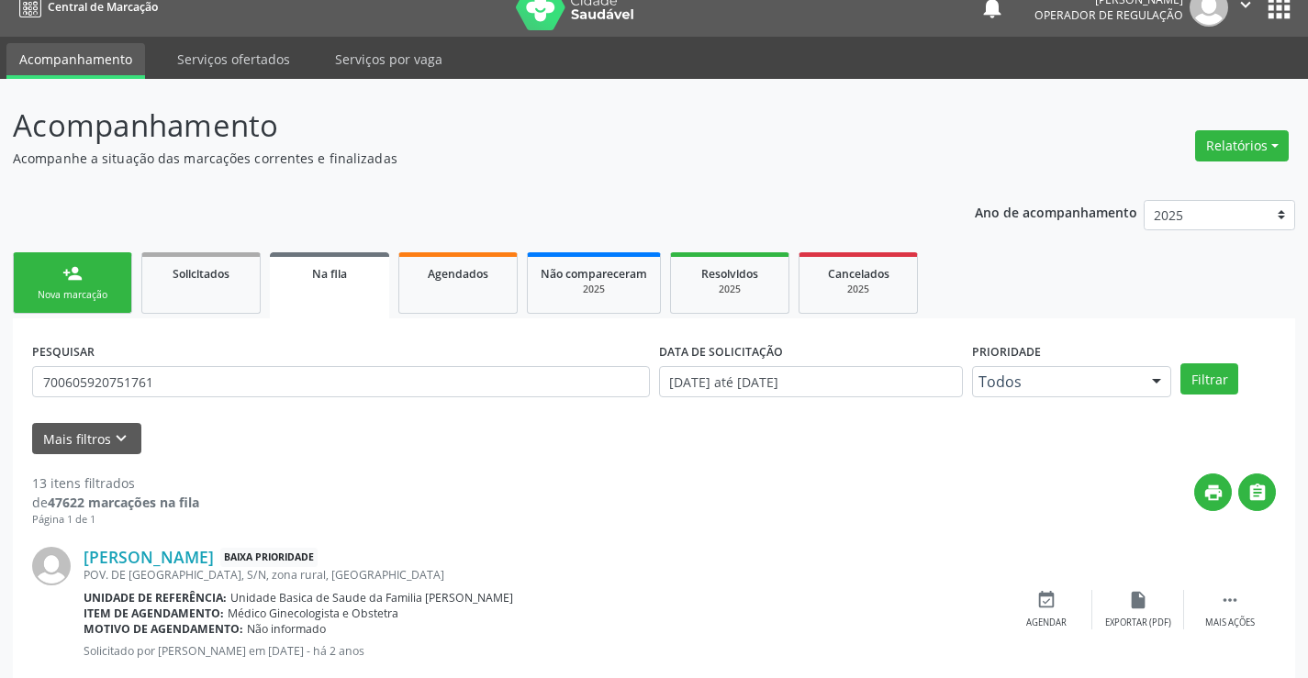
click at [77, 285] on link "person_add Nova marcação" at bounding box center [72, 282] width 119 height 61
